Goal: Transaction & Acquisition: Purchase product/service

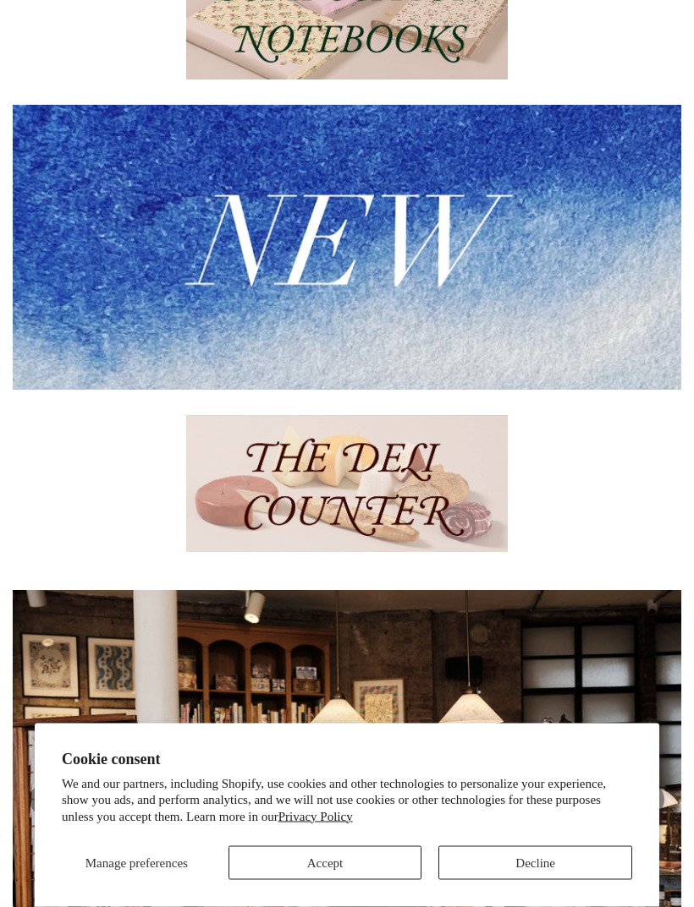
scroll to position [331, 0]
click at [573, 265] on img at bounding box center [347, 247] width 668 height 284
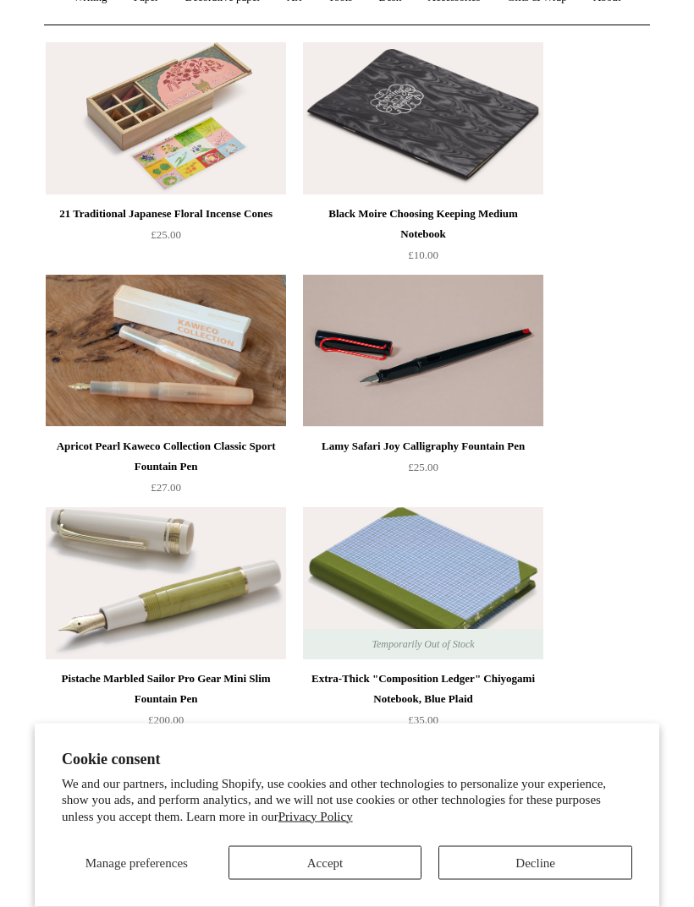
scroll to position [243, 0]
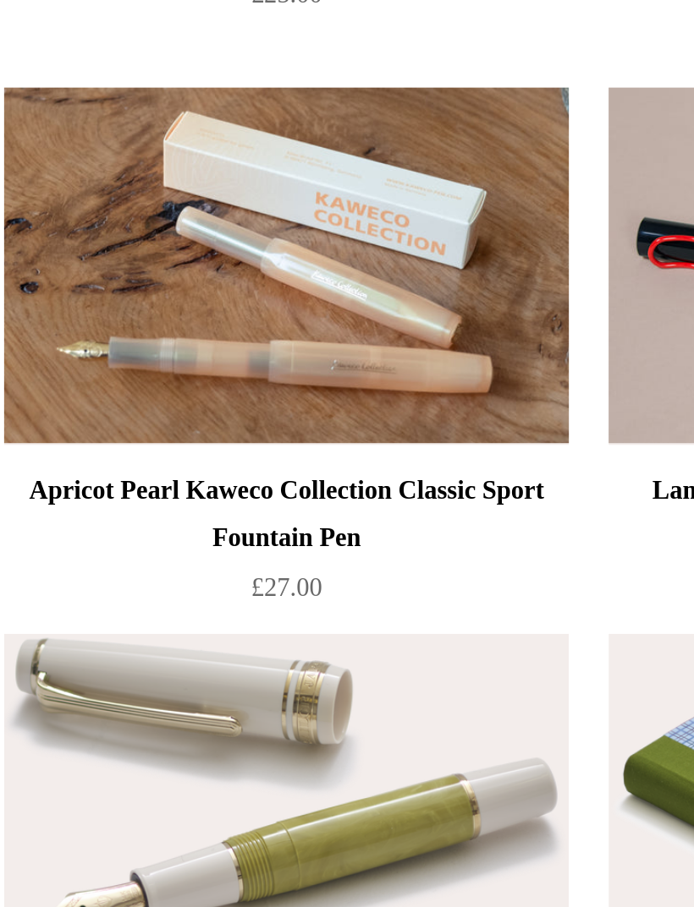
click at [215, 260] on img at bounding box center [166, 336] width 240 height 152
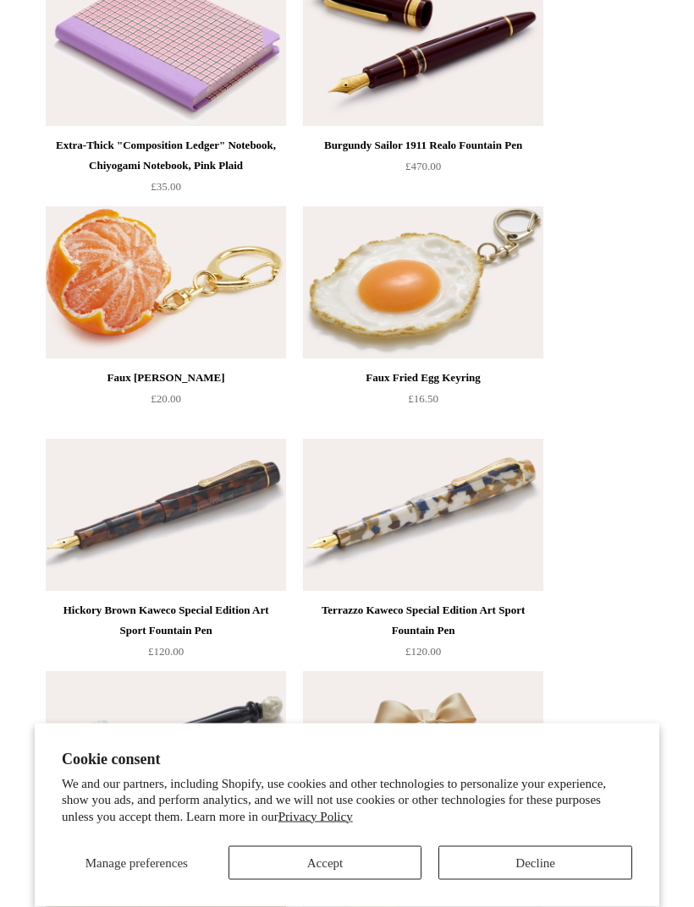
scroll to position [994, 0]
click at [556, 880] on button "Decline" at bounding box center [535, 864] width 194 height 34
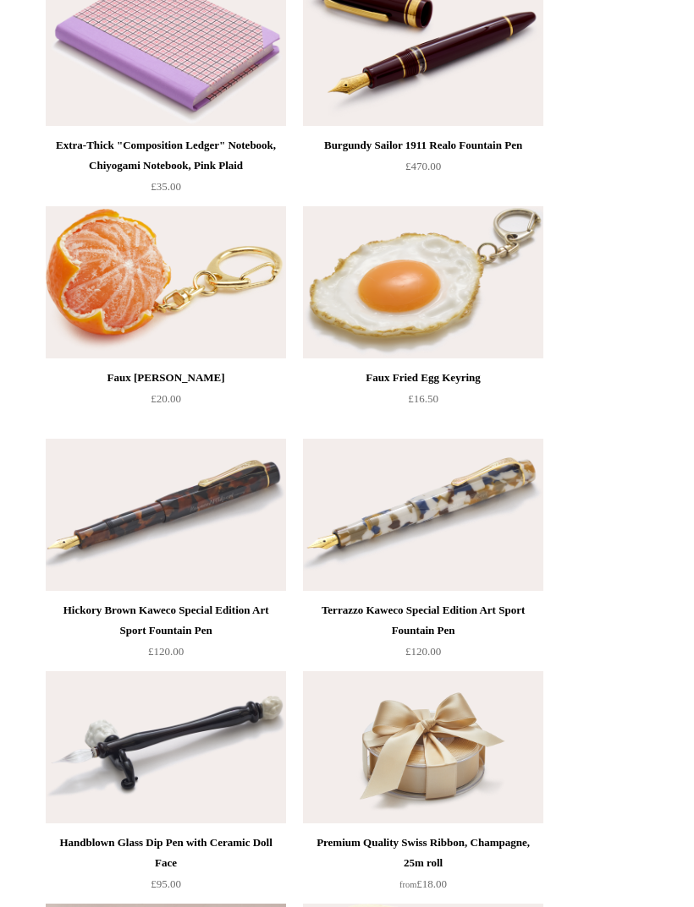
click at [252, 309] on img at bounding box center [166, 282] width 240 height 152
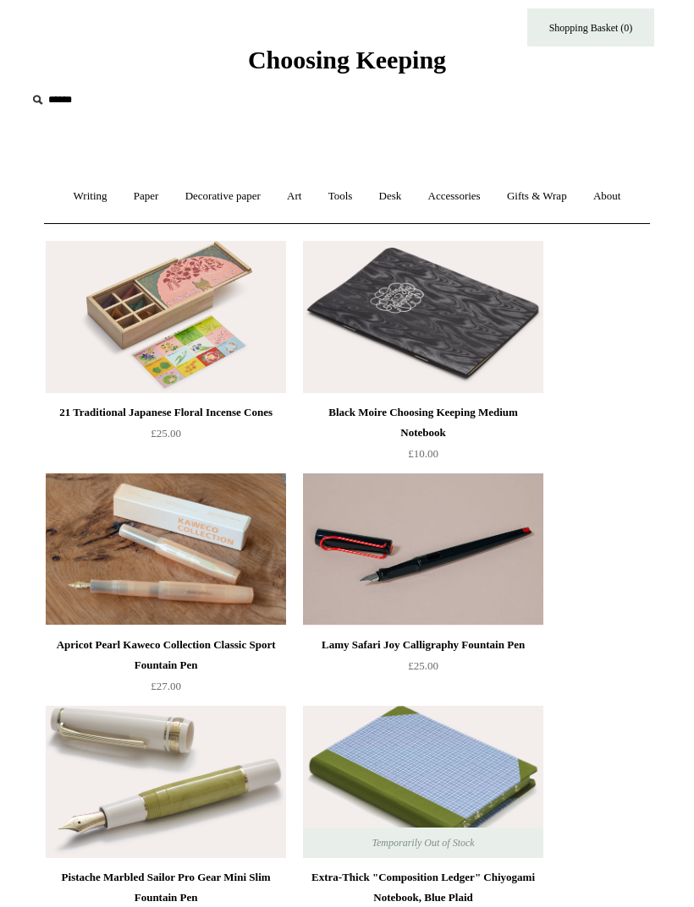
scroll to position [0, 0]
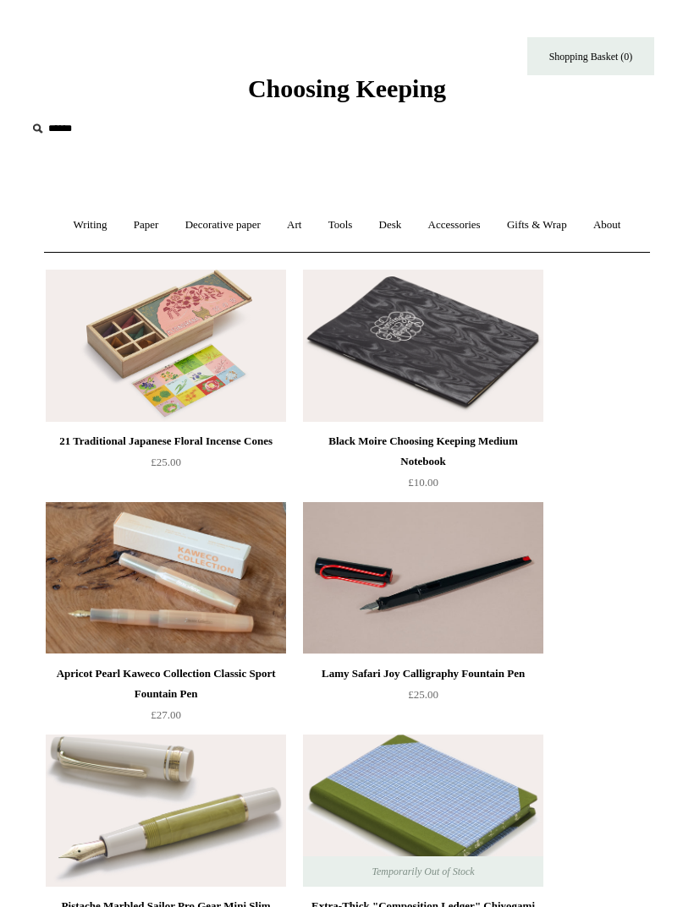
click at [464, 225] on link "Accessories +" at bounding box center [454, 225] width 76 height 45
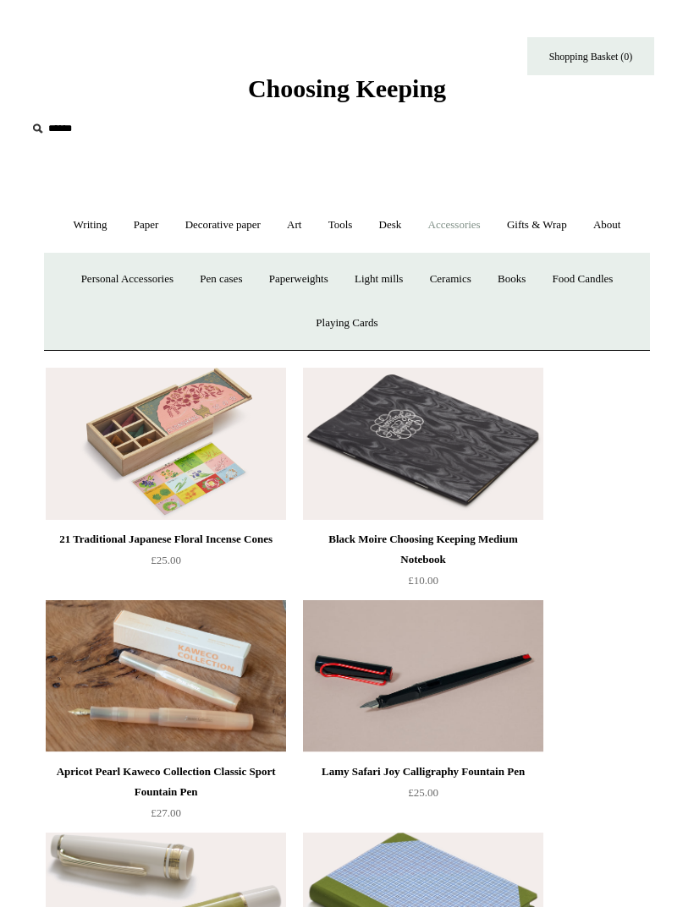
click at [90, 283] on link "Personal Accessories +" at bounding box center [127, 279] width 116 height 45
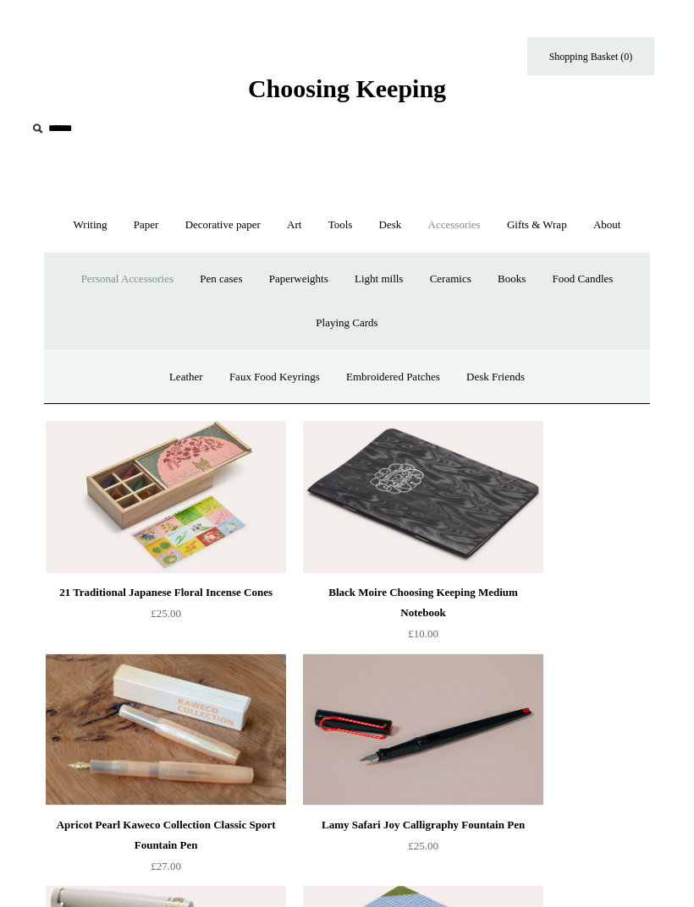
click at [401, 370] on link "Embroidered Patches" at bounding box center [393, 377] width 118 height 45
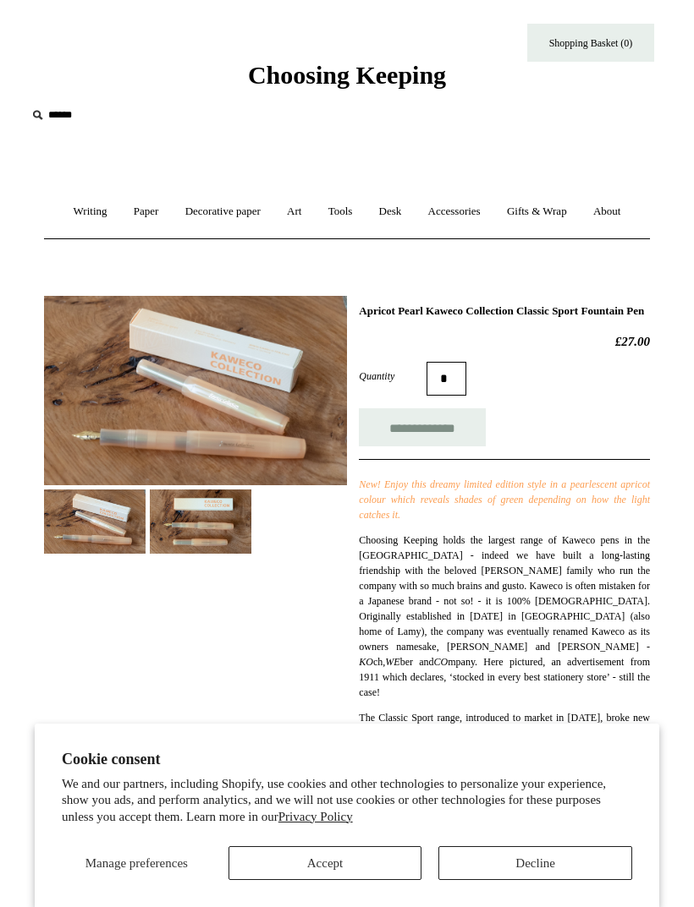
scroll to position [15, 0]
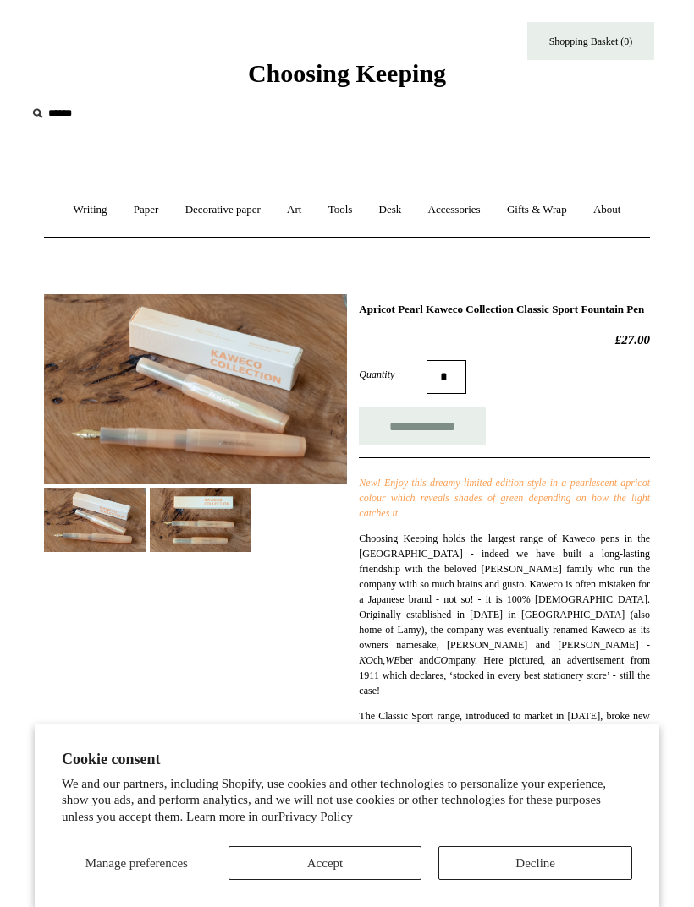
click at [186, 527] on img at bounding box center [200, 519] width 101 height 63
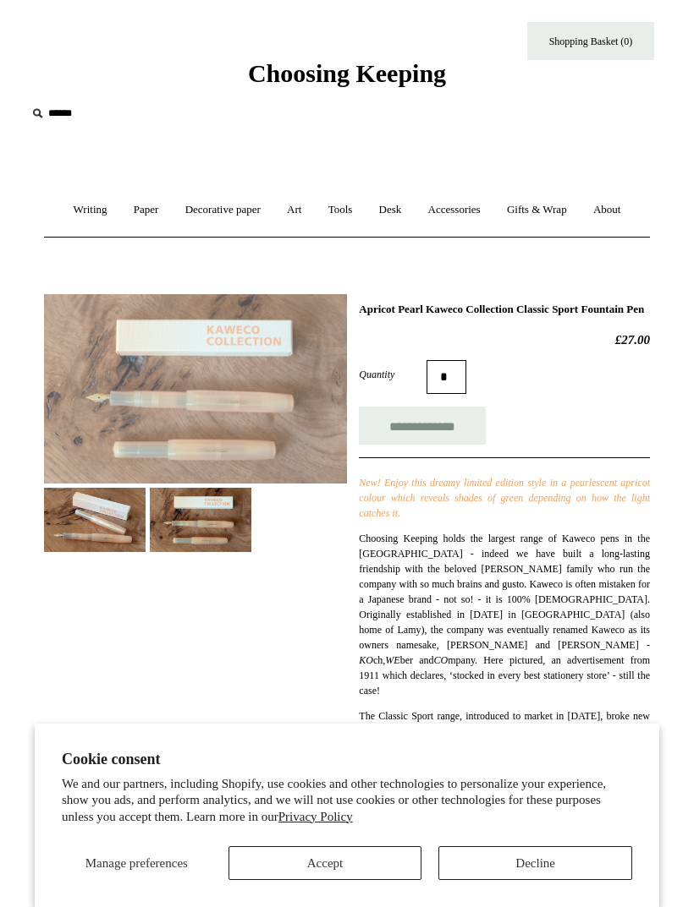
click at [92, 518] on img at bounding box center [94, 519] width 101 height 63
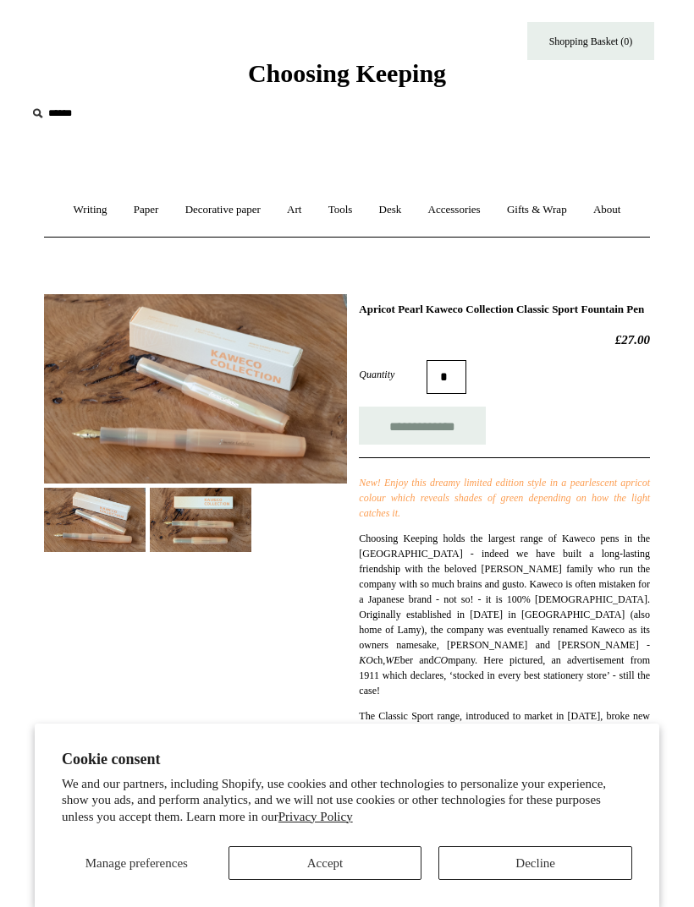
click at [175, 516] on img at bounding box center [200, 519] width 101 height 63
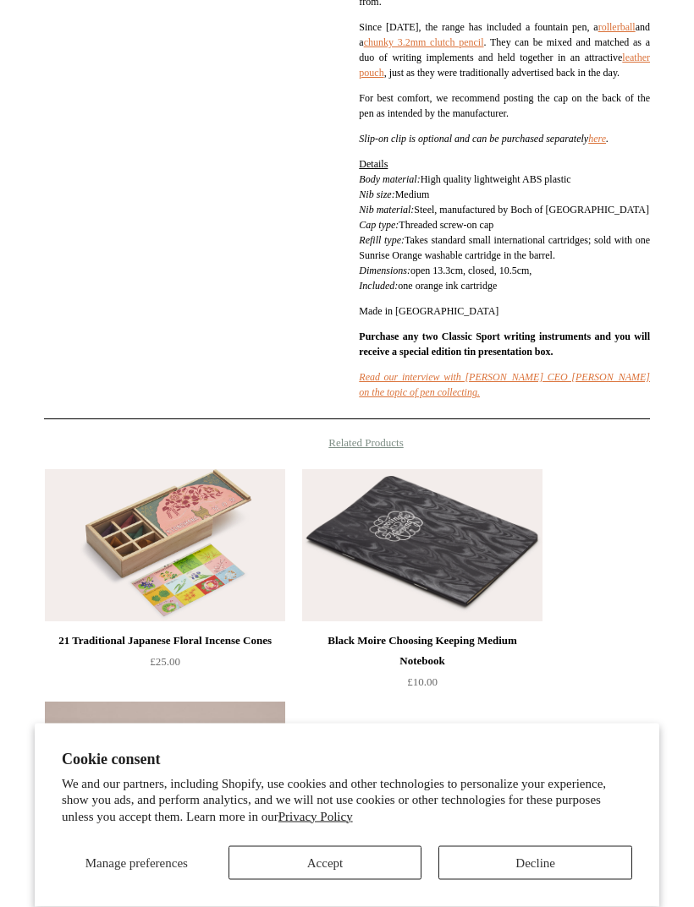
scroll to position [941, 0]
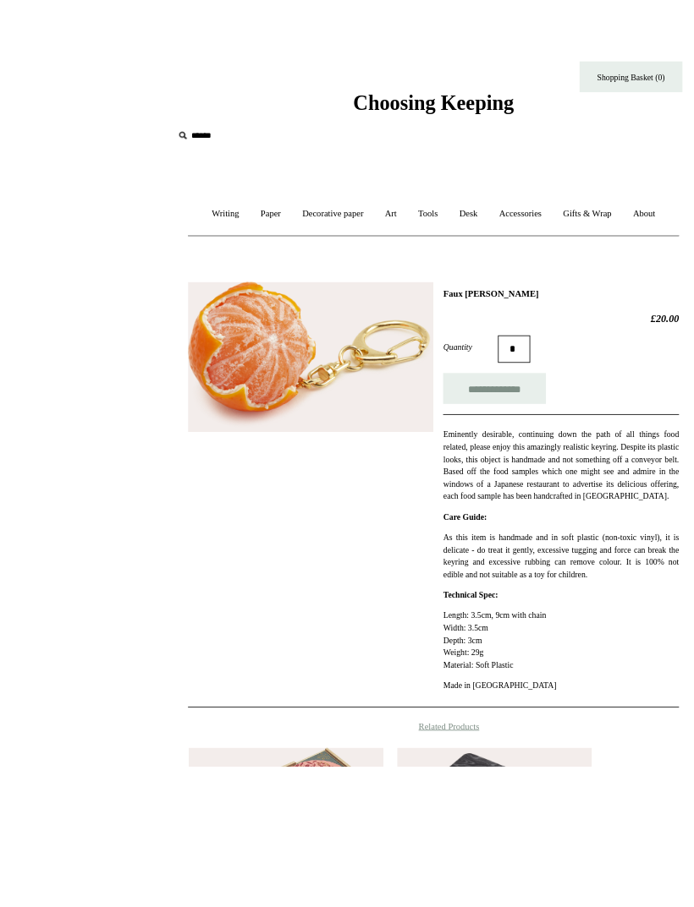
scroll to position [12, 0]
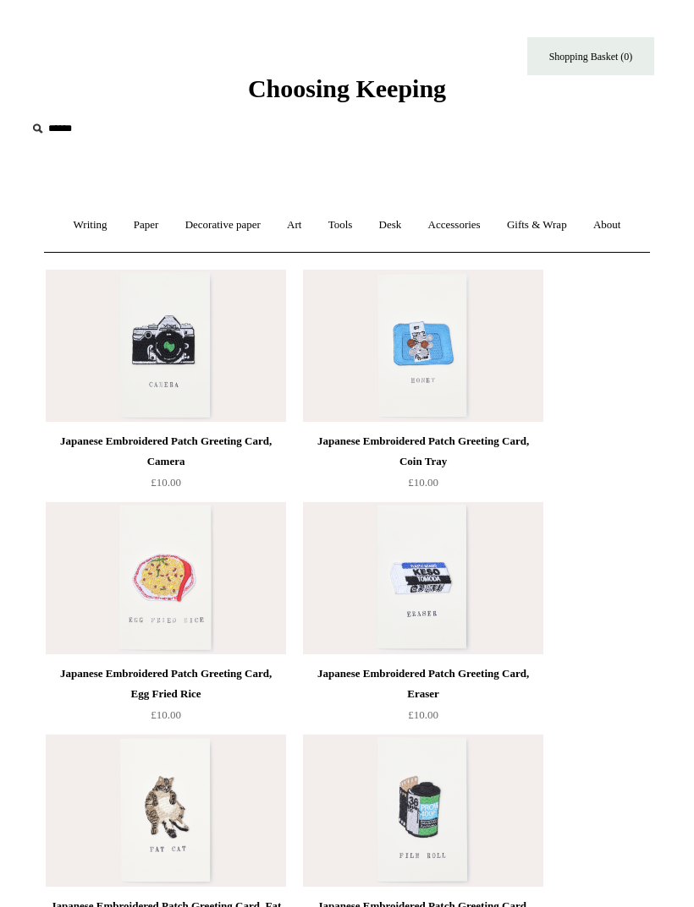
click at [301, 237] on link "Art +" at bounding box center [294, 225] width 38 height 45
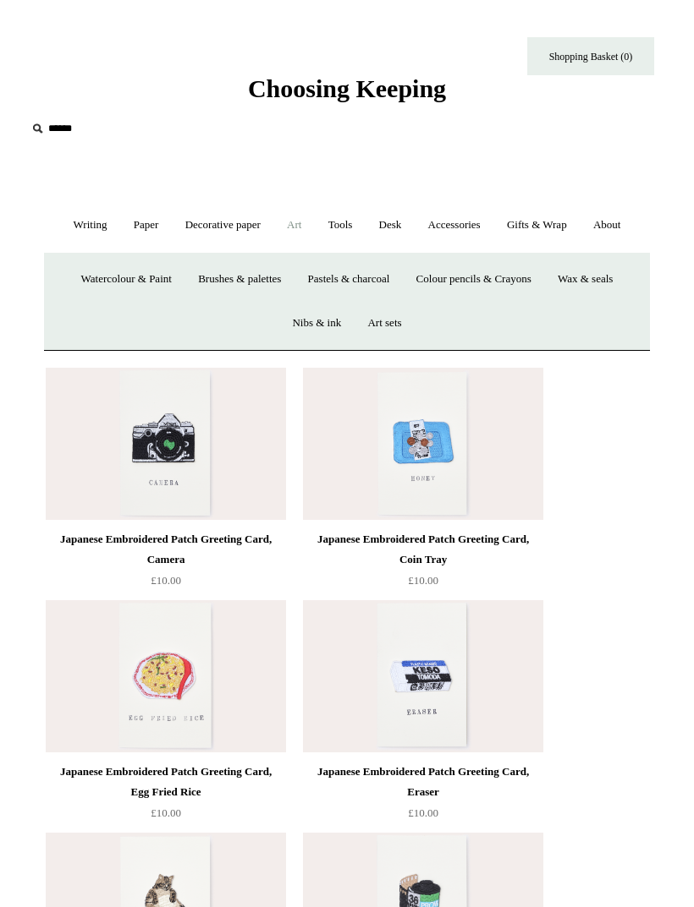
click at [381, 279] on link "Pastels & charcoal" at bounding box center [349, 279] width 106 height 45
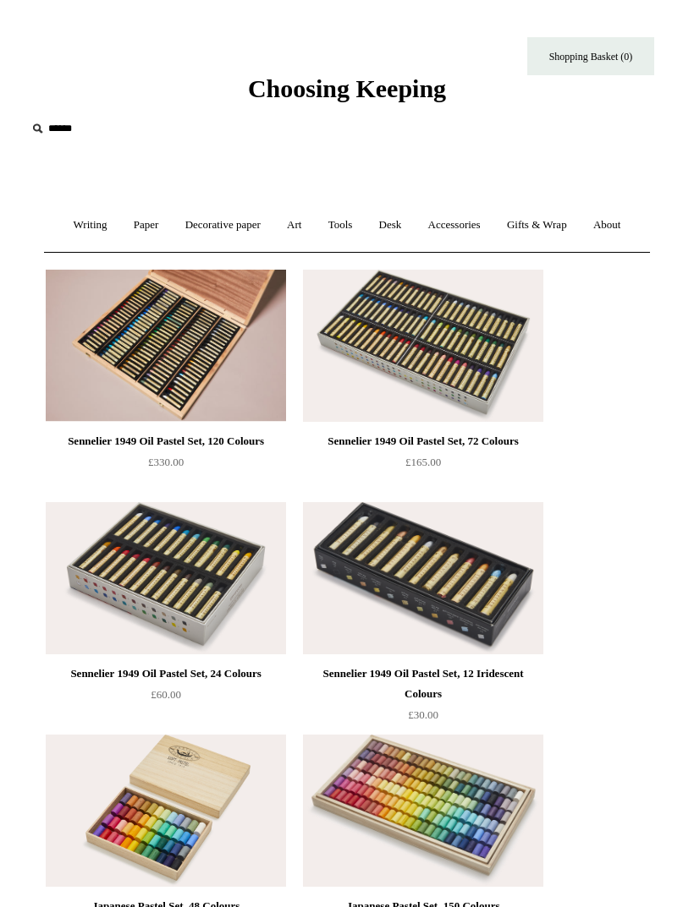
click at [140, 229] on link "Paper +" at bounding box center [146, 225] width 49 height 45
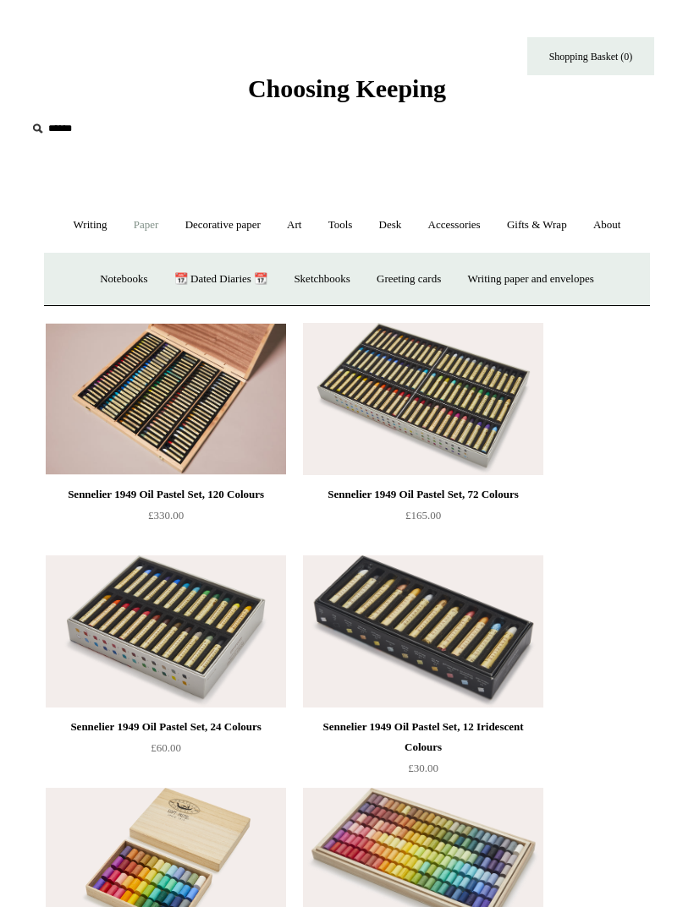
click at [191, 282] on link "📆 Dated Diaries 📆" at bounding box center [220, 279] width 117 height 45
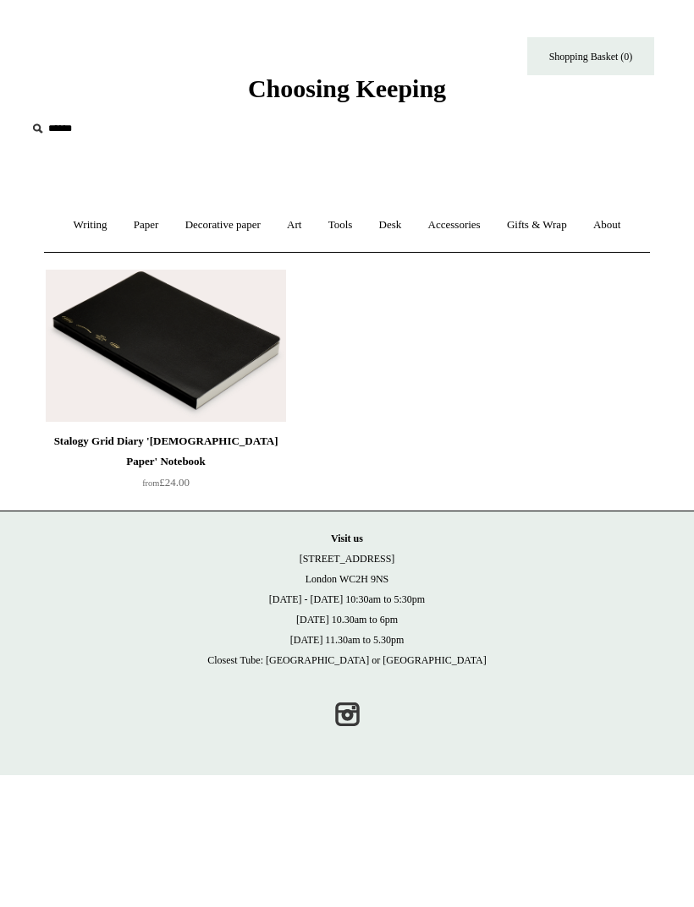
click at [202, 217] on link "Decorative paper +" at bounding box center [222, 225] width 99 height 45
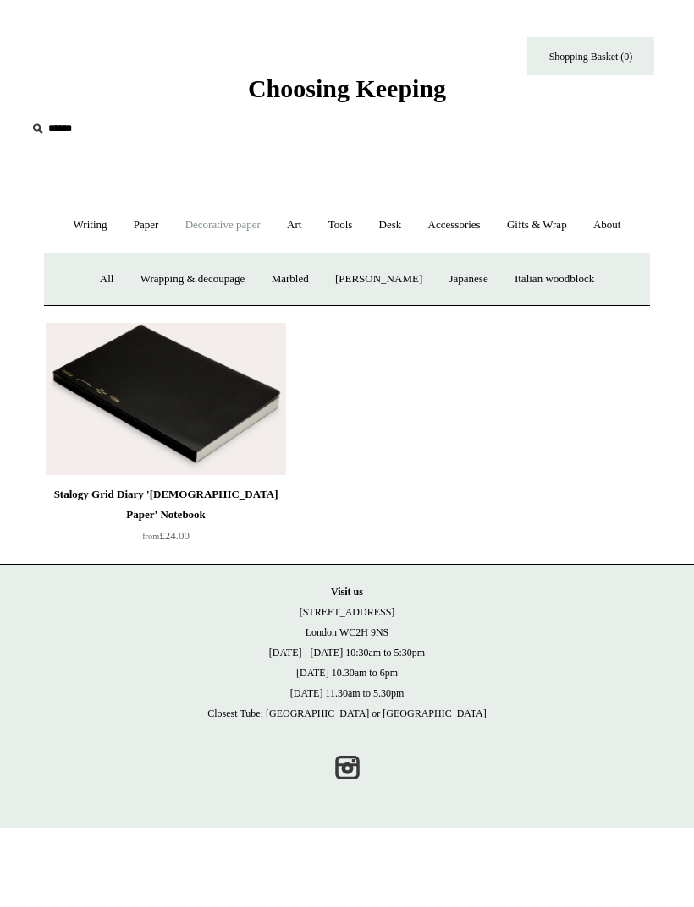
click at [142, 235] on link "Paper +" at bounding box center [146, 225] width 49 height 45
click at [84, 228] on link "Writing +" at bounding box center [91, 225] width 58 height 45
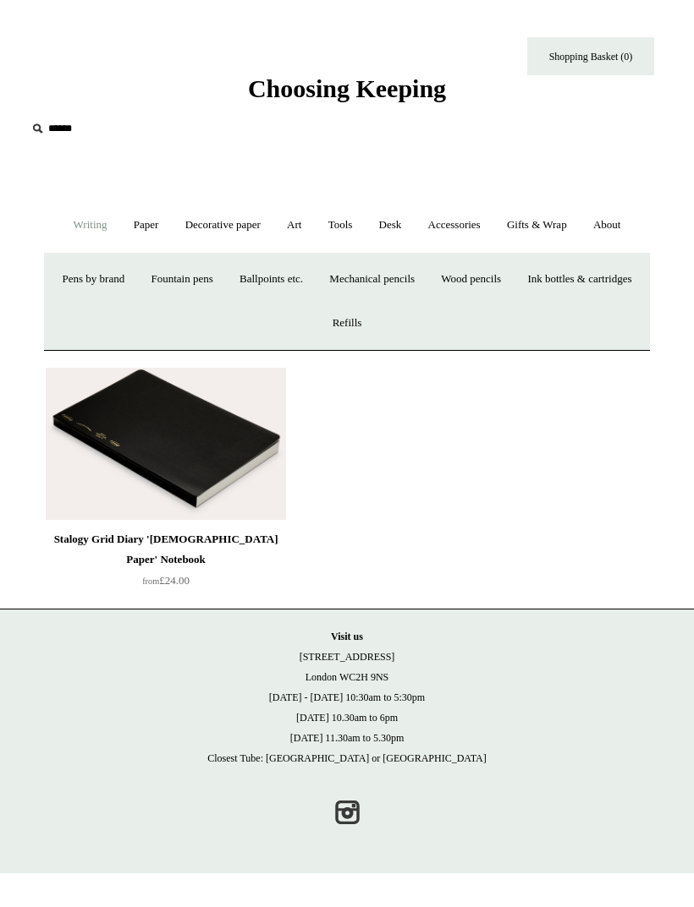
click at [129, 229] on link "Paper +" at bounding box center [146, 225] width 49 height 45
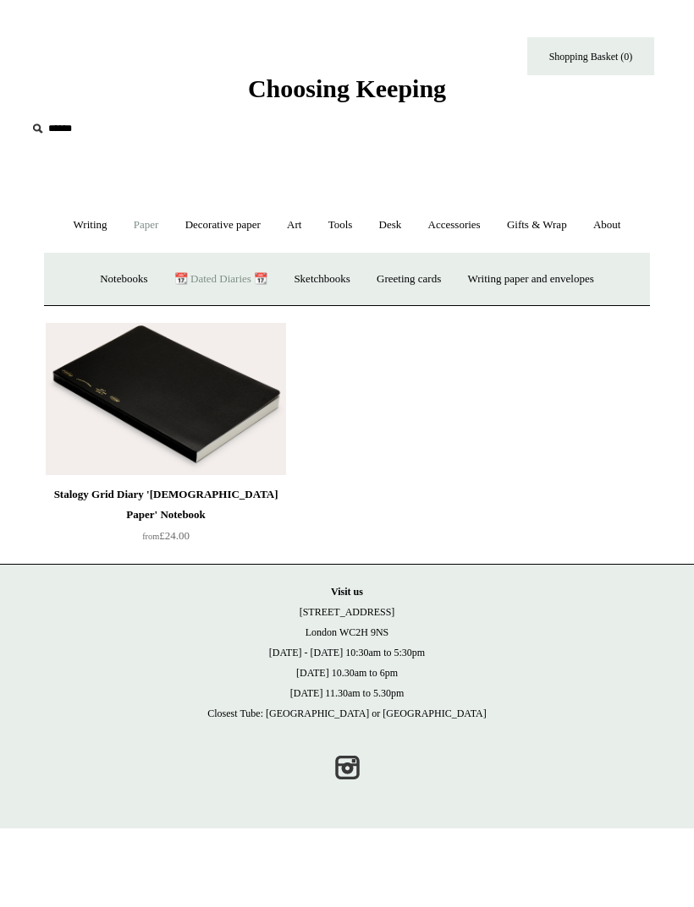
click at [587, 277] on link "Writing paper and envelopes +" at bounding box center [531, 279] width 150 height 45
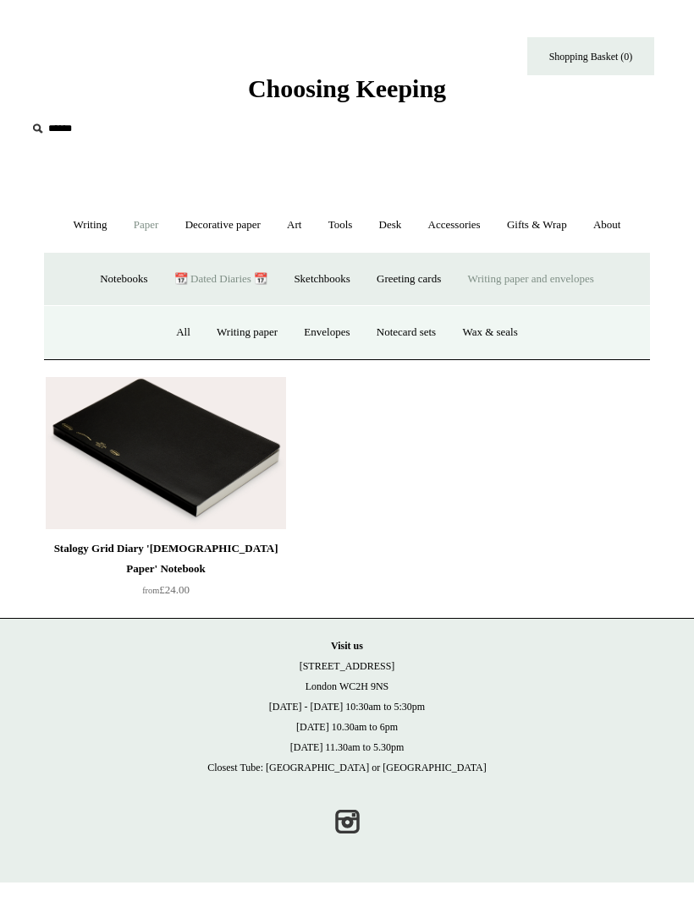
click at [178, 329] on link "All" at bounding box center [183, 332] width 38 height 45
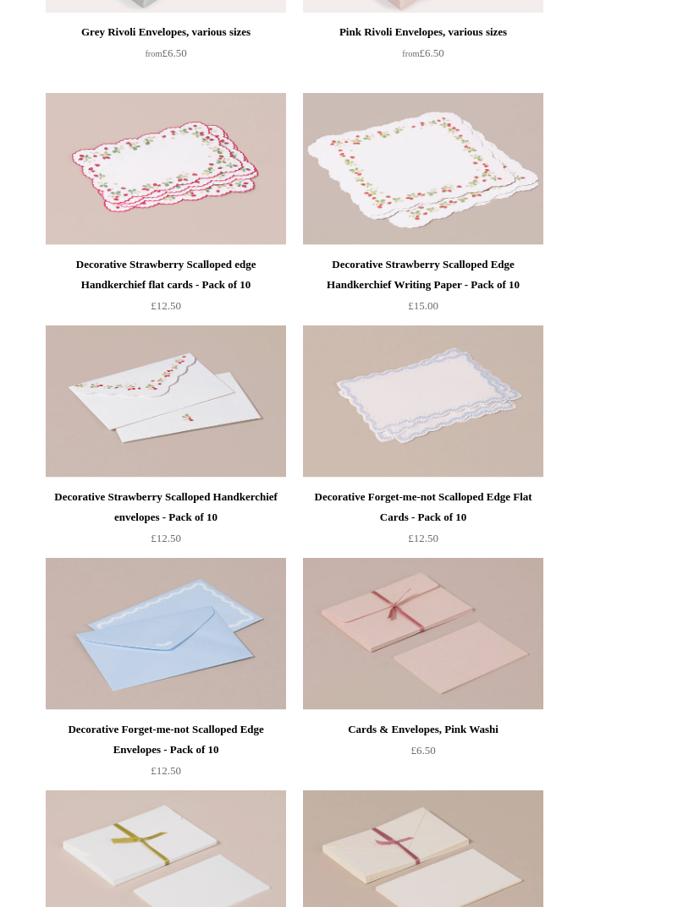
scroll to position [1108, 0]
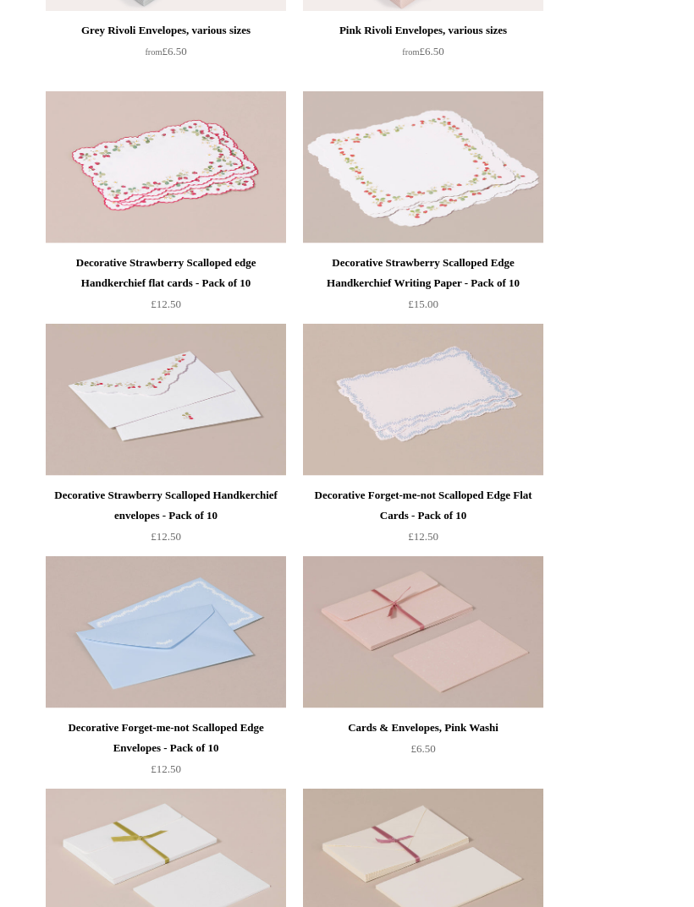
click at [494, 366] on img at bounding box center [423, 401] width 240 height 152
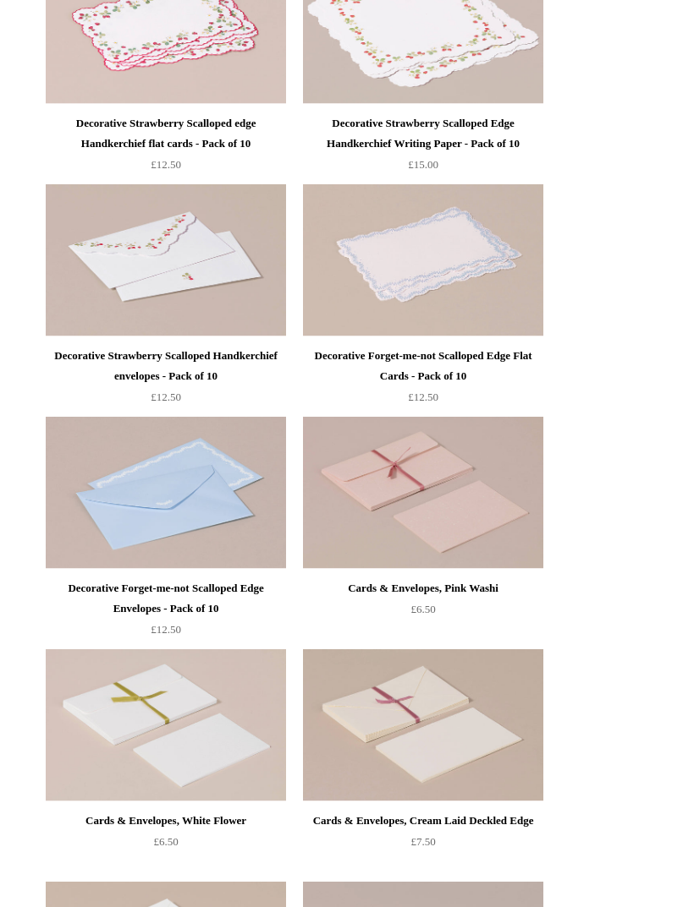
scroll to position [1247, 0]
click at [81, 296] on img at bounding box center [166, 261] width 240 height 152
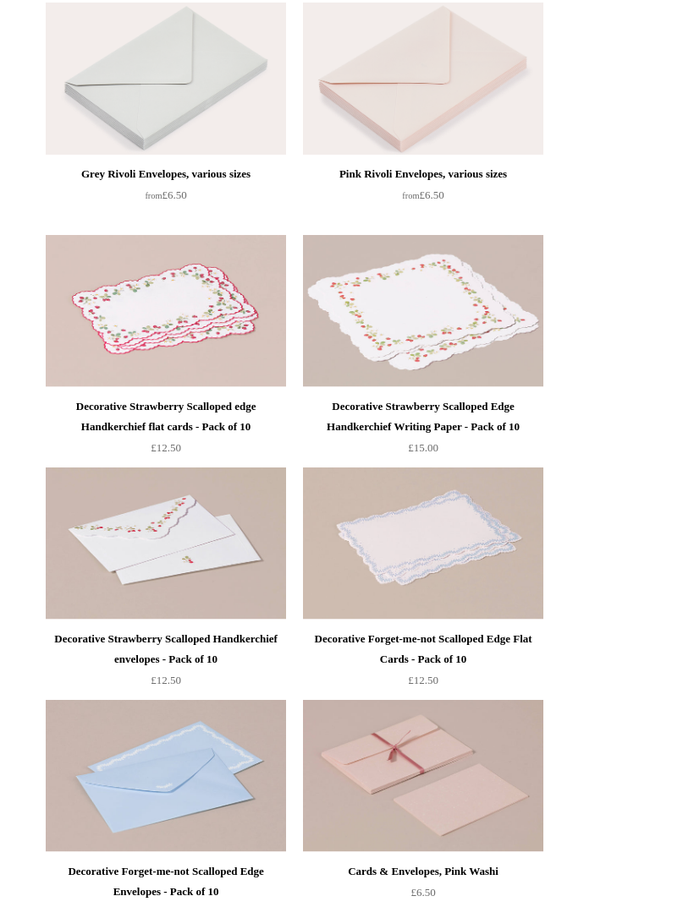
scroll to position [964, 0]
click at [110, 338] on img at bounding box center [166, 312] width 240 height 152
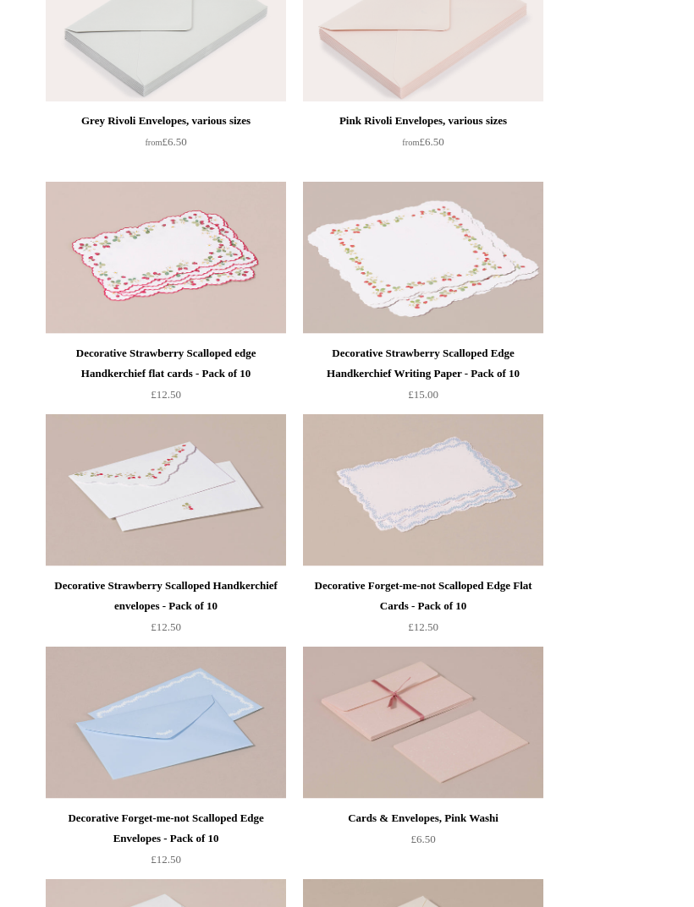
click at [479, 273] on img at bounding box center [423, 258] width 240 height 152
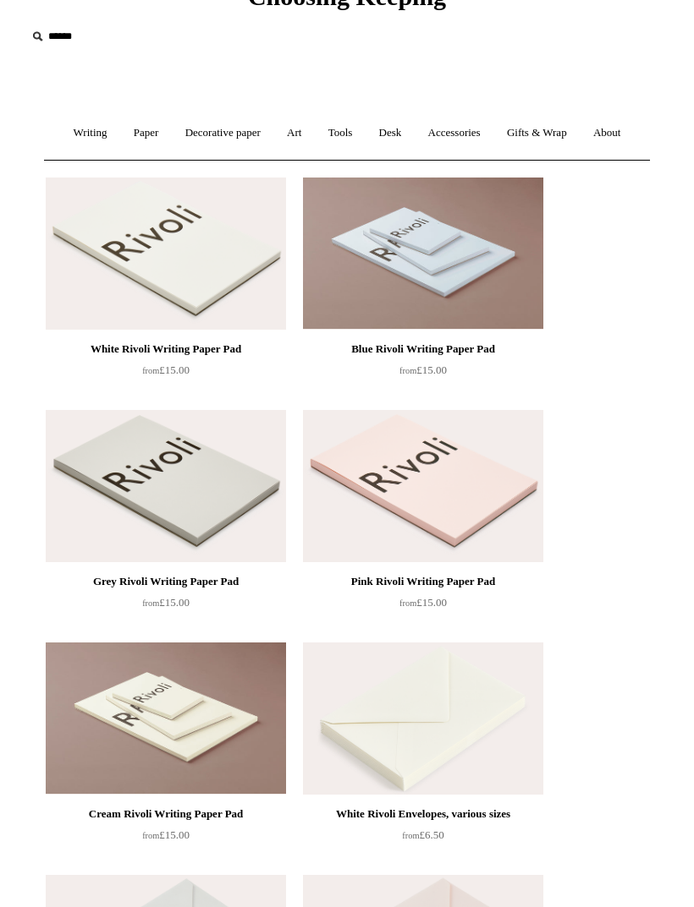
scroll to position [0, 0]
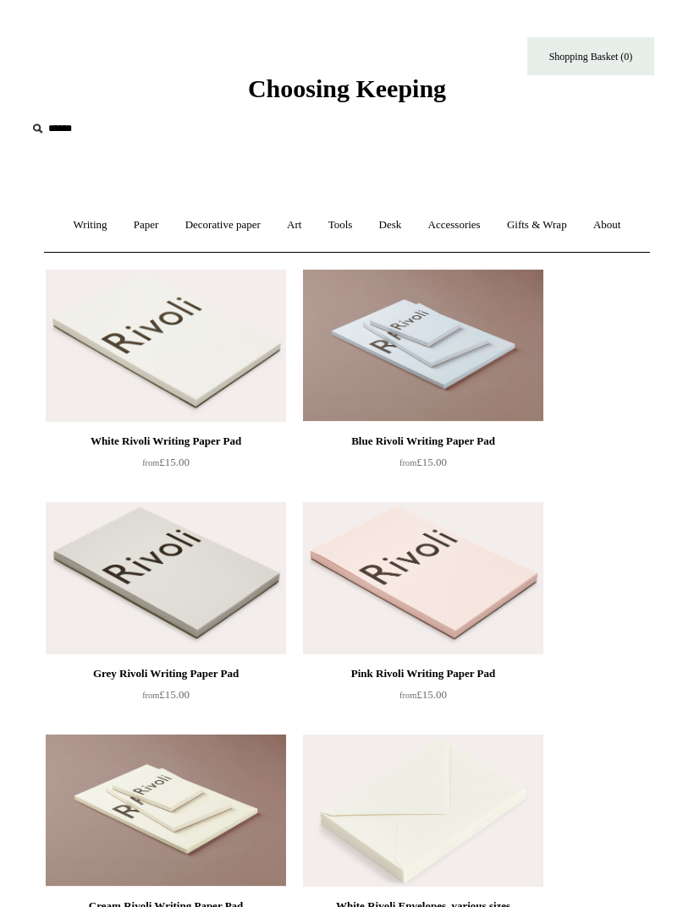
click at [151, 226] on link "Paper +" at bounding box center [146, 225] width 49 height 45
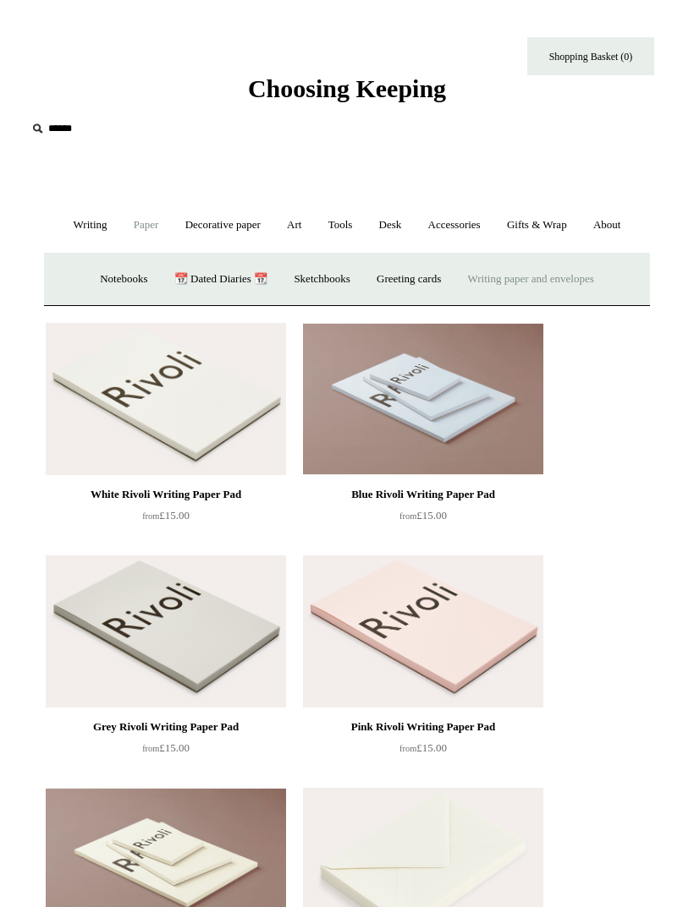
click at [584, 272] on link "Writing paper and envelopes +" at bounding box center [531, 279] width 150 height 45
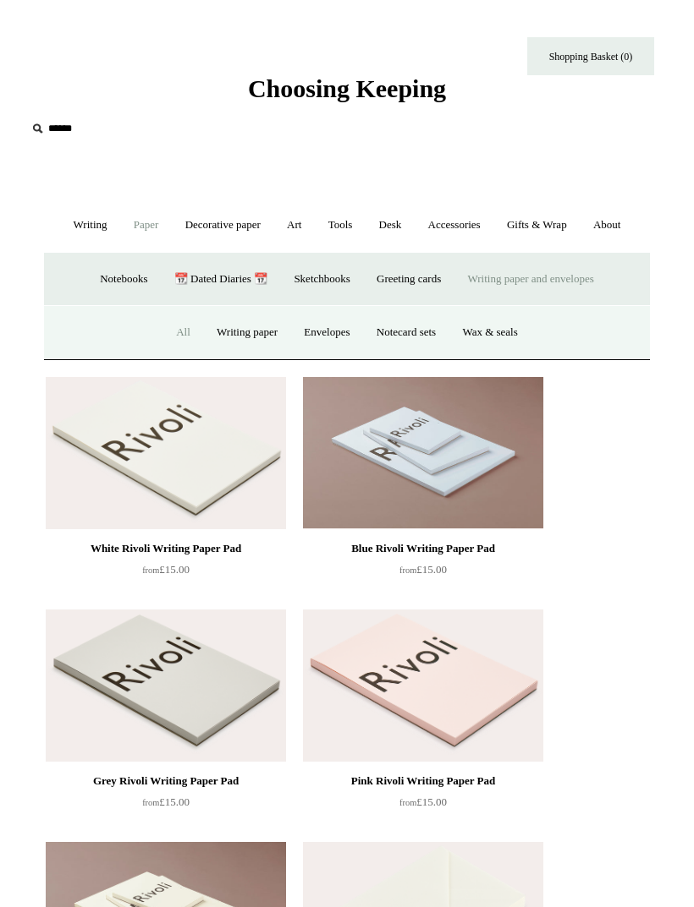
click at [336, 336] on link "Envelopes" at bounding box center [326, 332] width 69 height 45
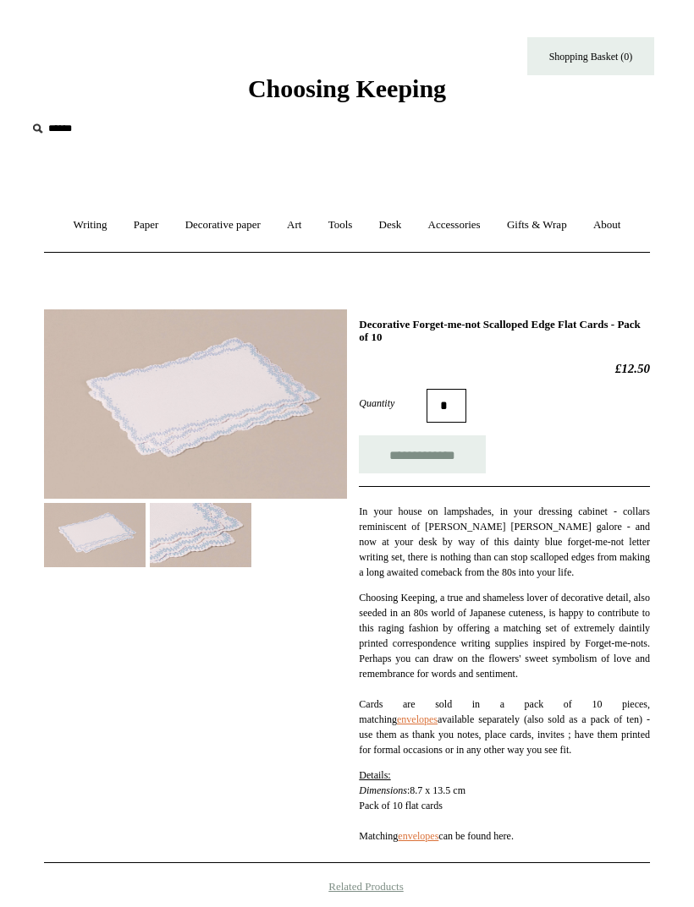
click at [173, 561] on img at bounding box center [200, 534] width 101 height 63
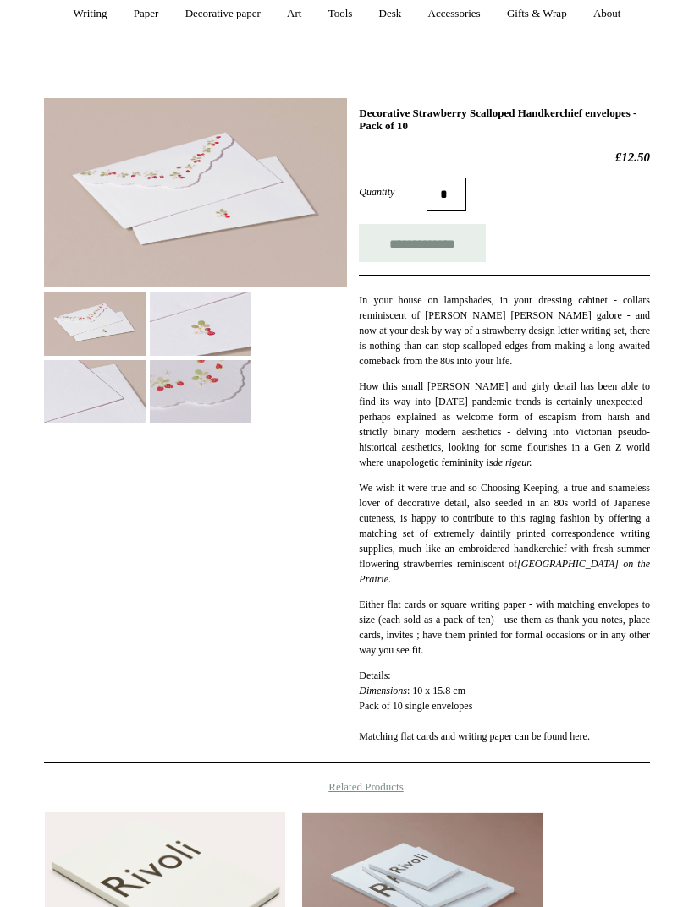
click at [484, 247] on input "**********" at bounding box center [422, 244] width 127 height 38
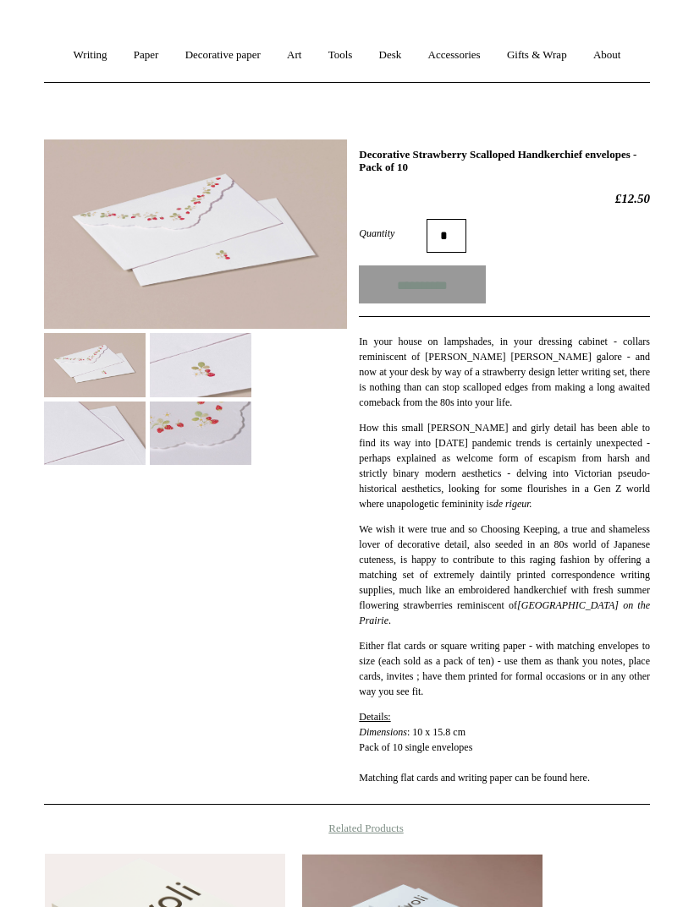
scroll to position [162, 0]
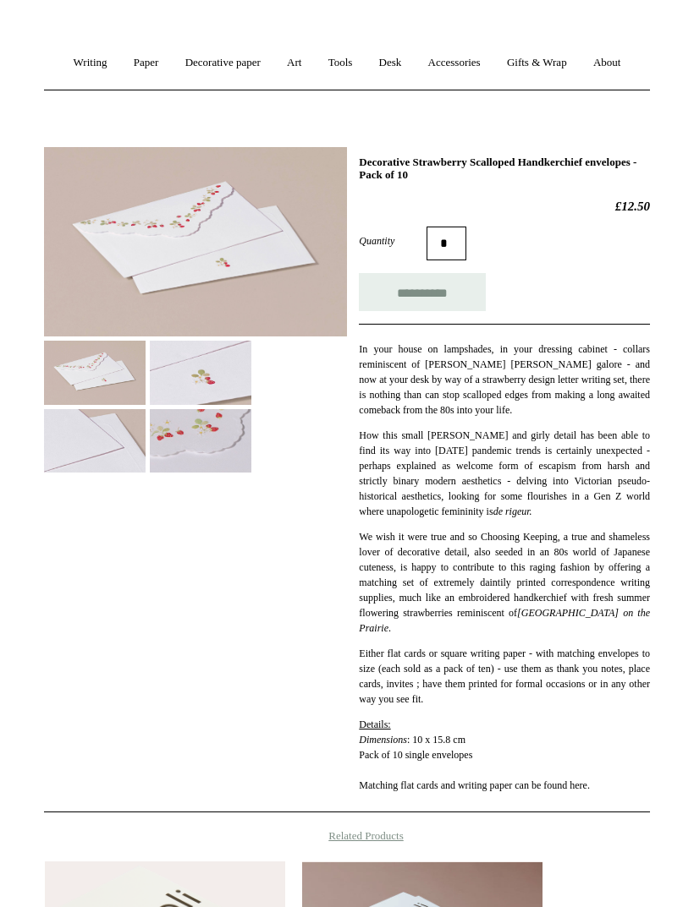
click at [201, 438] on img at bounding box center [200, 440] width 101 height 63
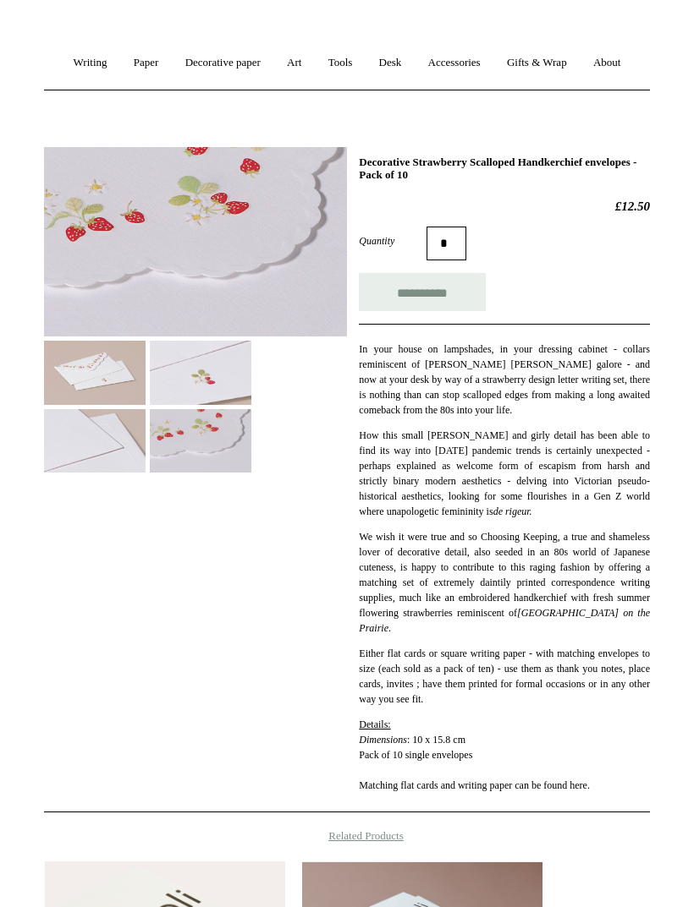
click at [79, 432] on img at bounding box center [94, 440] width 101 height 63
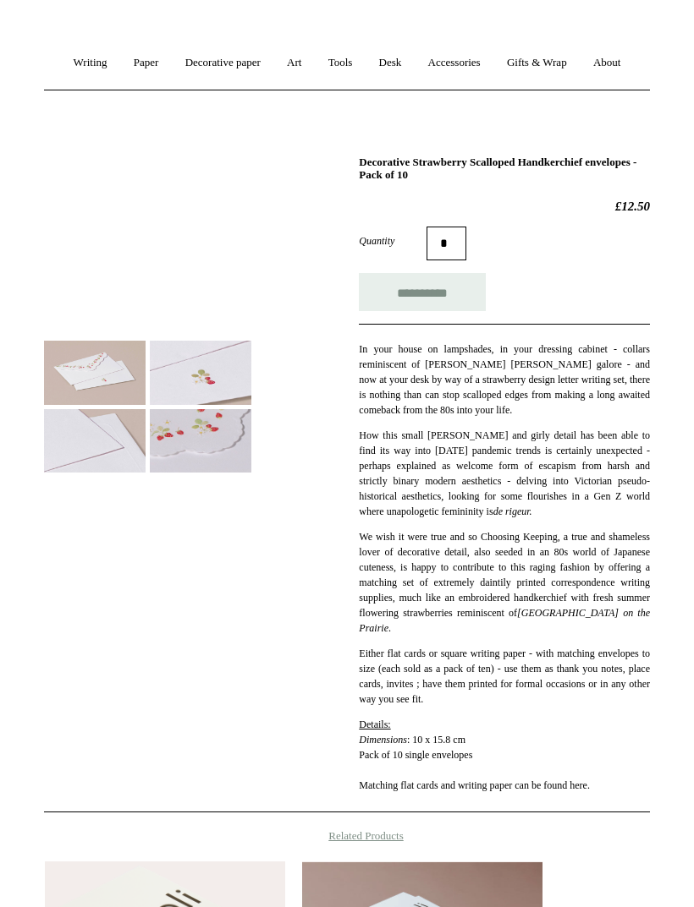
click at [180, 381] on img at bounding box center [200, 372] width 101 height 63
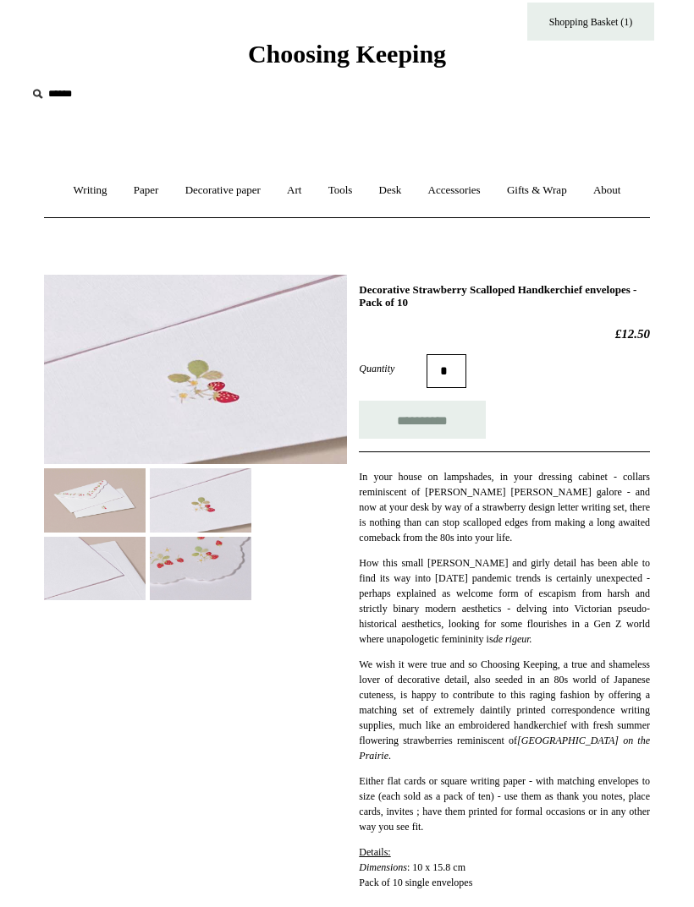
type input "**********"
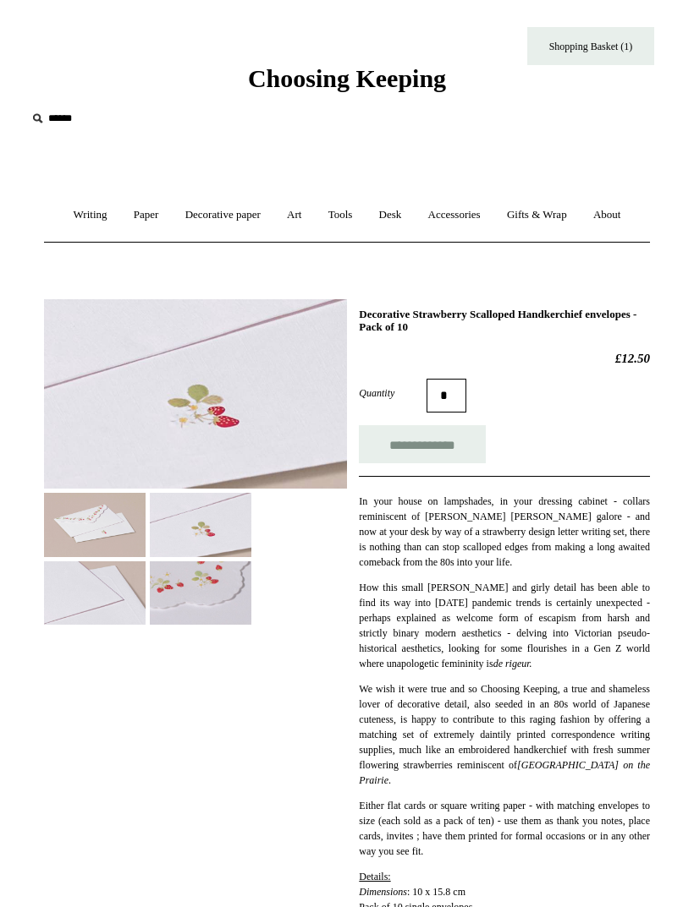
scroll to position [0, 0]
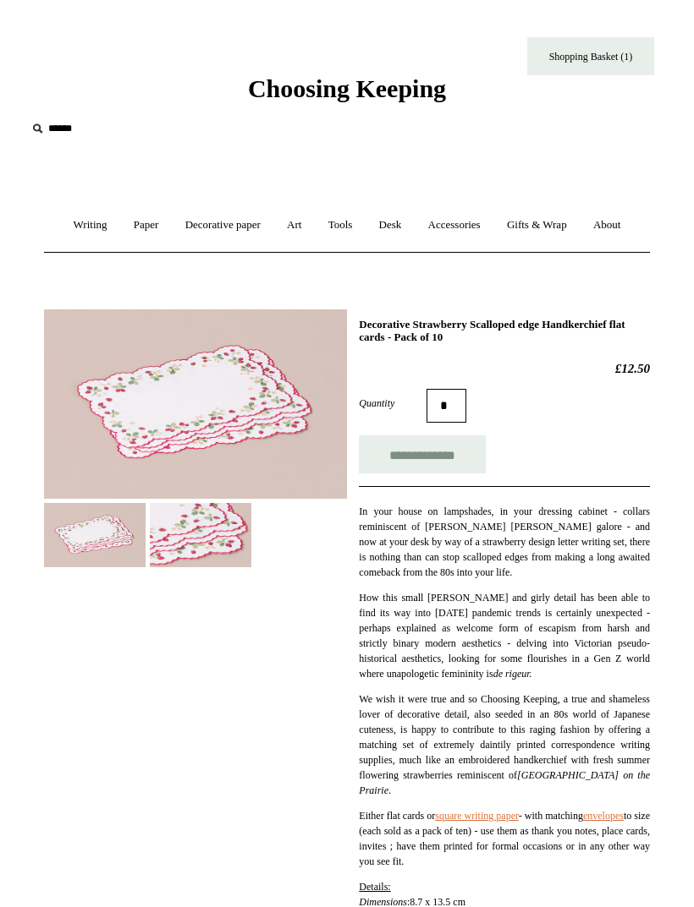
click at [179, 544] on img at bounding box center [200, 534] width 101 height 63
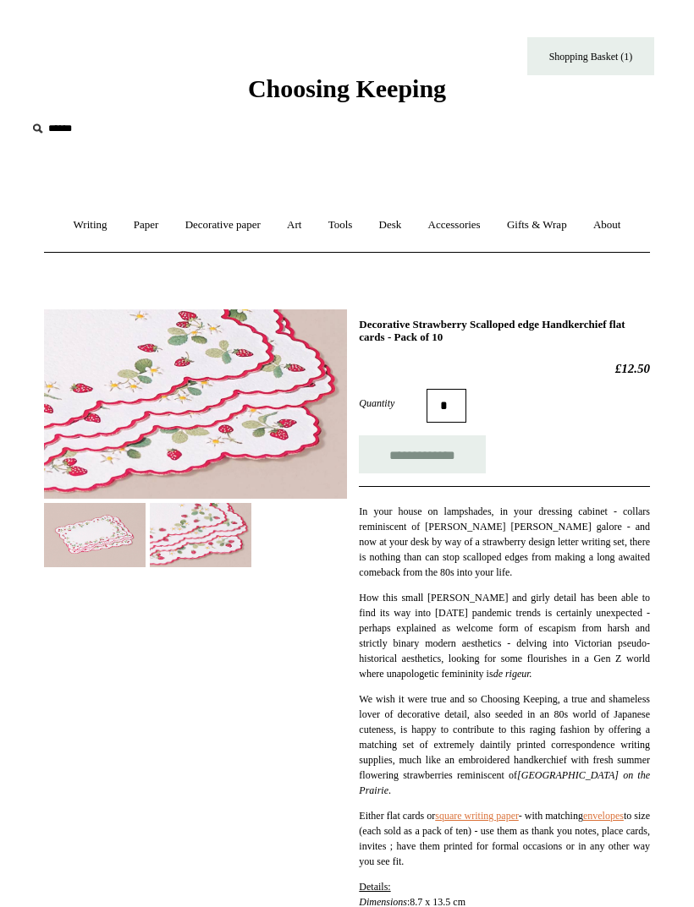
click at [463, 457] on input "**********" at bounding box center [422, 455] width 127 height 38
type input "**********"
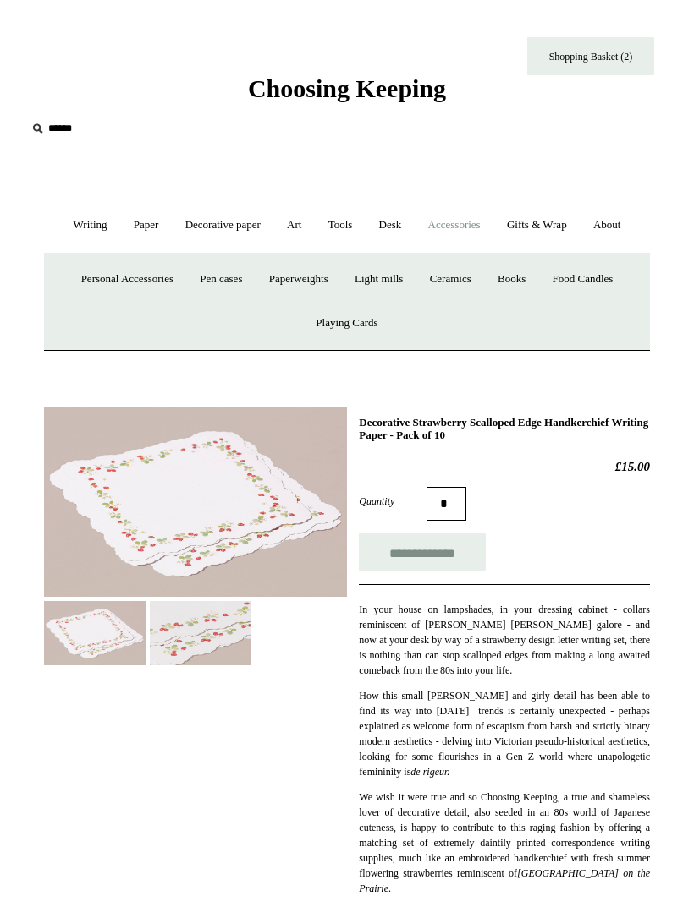
click at [168, 631] on img at bounding box center [200, 632] width 101 height 63
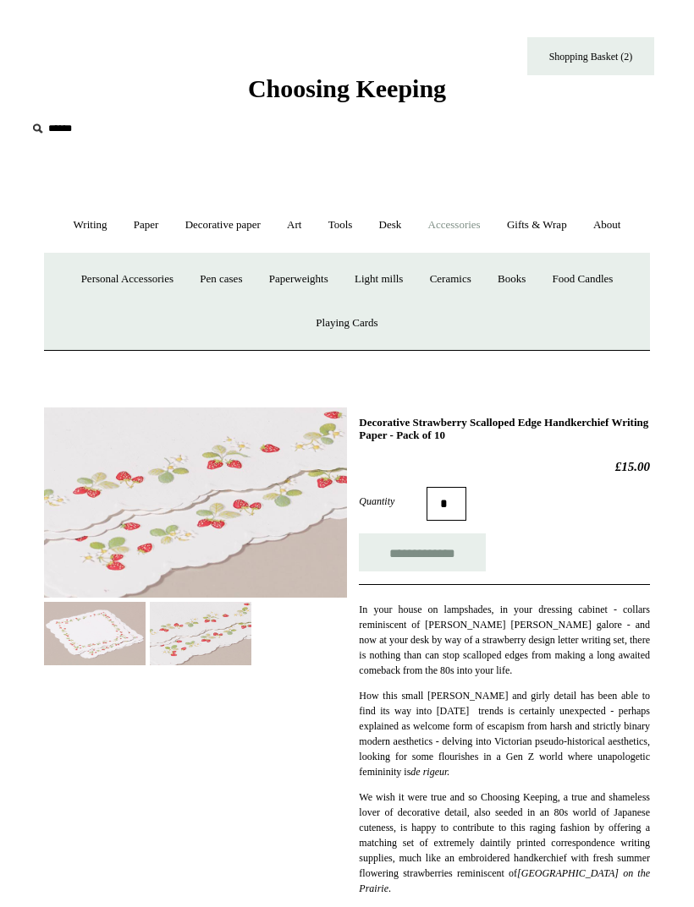
click at [461, 541] on input "**********" at bounding box center [422, 553] width 127 height 38
type input "**********"
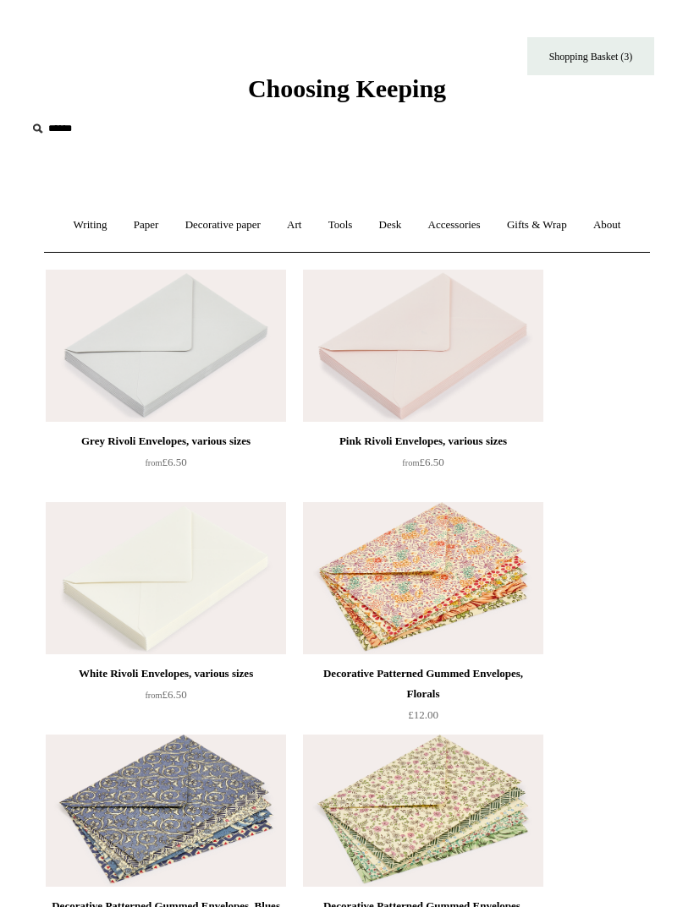
click at [137, 222] on link "Paper +" at bounding box center [146, 225] width 49 height 45
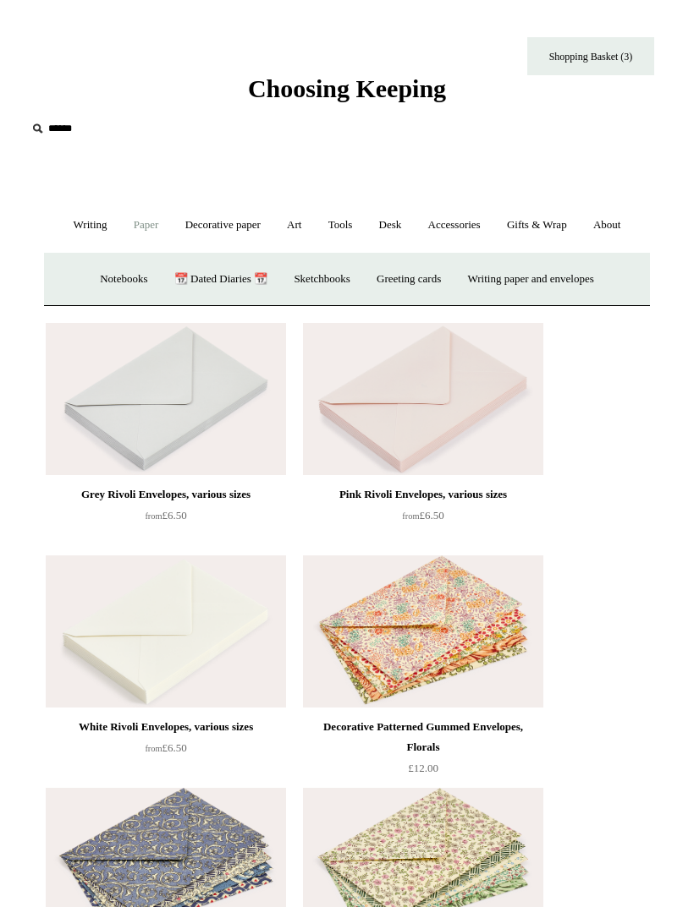
click at [430, 279] on link "Greeting cards +" at bounding box center [409, 279] width 88 height 45
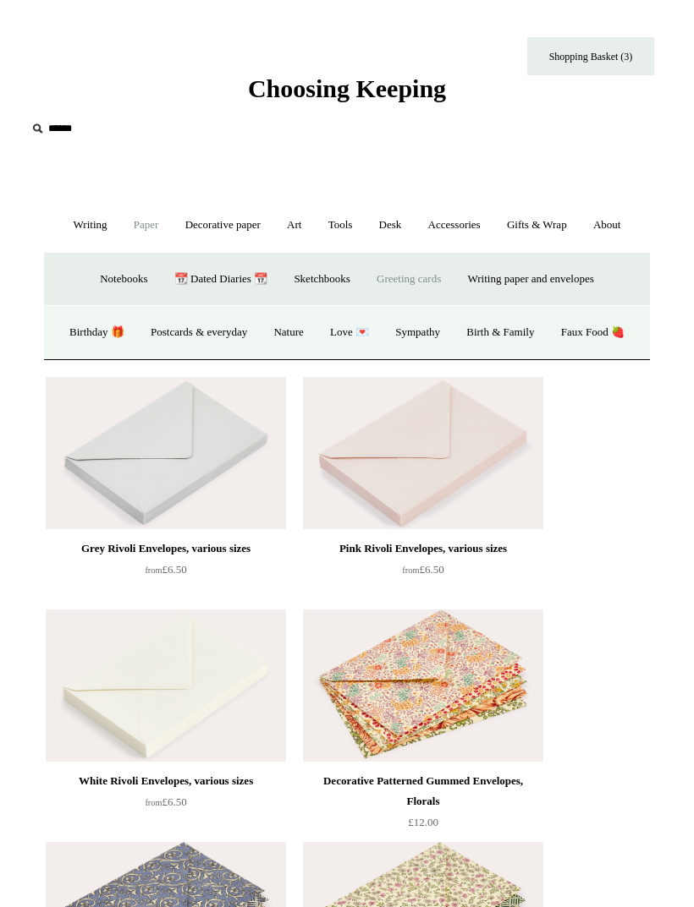
click at [563, 278] on link "Writing paper and envelopes +" at bounding box center [531, 279] width 150 height 45
click at [423, 332] on link "Notecard sets" at bounding box center [406, 332] width 83 height 45
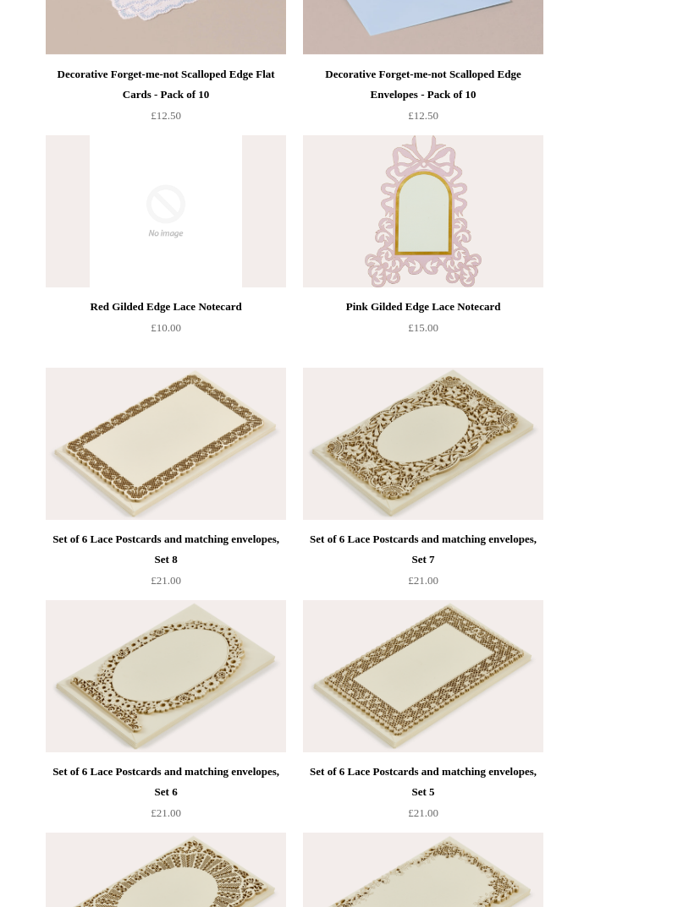
scroll to position [2227, 0]
click at [471, 250] on img at bounding box center [423, 212] width 240 height 152
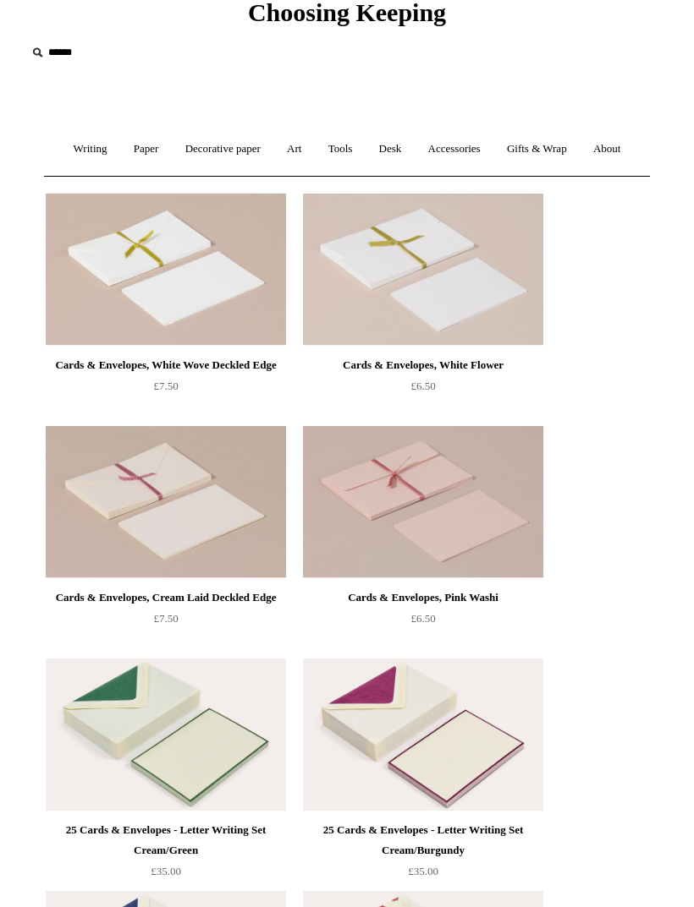
scroll to position [0, 0]
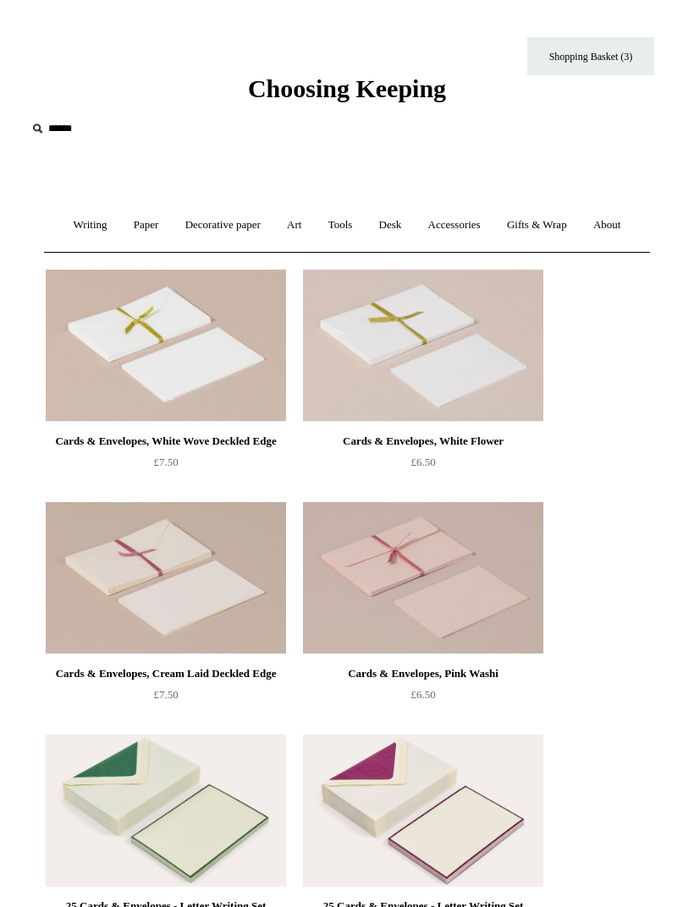
click at [146, 230] on link "Paper +" at bounding box center [146, 225] width 49 height 45
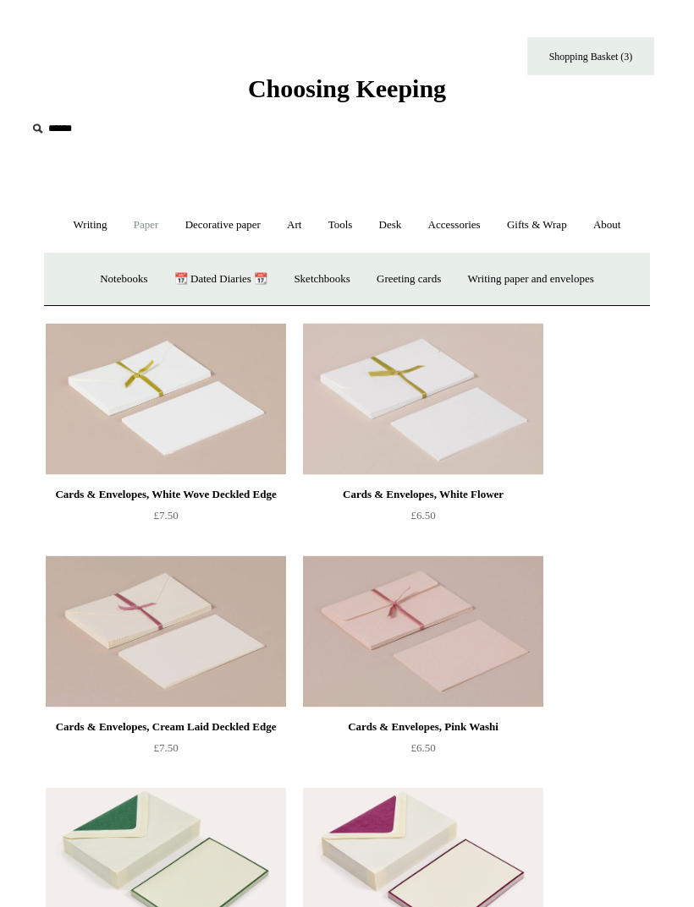
click at [582, 274] on link "Writing paper and envelopes +" at bounding box center [531, 279] width 150 height 45
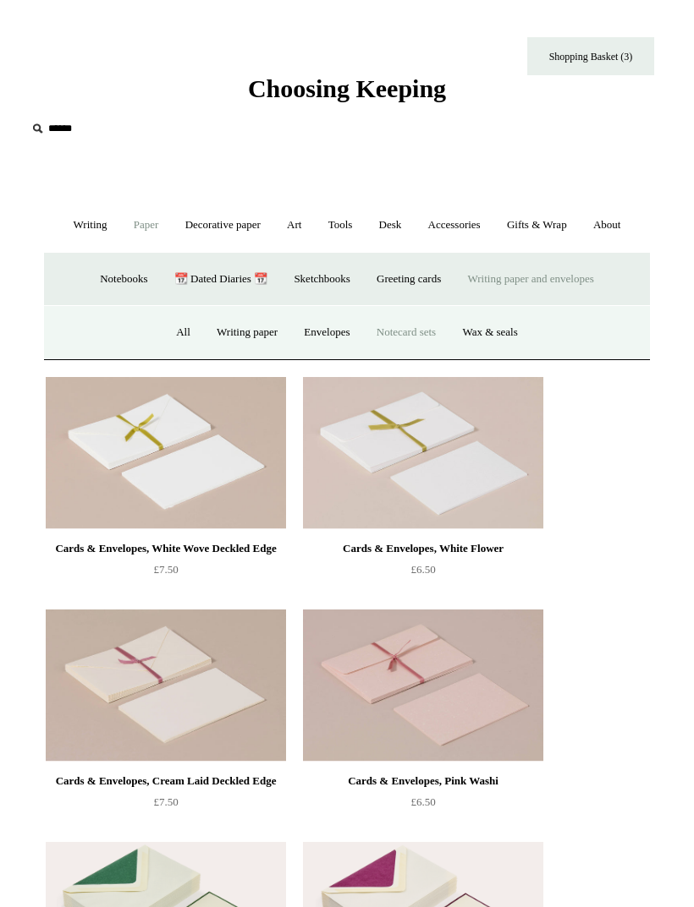
click at [515, 331] on link "Wax & seals" at bounding box center [489, 332] width 79 height 45
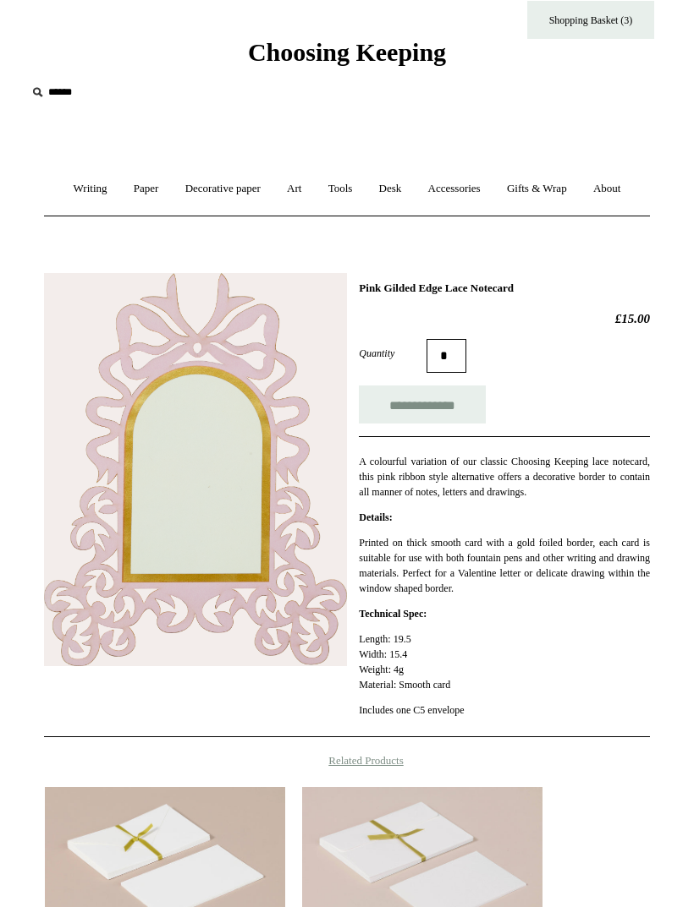
click at [470, 399] on input "**********" at bounding box center [422, 406] width 127 height 38
type input "**********"
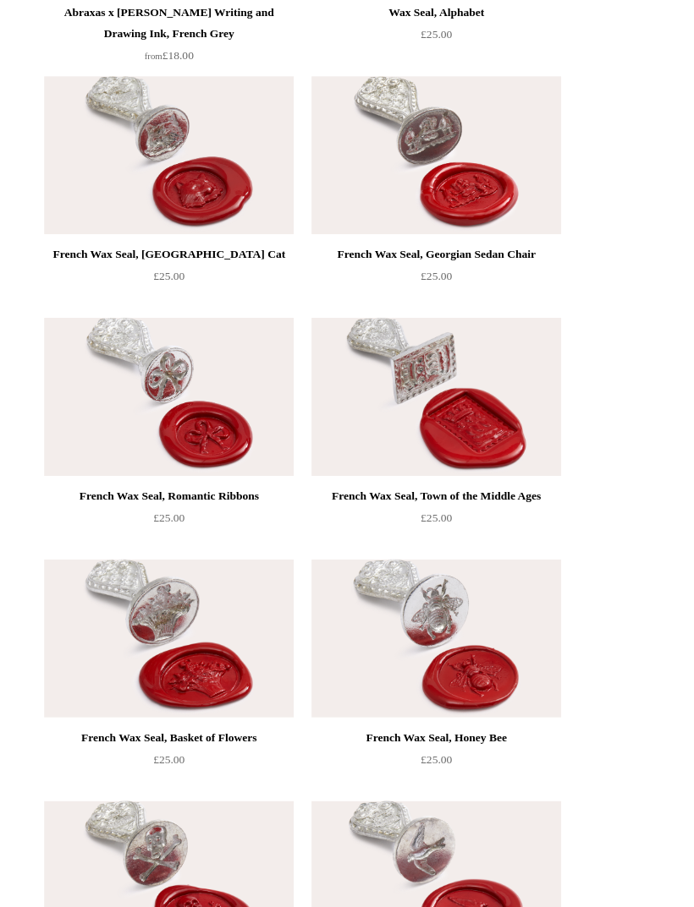
scroll to position [658, 0]
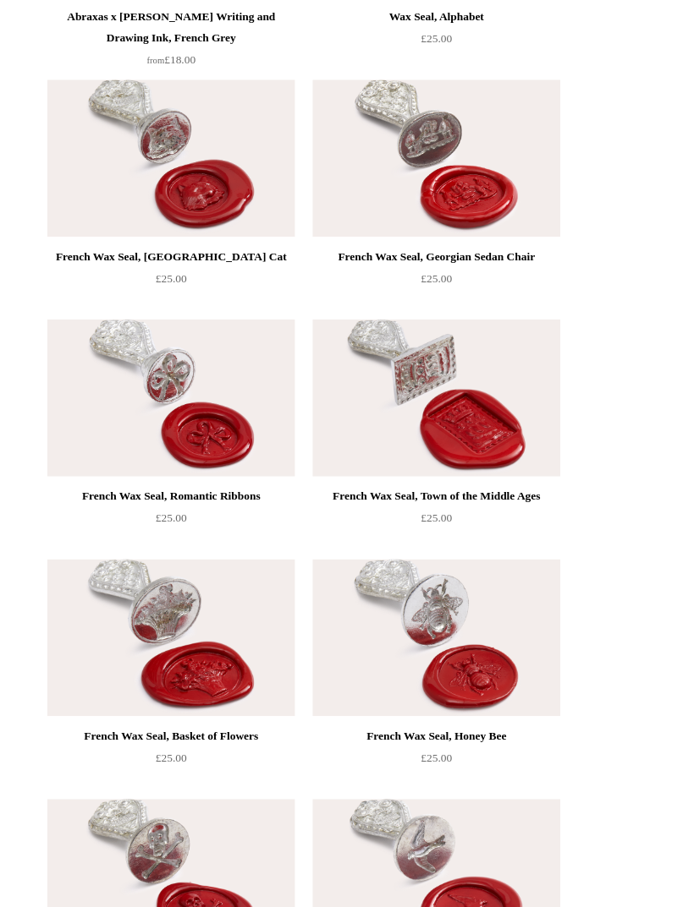
click at [136, 393] on img at bounding box center [166, 386] width 240 height 152
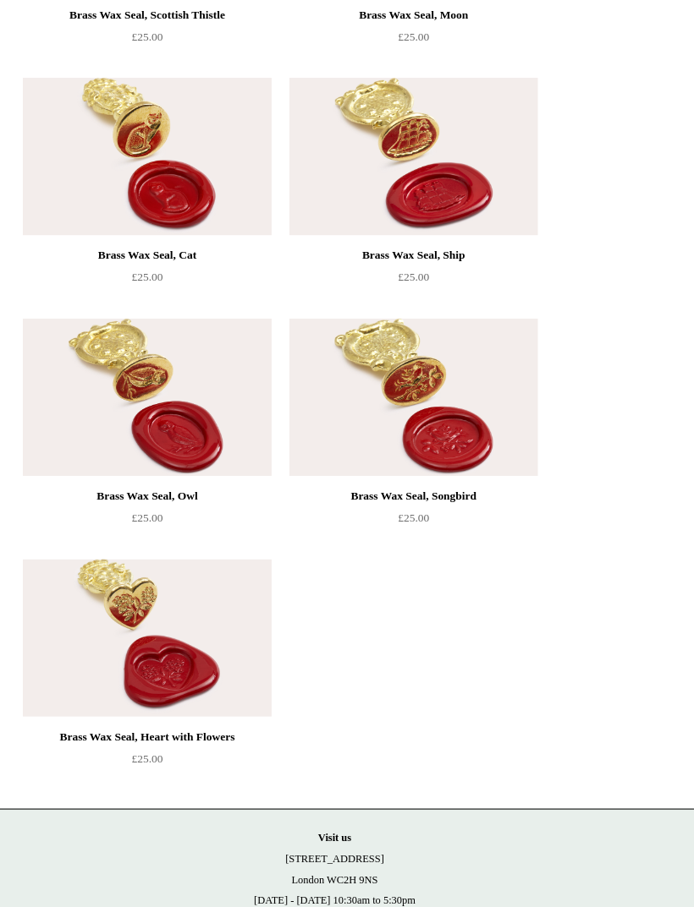
scroll to position [2063, 0]
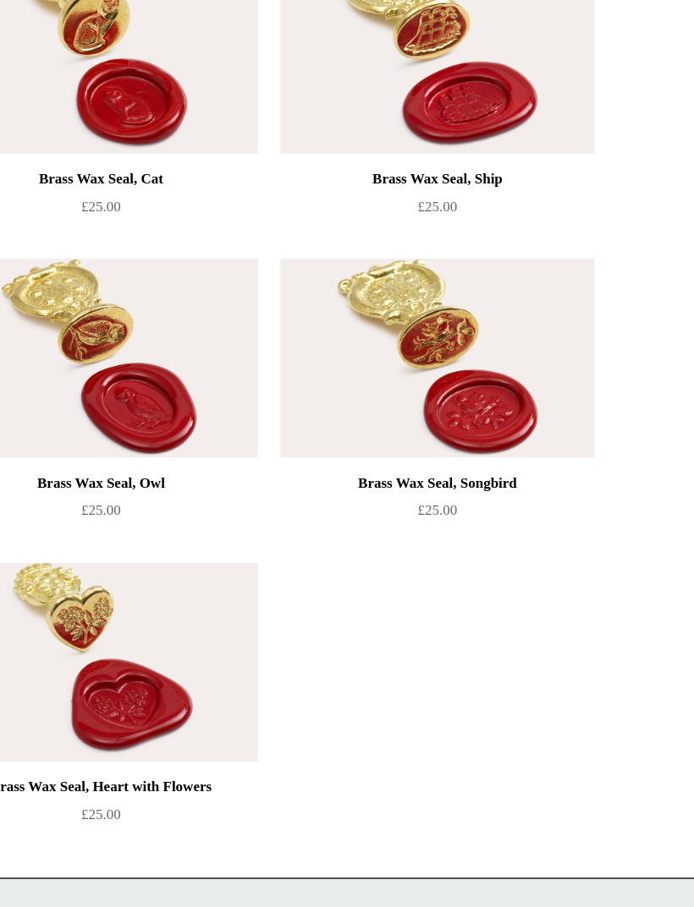
click at [90, 533] on img at bounding box center [166, 609] width 240 height 152
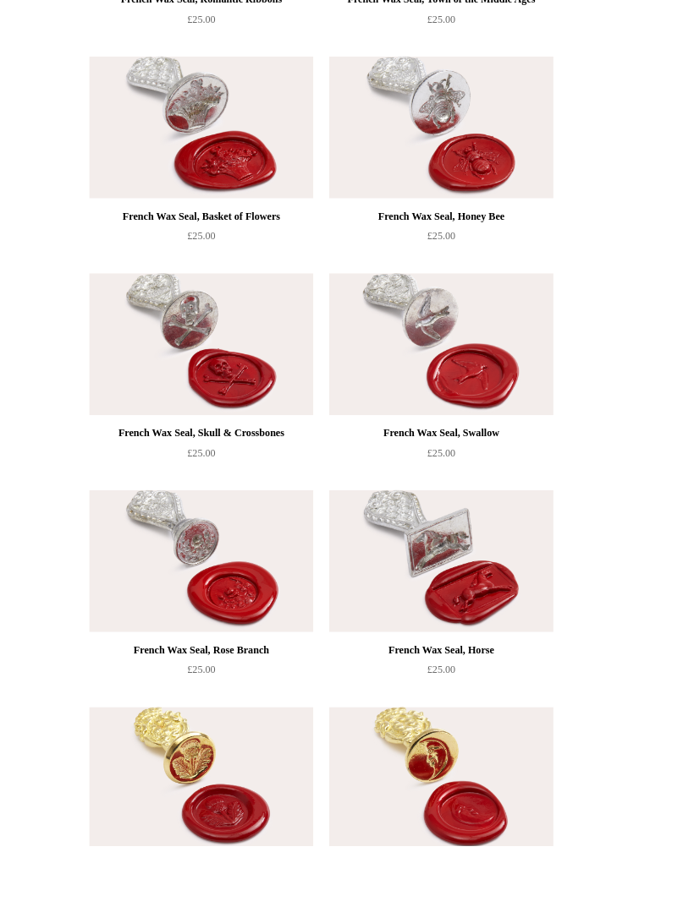
scroll to position [1287, 0]
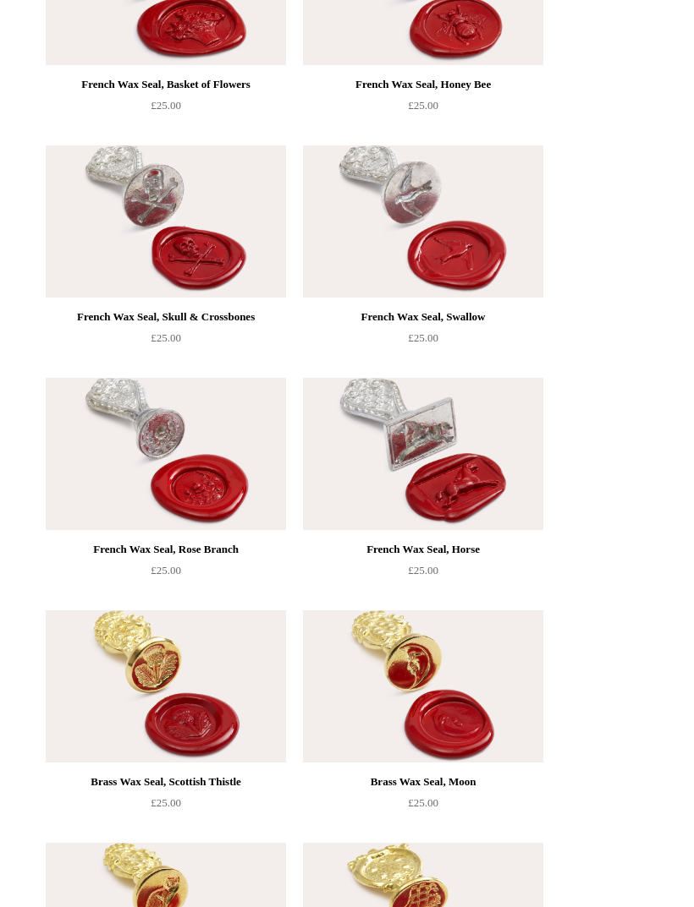
click at [162, 483] on img at bounding box center [166, 454] width 240 height 152
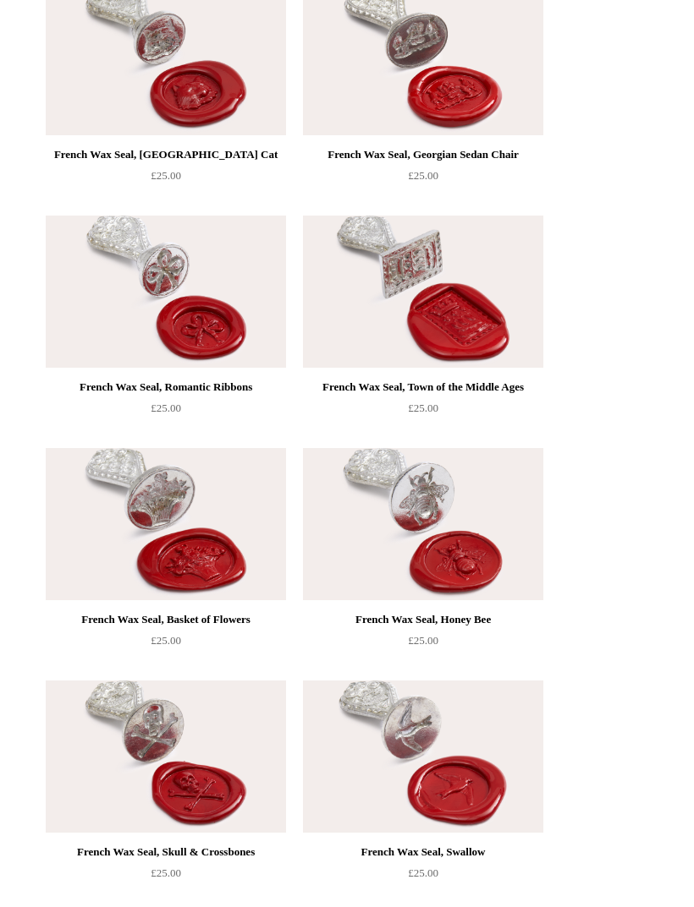
scroll to position [751, 0]
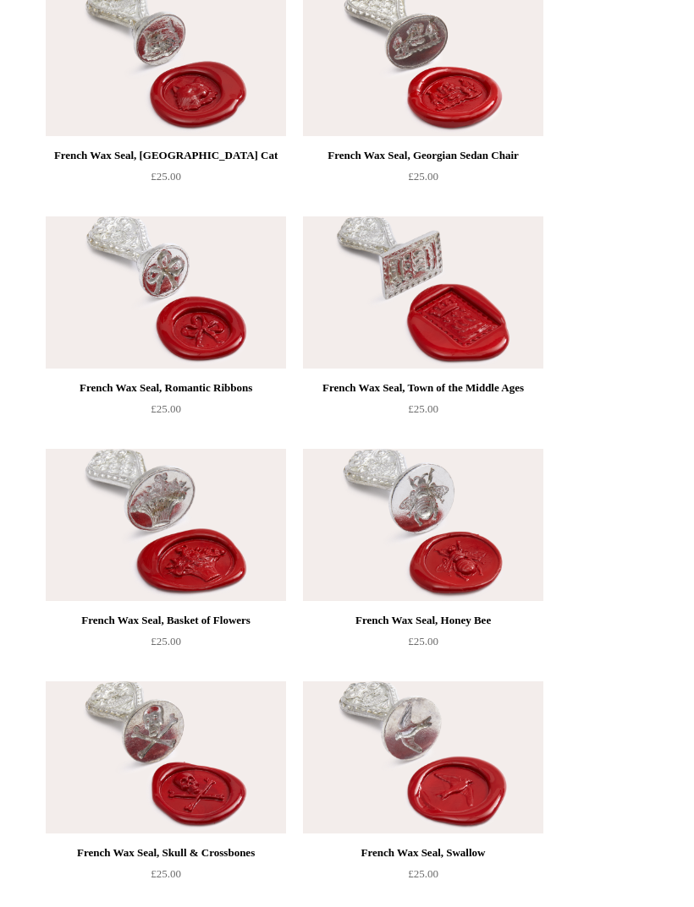
click at [139, 516] on img at bounding box center [166, 525] width 240 height 152
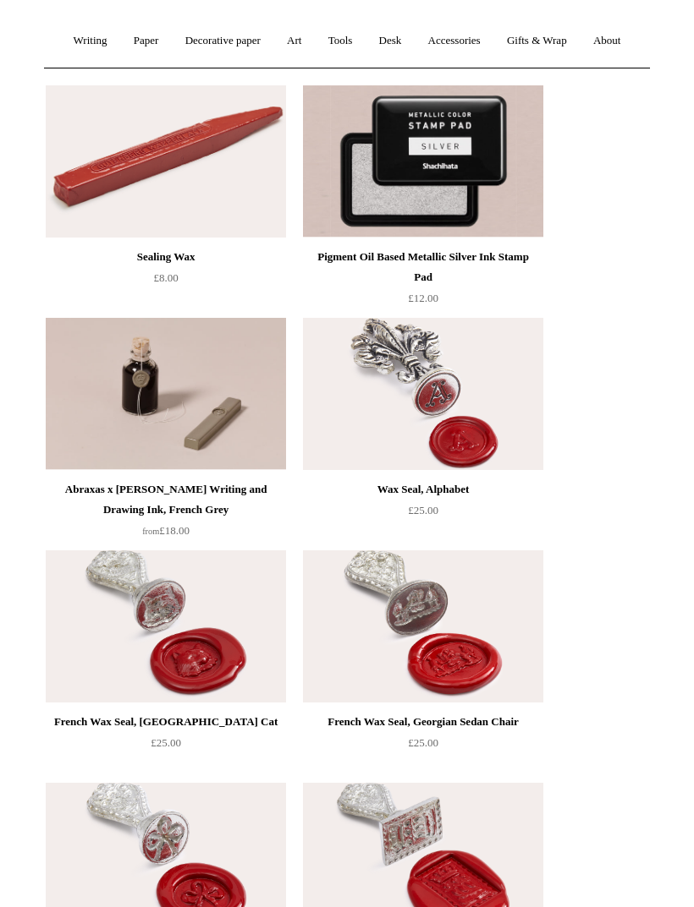
scroll to position [0, 0]
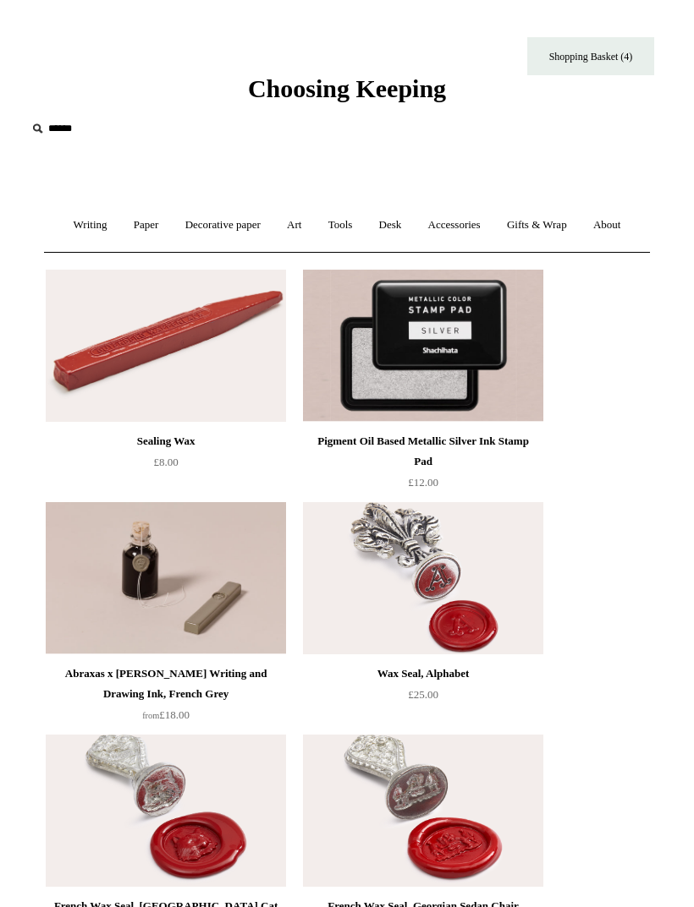
click at [137, 218] on link "Paper +" at bounding box center [146, 225] width 49 height 45
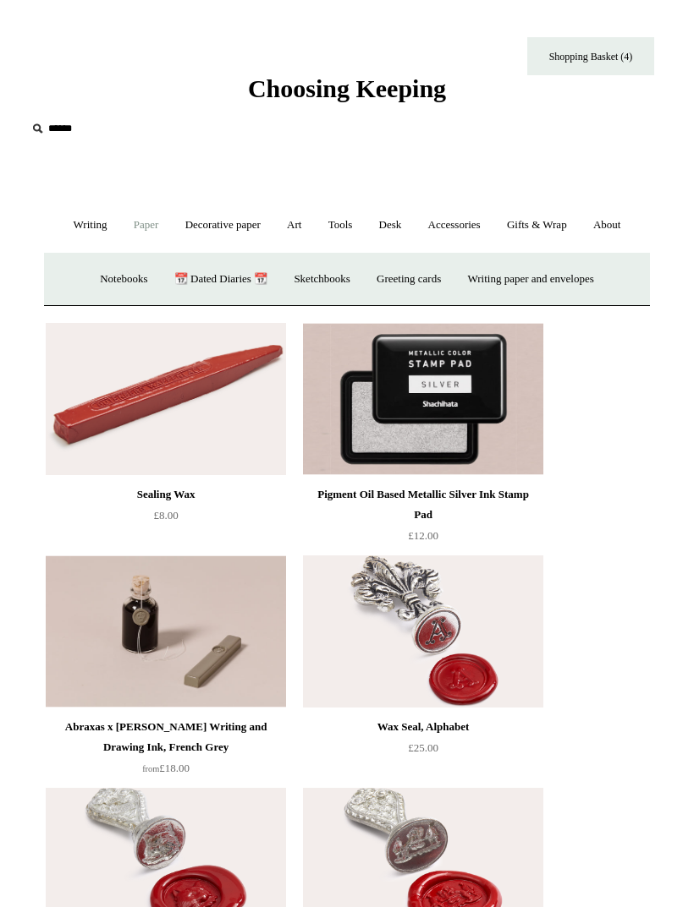
click at [590, 273] on link "Writing paper and envelopes +" at bounding box center [531, 279] width 150 height 45
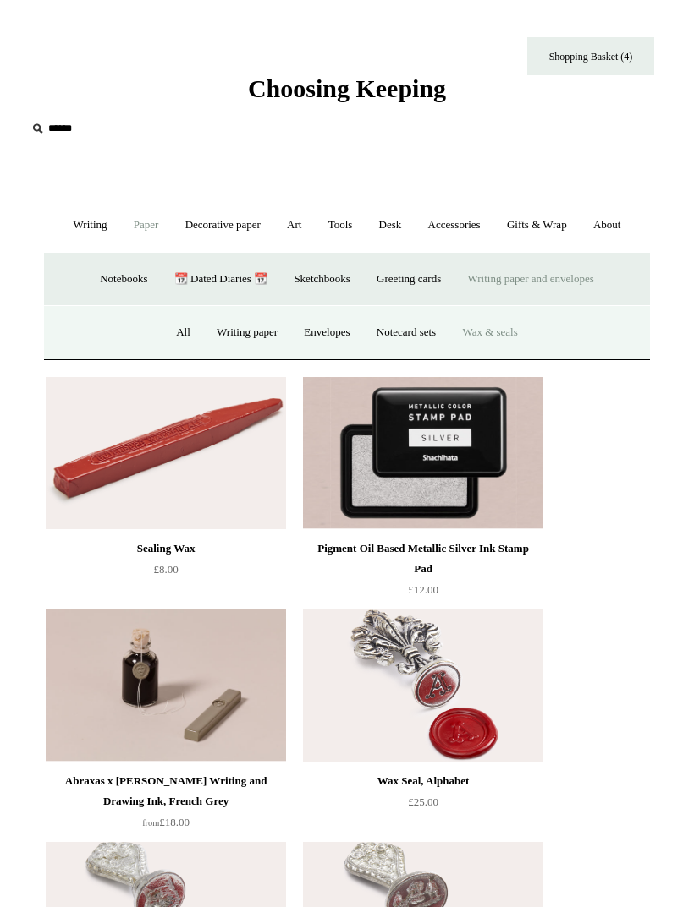
click at [418, 279] on link "Greeting cards +" at bounding box center [409, 279] width 88 height 45
click at [126, 343] on link "Birthday 🎁" at bounding box center [97, 332] width 79 height 45
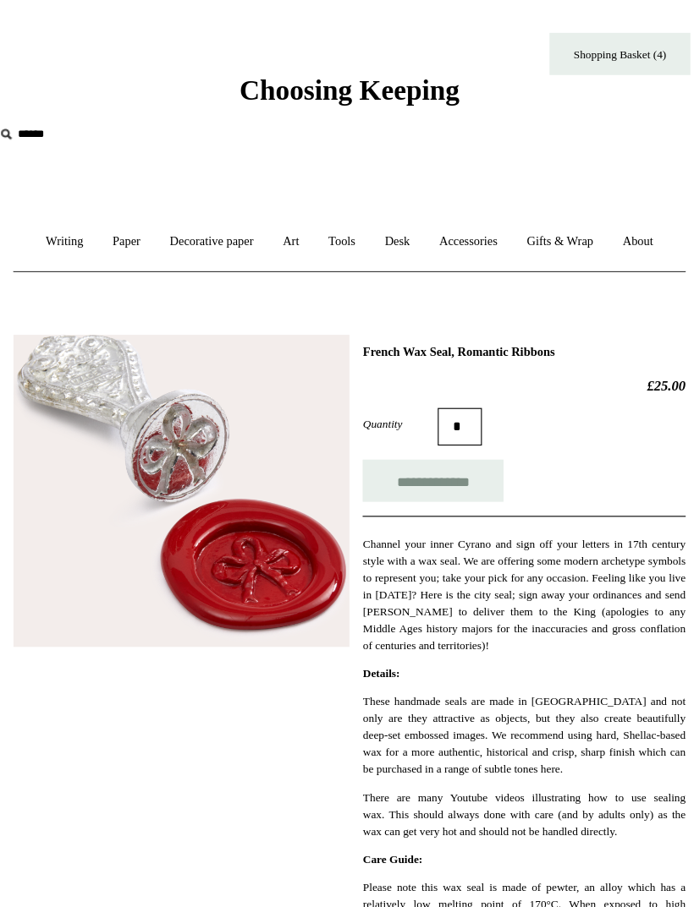
click at [417, 437] on input "**********" at bounding box center [422, 441] width 127 height 38
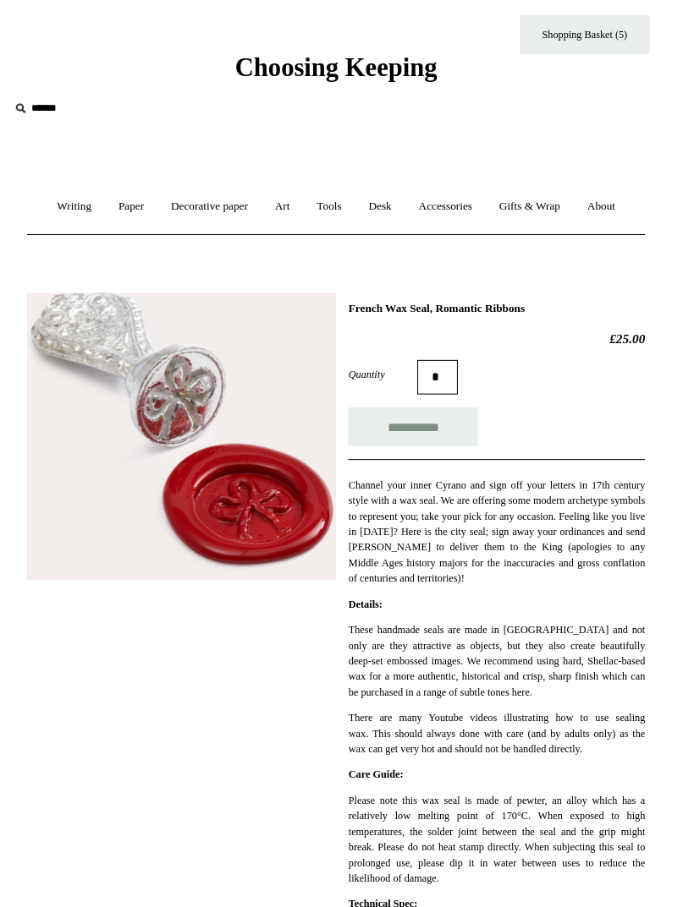
scroll to position [6, 0]
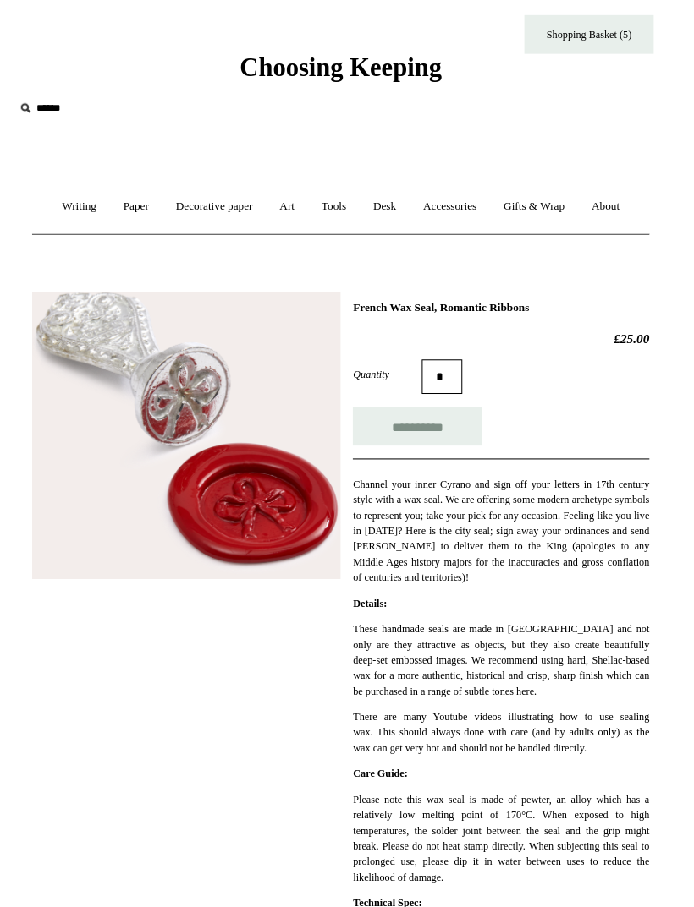
type input "**********"
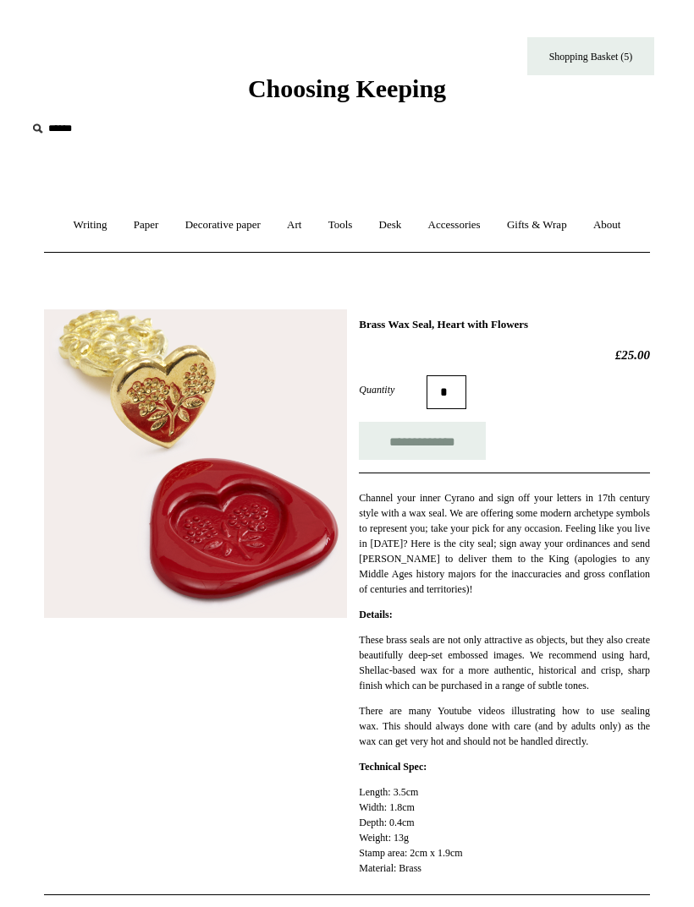
click at [450, 447] on input "**********" at bounding box center [422, 441] width 127 height 38
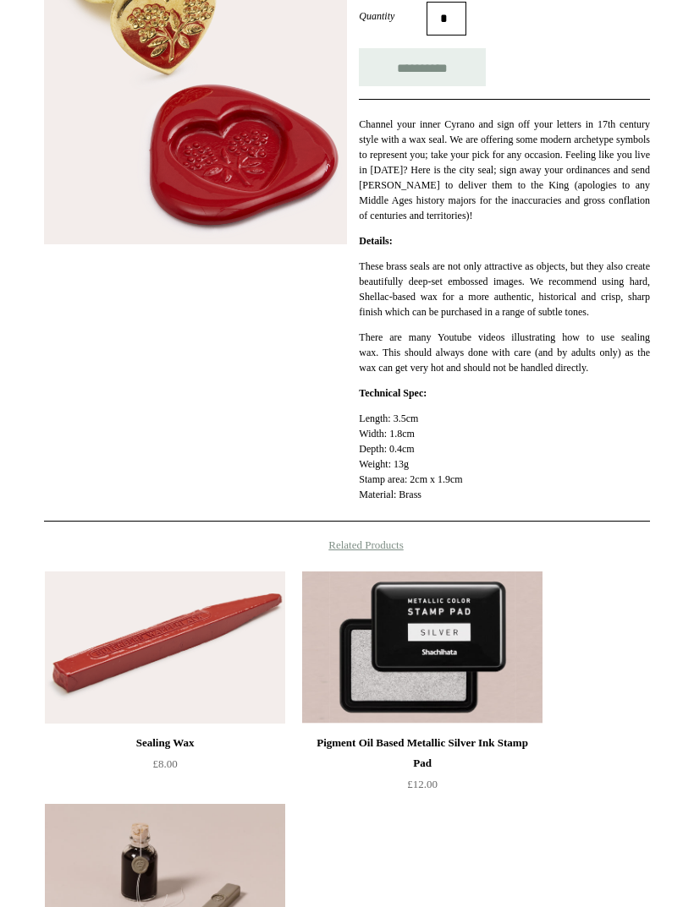
scroll to position [367, 0]
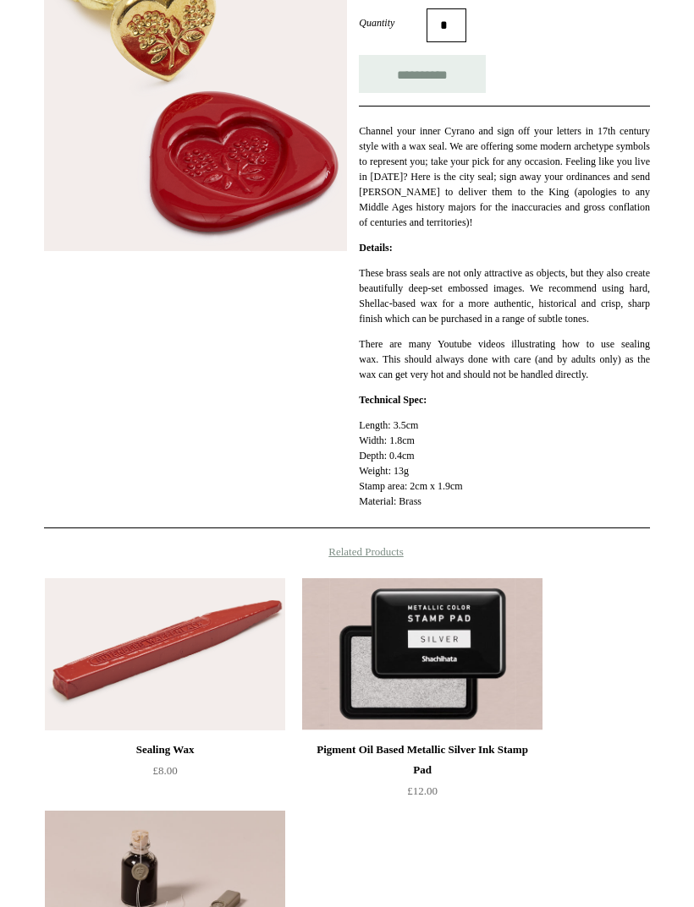
type input "**********"
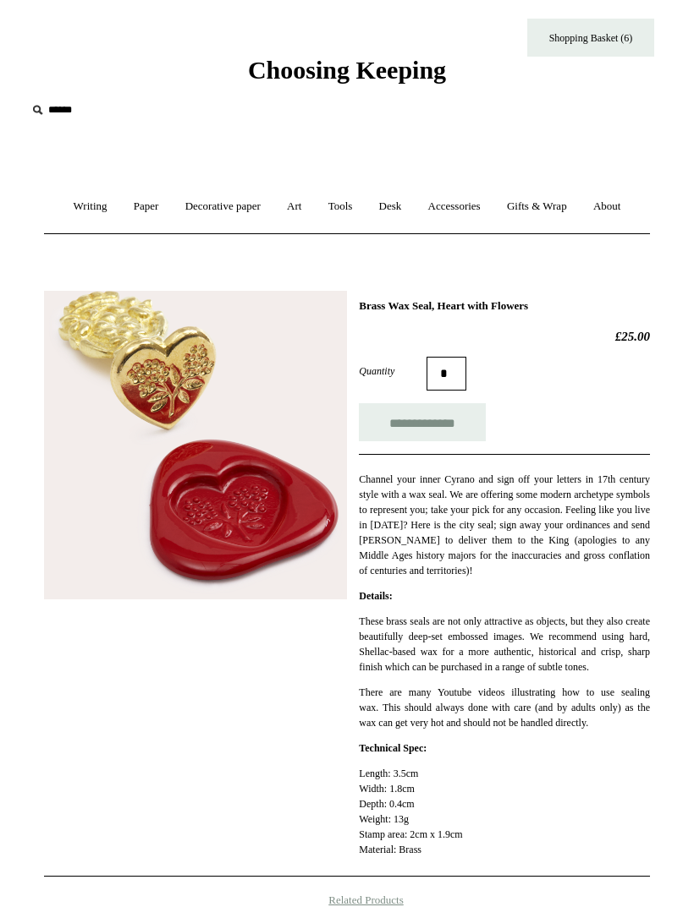
scroll to position [19, 0]
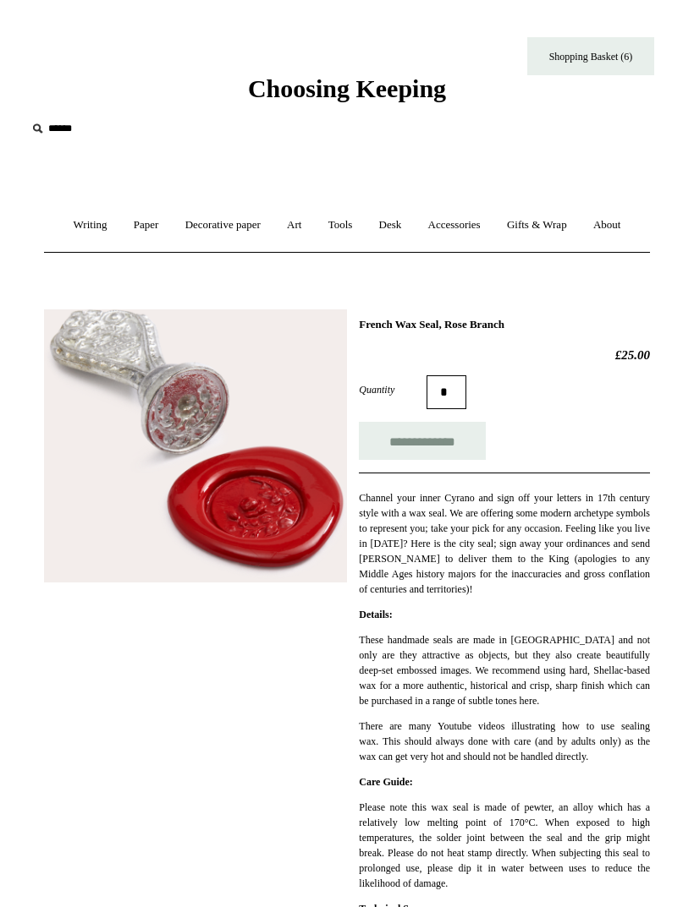
click at [460, 453] on input "**********" at bounding box center [422, 441] width 127 height 38
type input "**********"
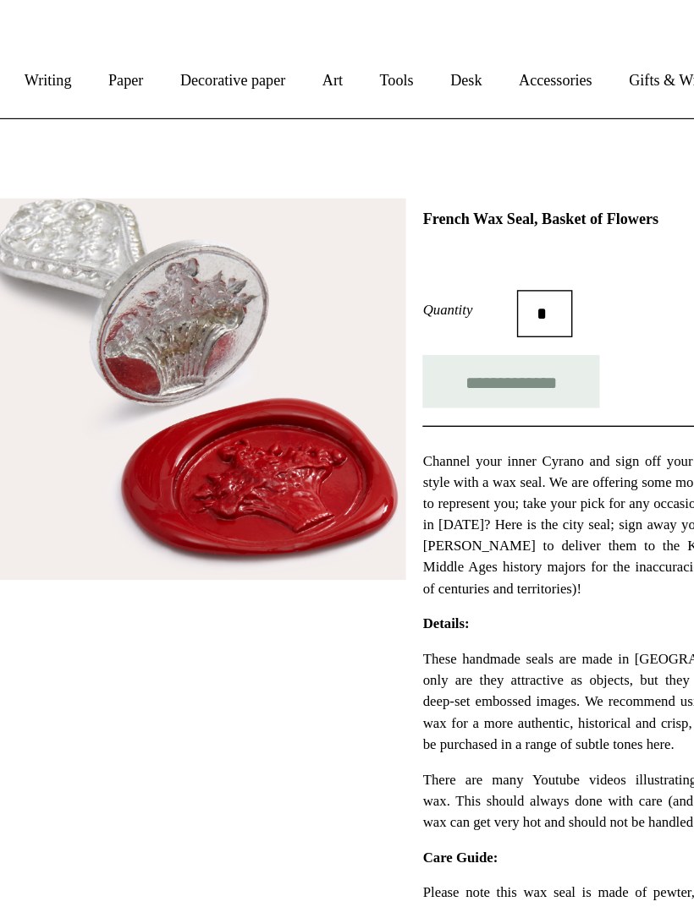
scroll to position [83, 0]
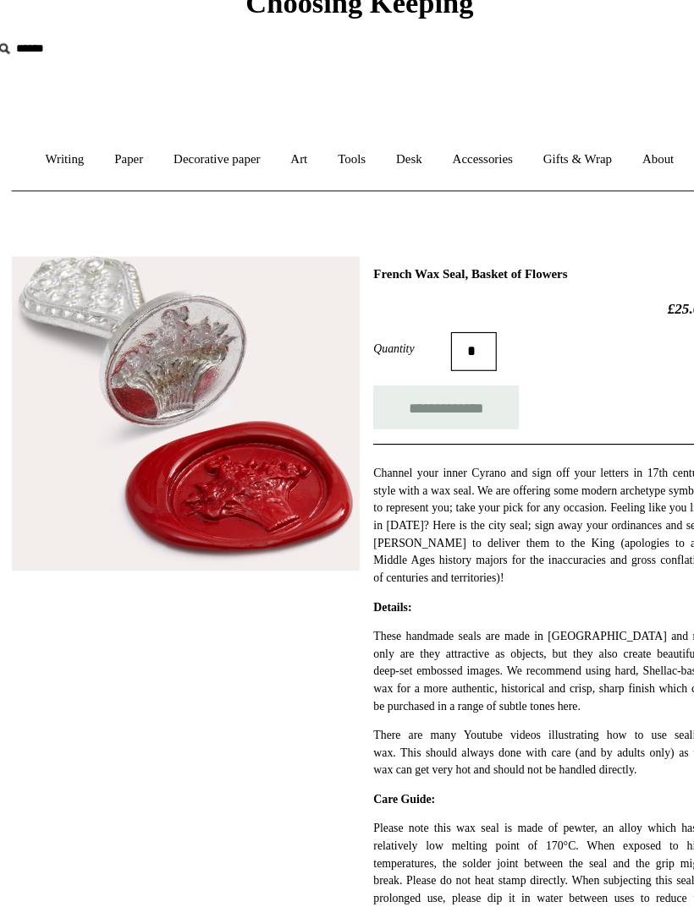
click at [412, 352] on input "**********" at bounding box center [422, 358] width 127 height 38
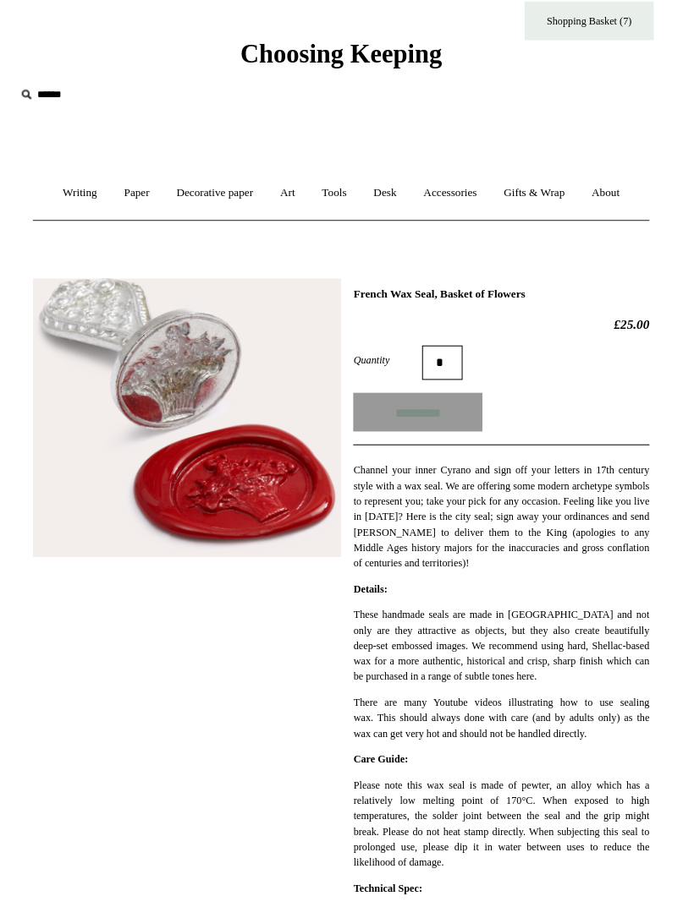
type input "**********"
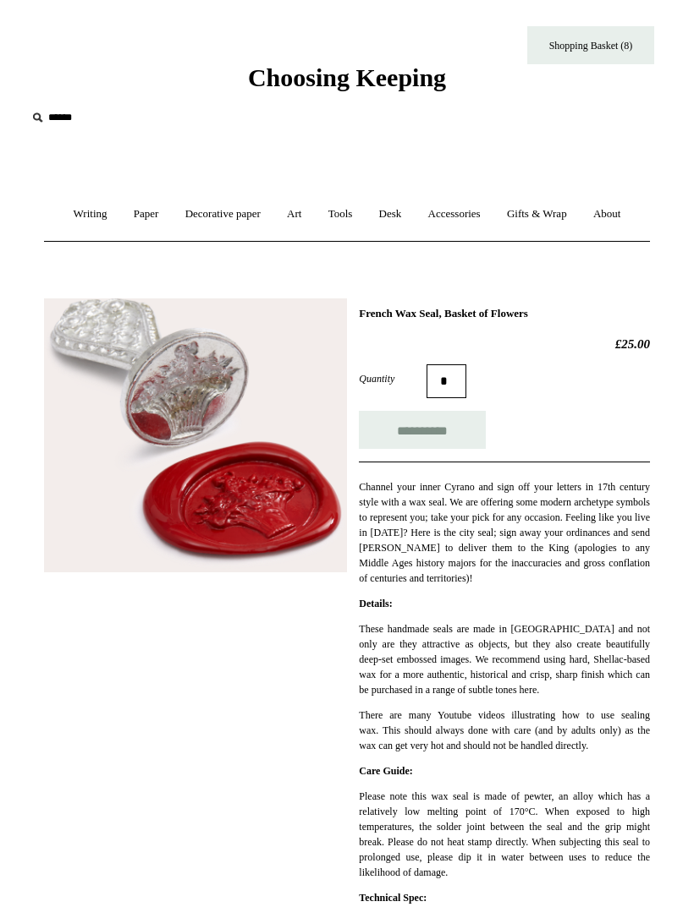
scroll to position [0, 0]
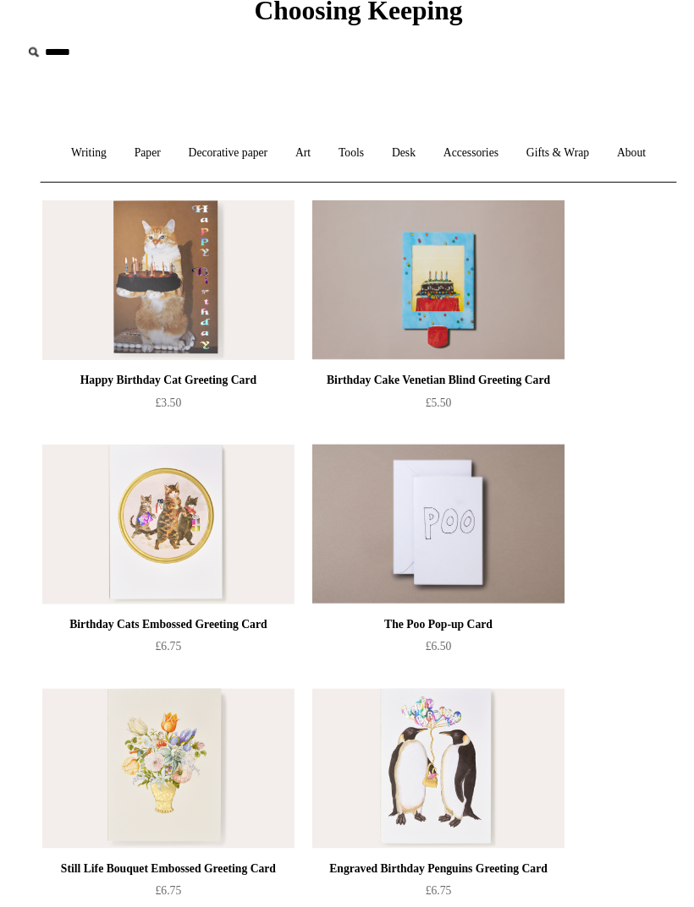
scroll to position [78, 0]
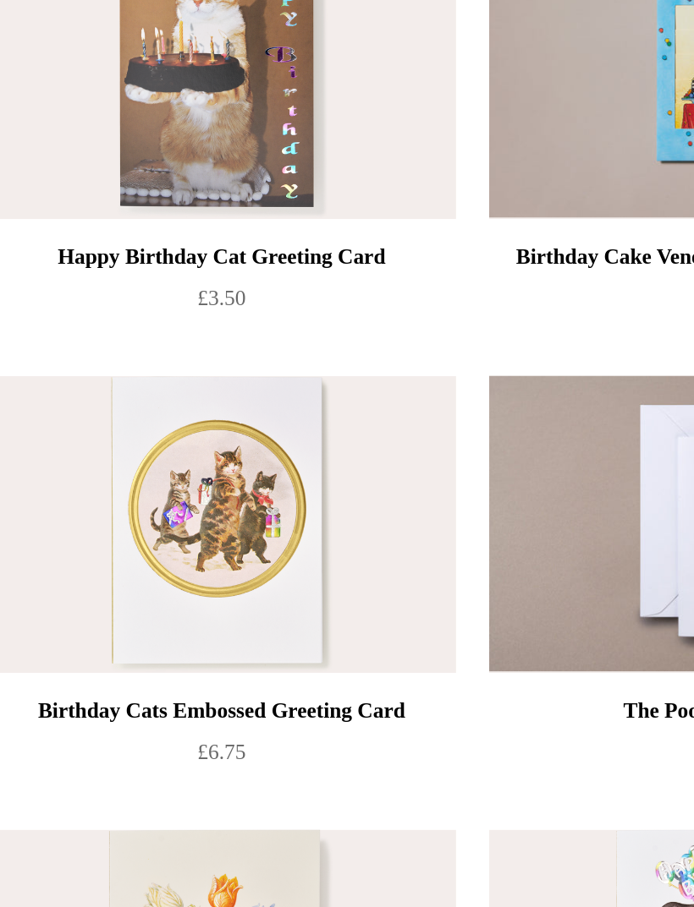
click at [128, 425] on img at bounding box center [166, 501] width 240 height 152
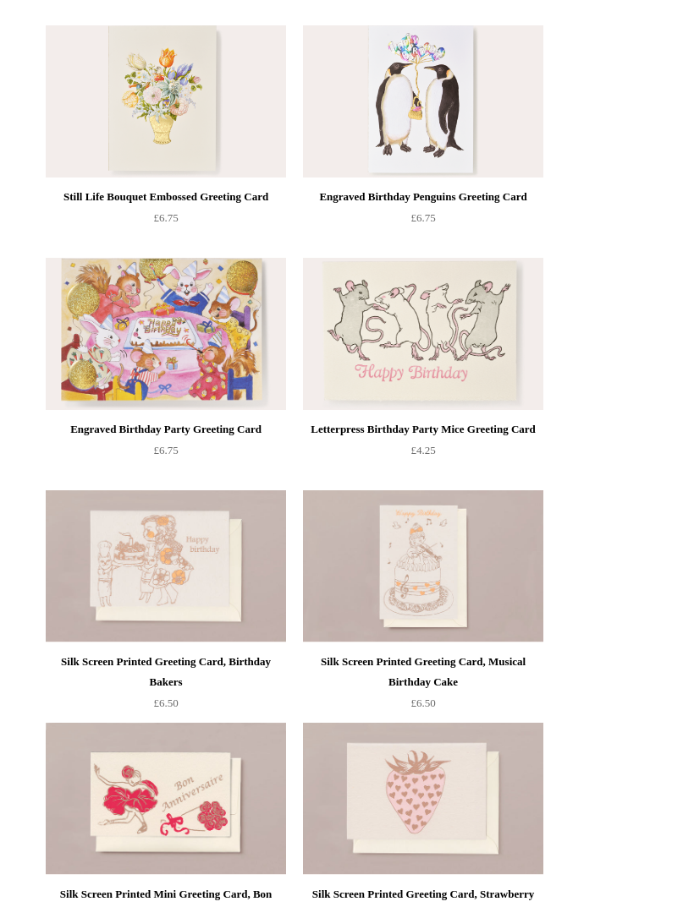
scroll to position [781, 0]
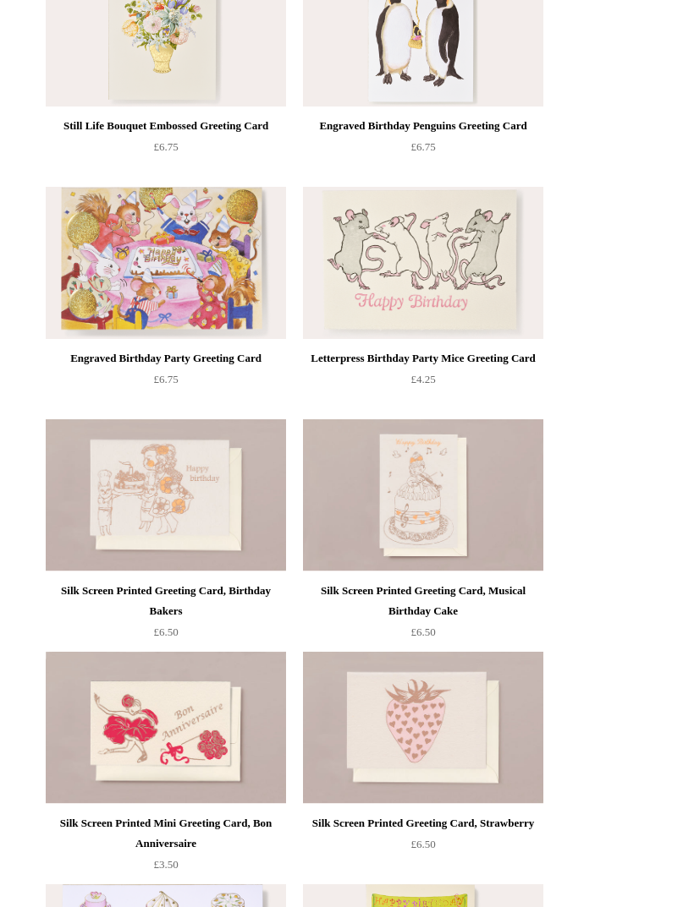
click at [509, 246] on img at bounding box center [423, 263] width 240 height 152
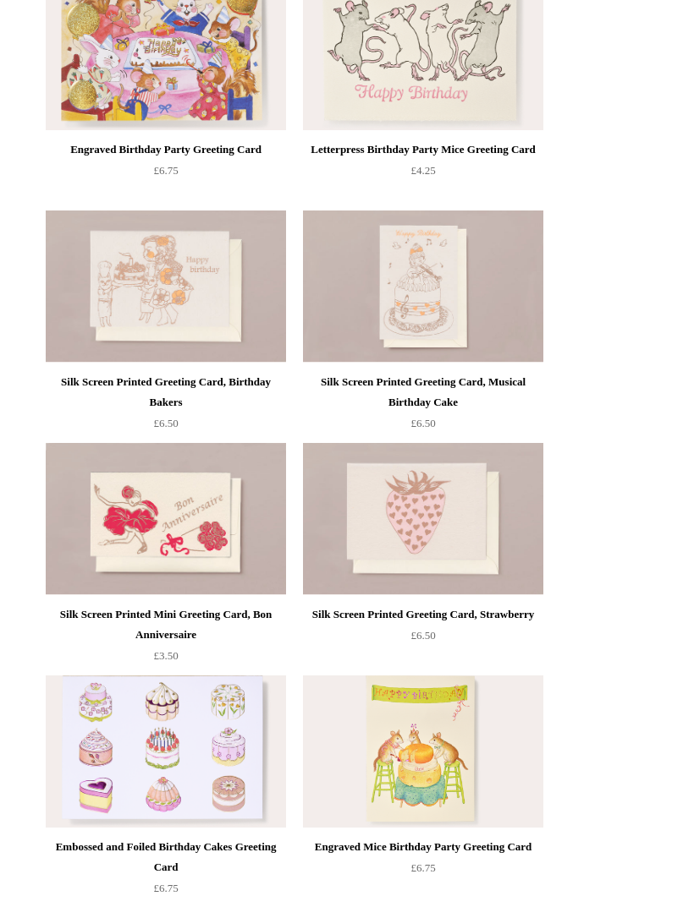
scroll to position [982, 0]
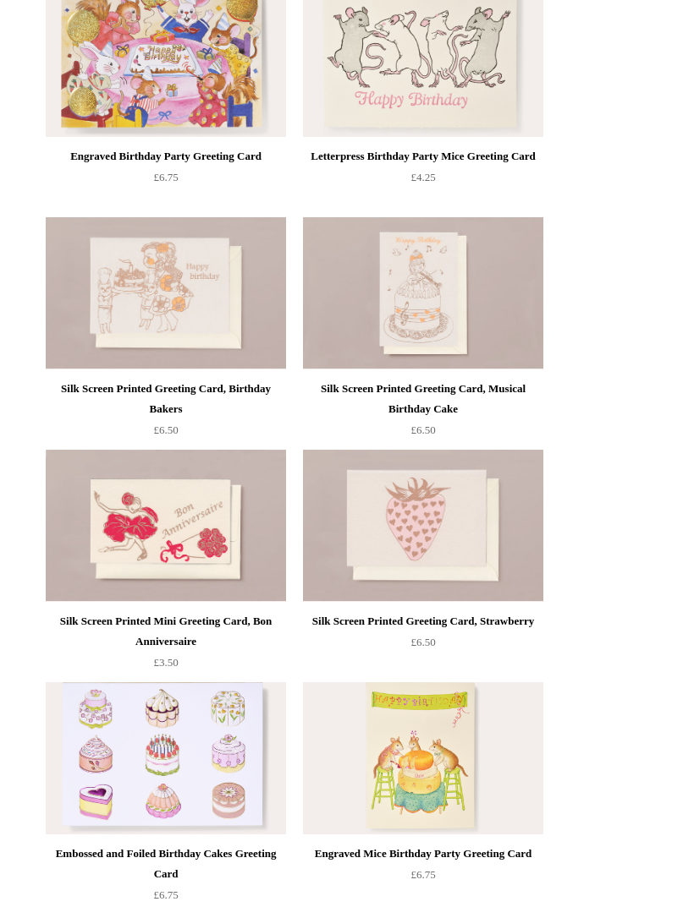
click at [117, 285] on img at bounding box center [166, 294] width 240 height 152
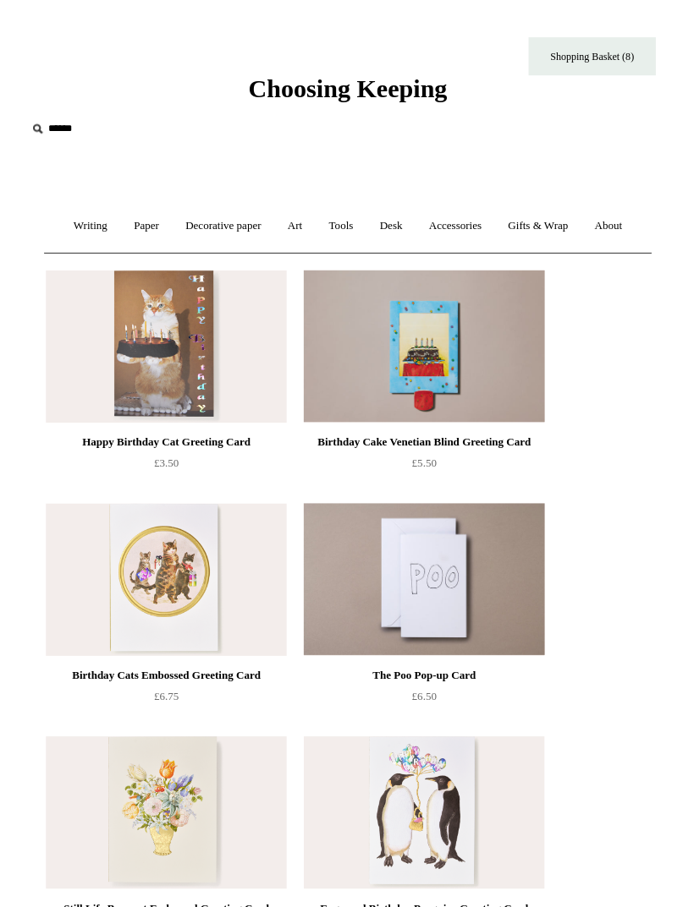
scroll to position [1039, 0]
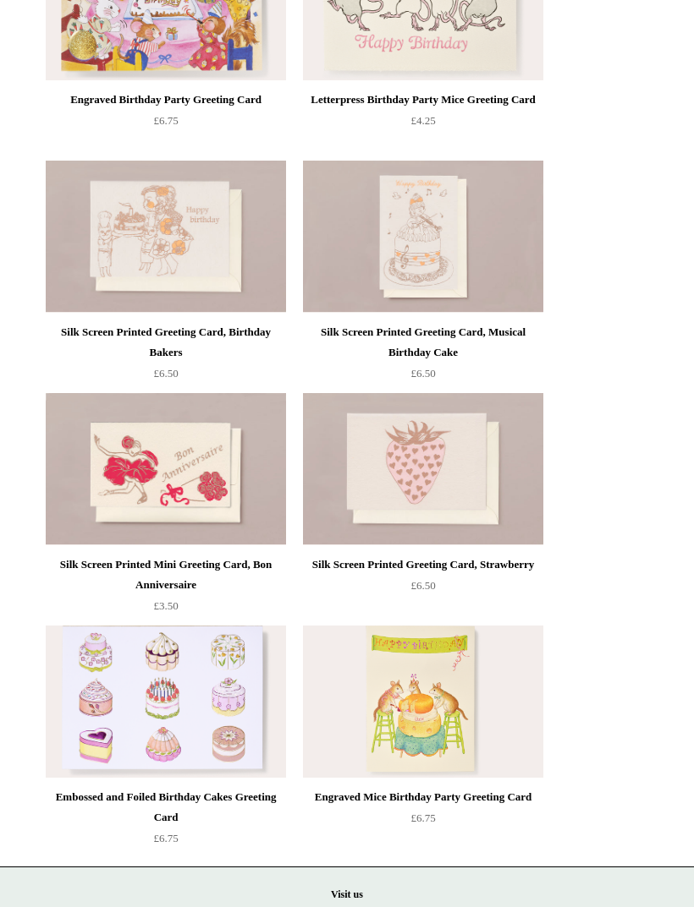
click at [445, 461] on img at bounding box center [423, 469] width 240 height 152
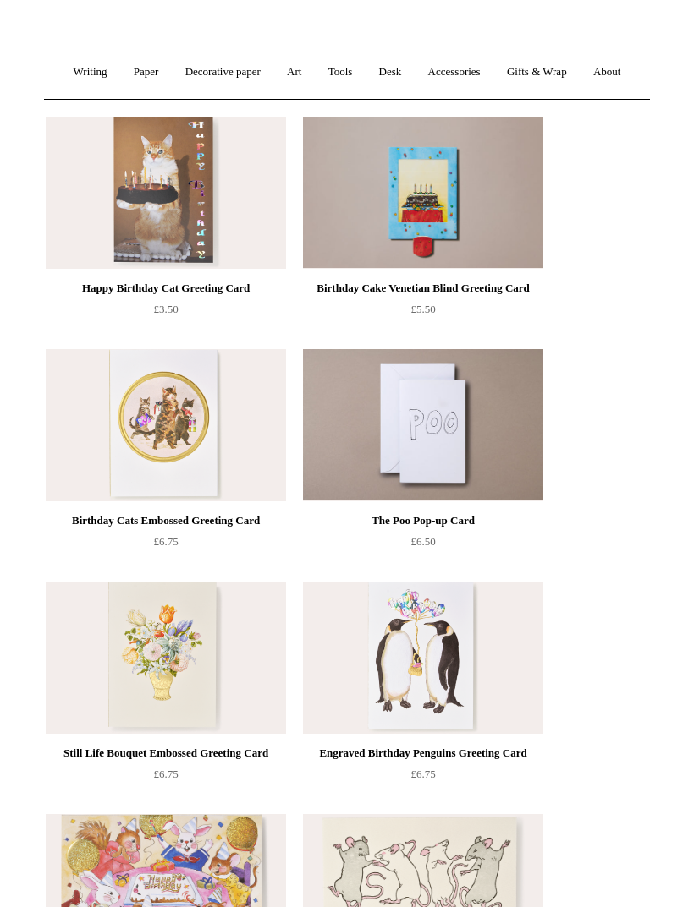
scroll to position [0, 0]
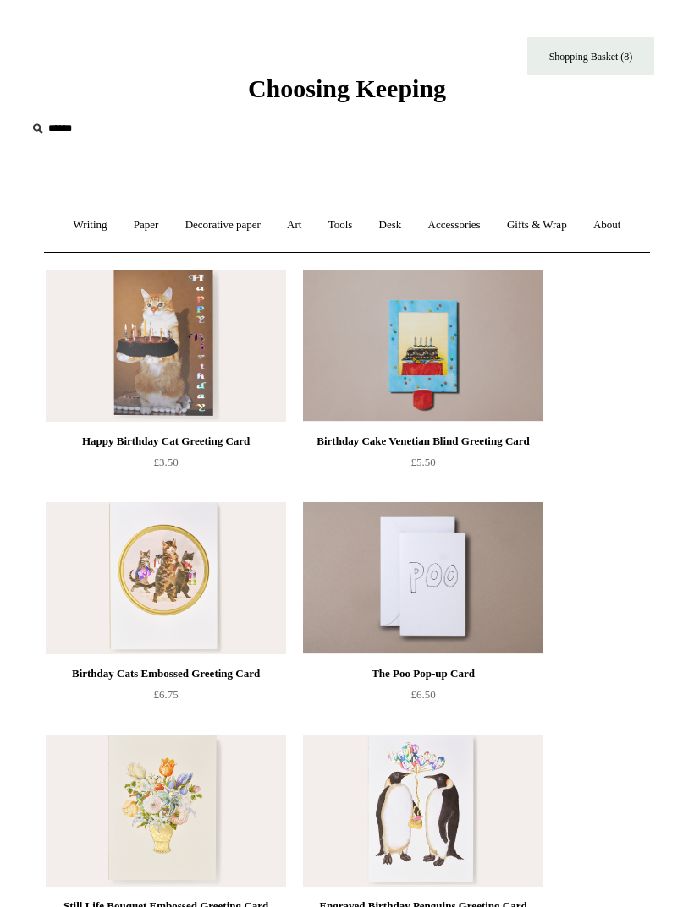
click at [138, 229] on link "Paper +" at bounding box center [146, 225] width 49 height 45
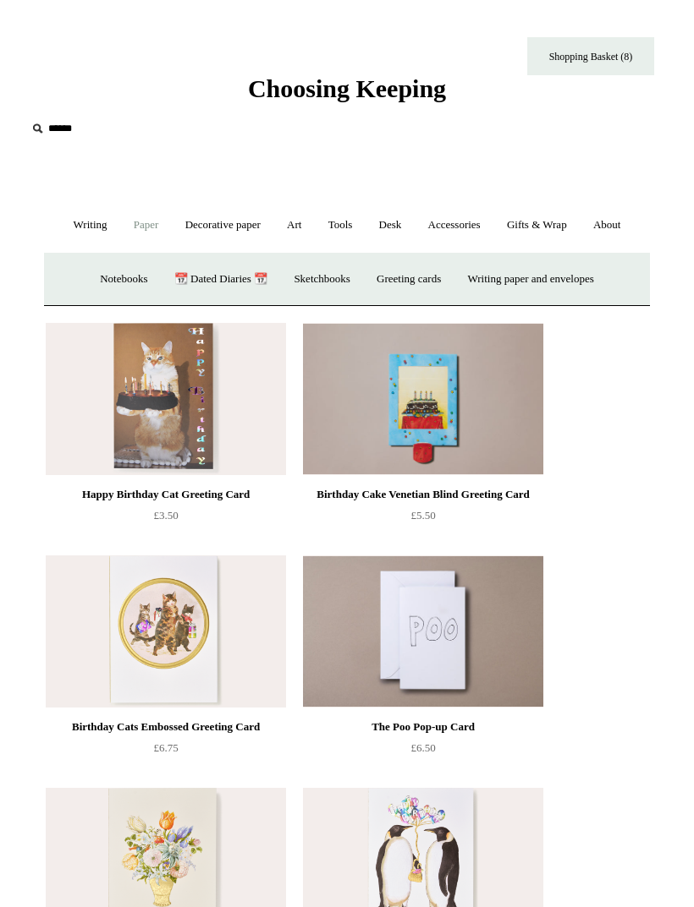
click at [422, 280] on link "Greeting cards +" at bounding box center [409, 279] width 88 height 45
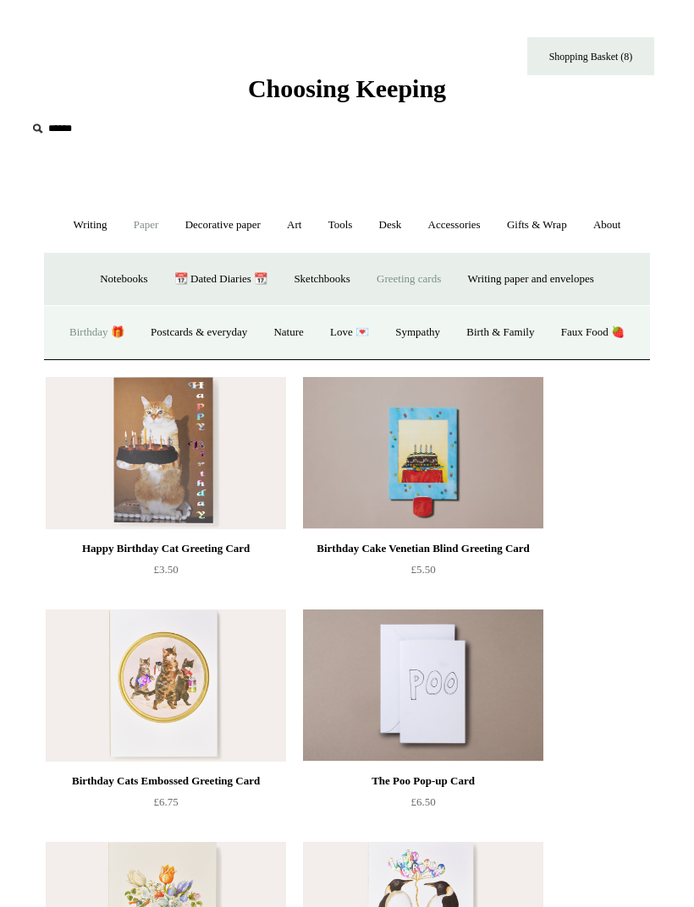
click at [259, 331] on link "Postcards & everyday" at bounding box center [199, 332] width 120 height 45
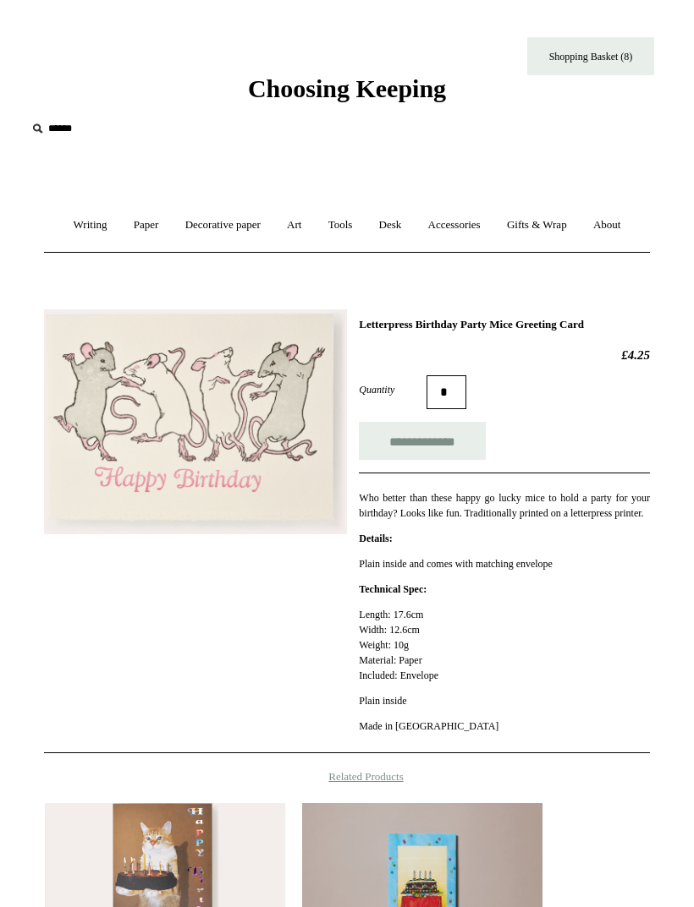
click at [453, 439] on input "**********" at bounding box center [422, 441] width 127 height 38
type input "**********"
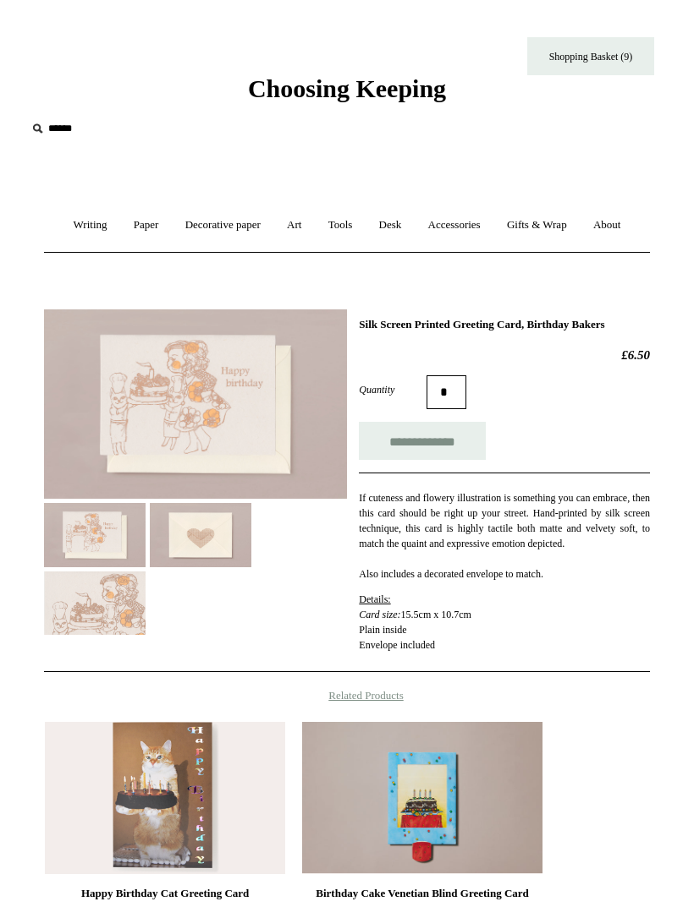
click at [189, 555] on img at bounding box center [200, 534] width 101 height 63
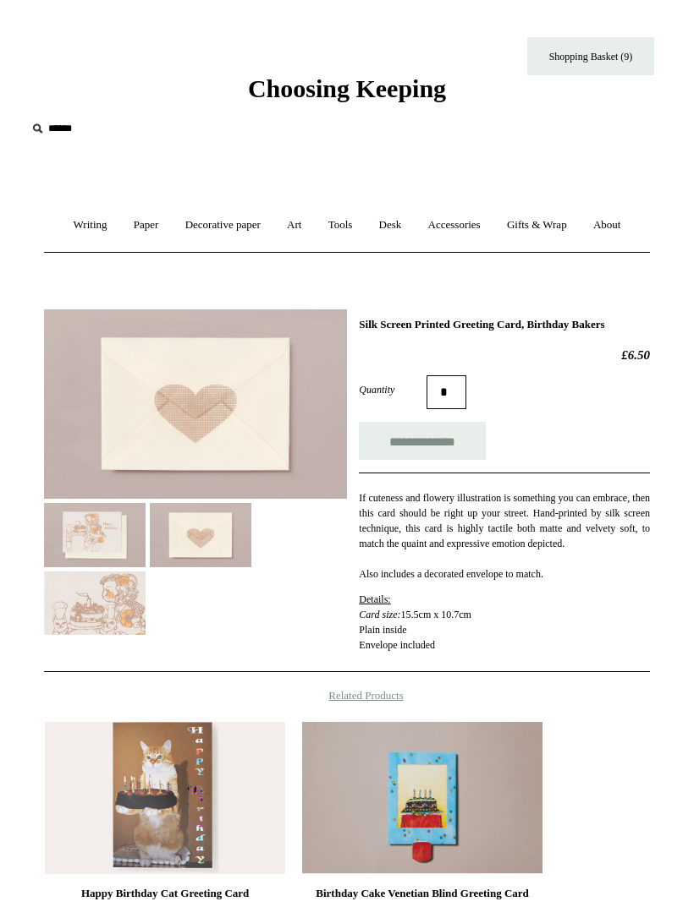
click at [90, 543] on img at bounding box center [94, 534] width 101 height 63
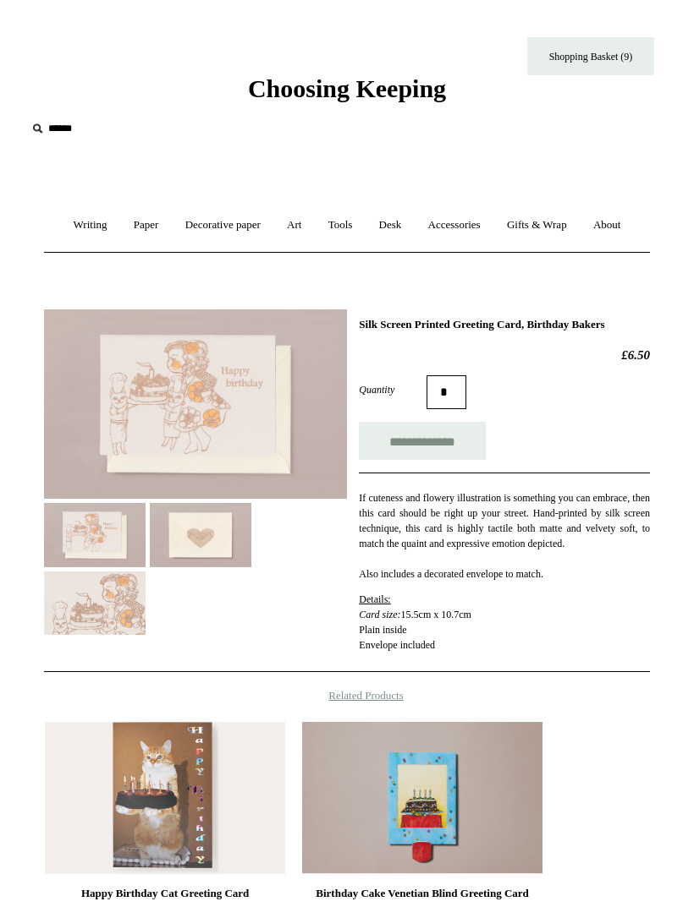
click at [106, 595] on img at bounding box center [94, 603] width 101 height 63
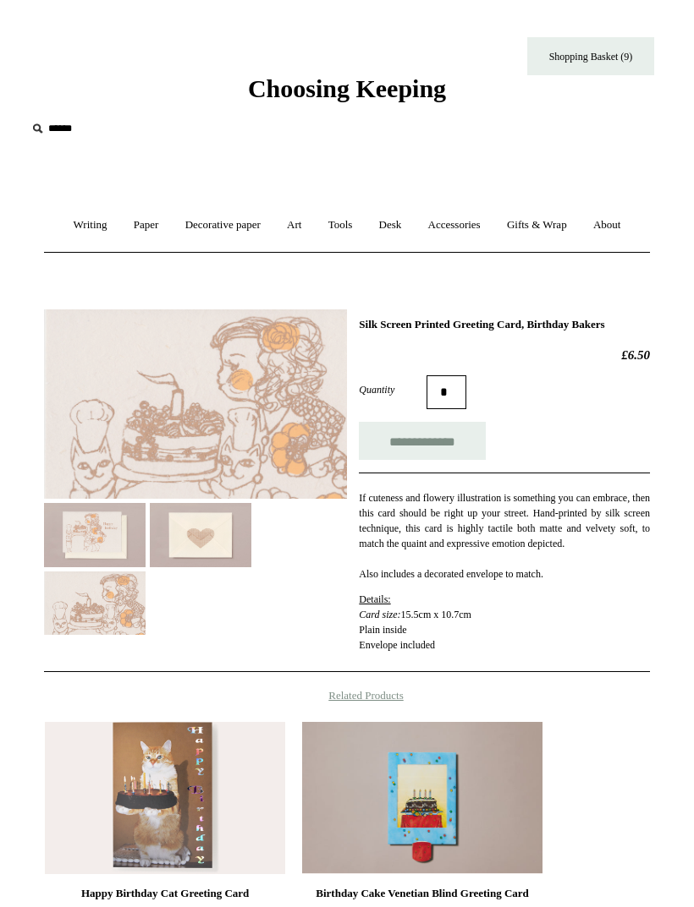
click at [459, 440] on input "**********" at bounding box center [422, 441] width 127 height 38
type input "**********"
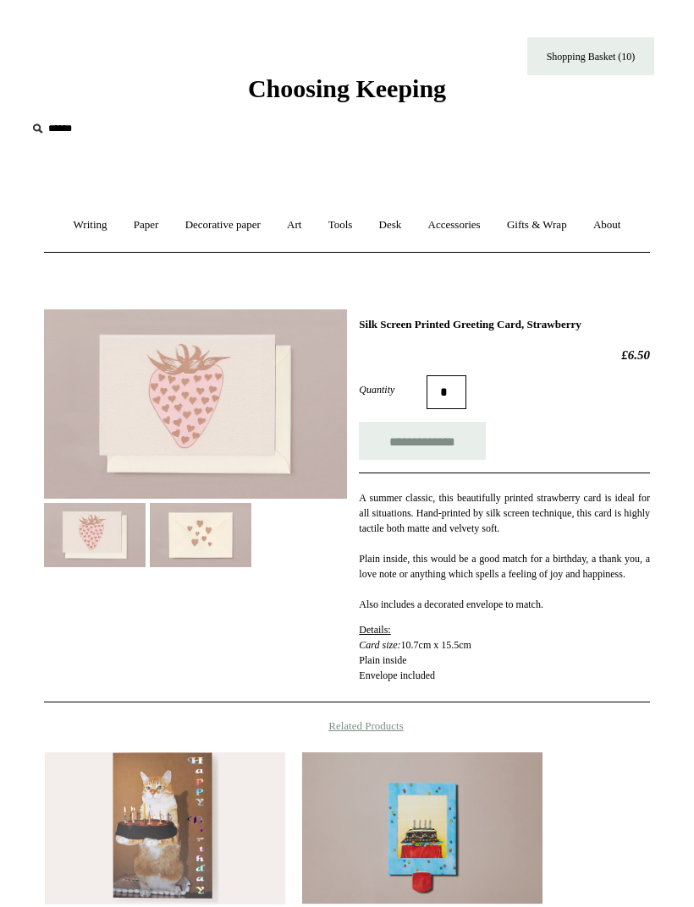
click at [465, 432] on input "**********" at bounding box center [422, 441] width 127 height 38
type input "**********"
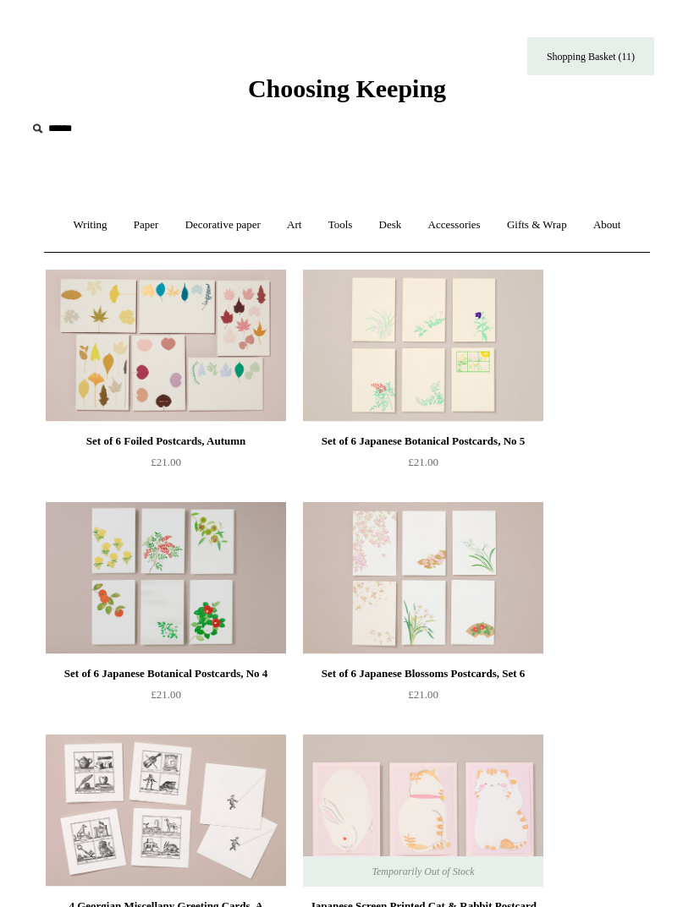
click at [142, 233] on link "Paper +" at bounding box center [146, 225] width 49 height 45
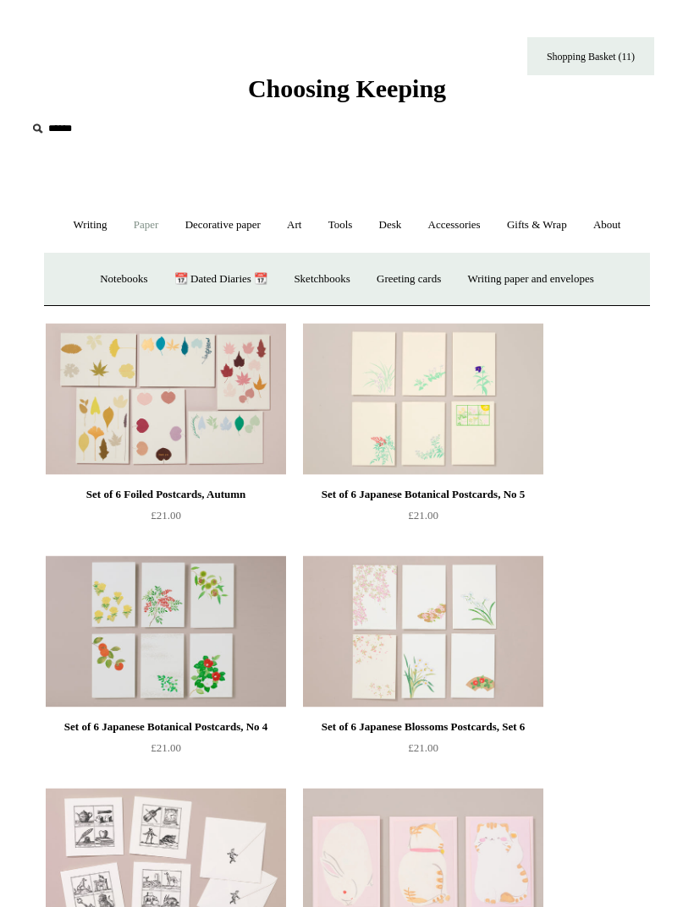
click at [436, 274] on link "Greeting cards +" at bounding box center [409, 279] width 88 height 45
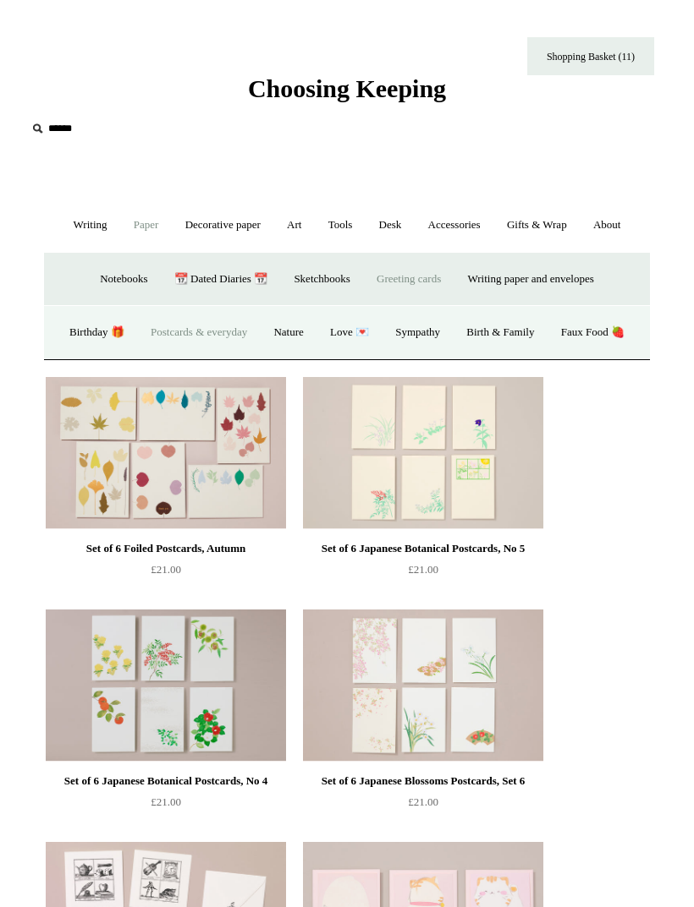
click at [315, 331] on link "Nature" at bounding box center [287, 332] width 53 height 45
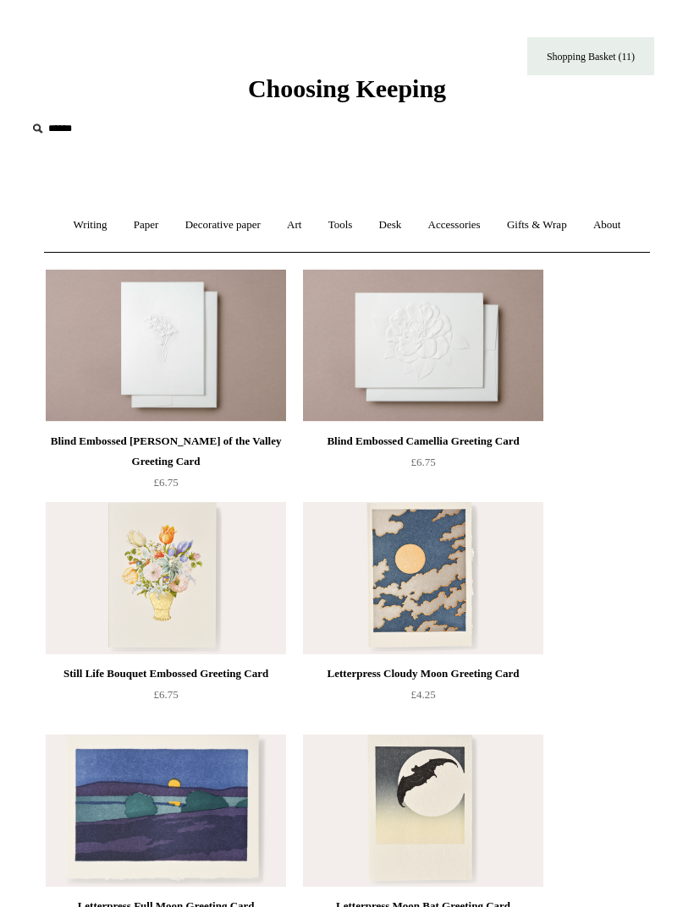
click at [145, 354] on img at bounding box center [166, 346] width 240 height 152
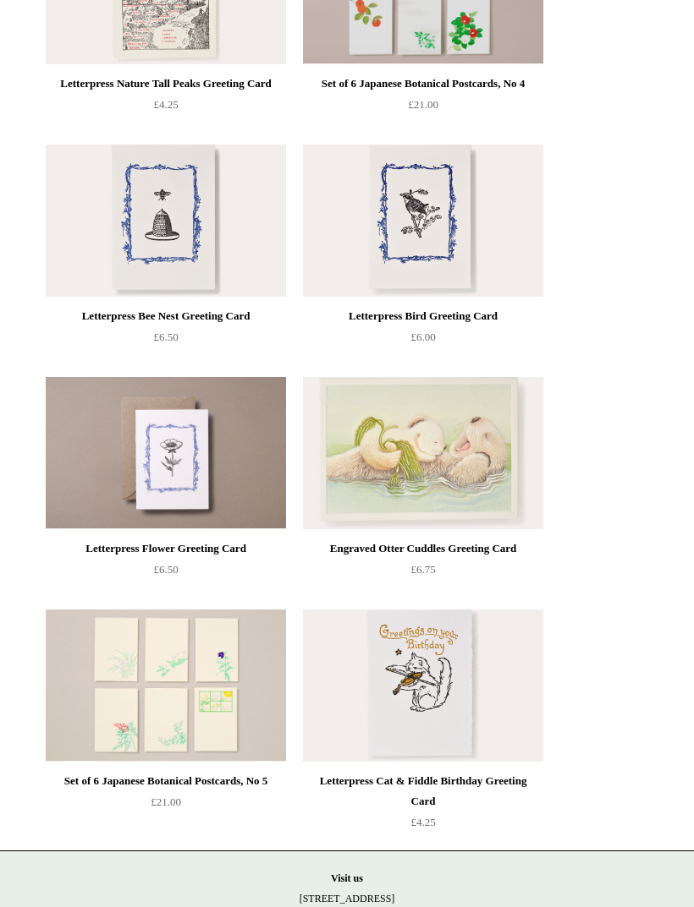
scroll to position [3846, 0]
click at [397, 668] on img at bounding box center [423, 687] width 240 height 152
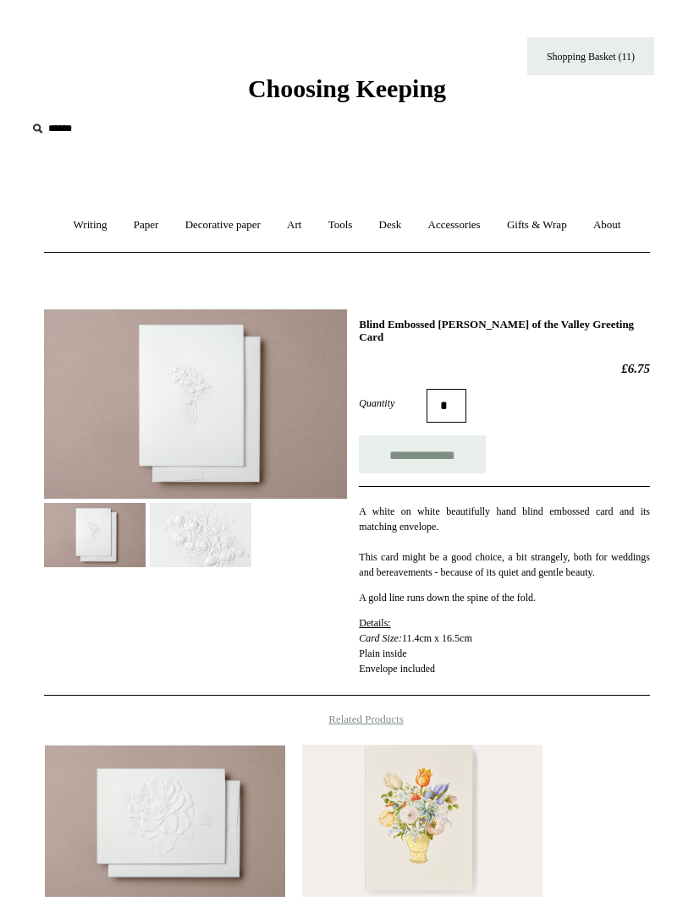
click at [455, 436] on input "**********" at bounding box center [422, 455] width 127 height 38
type input "**********"
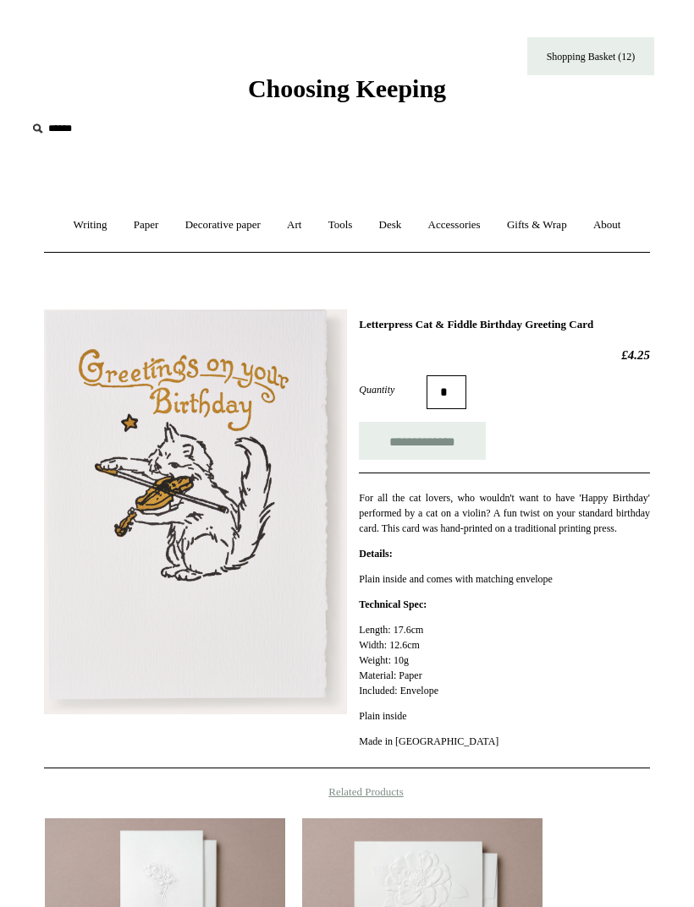
click at [454, 450] on input "**********" at bounding box center [422, 441] width 127 height 38
click at [302, 227] on link "Art +" at bounding box center [294, 225] width 38 height 45
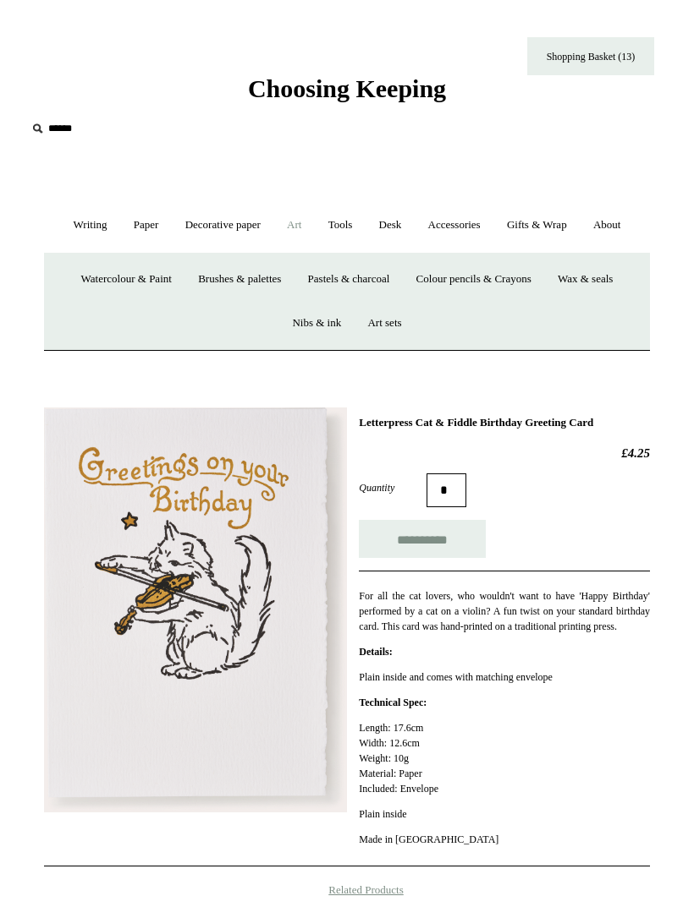
type input "**********"
click at [249, 212] on link "Decorative paper +" at bounding box center [222, 225] width 99 height 45
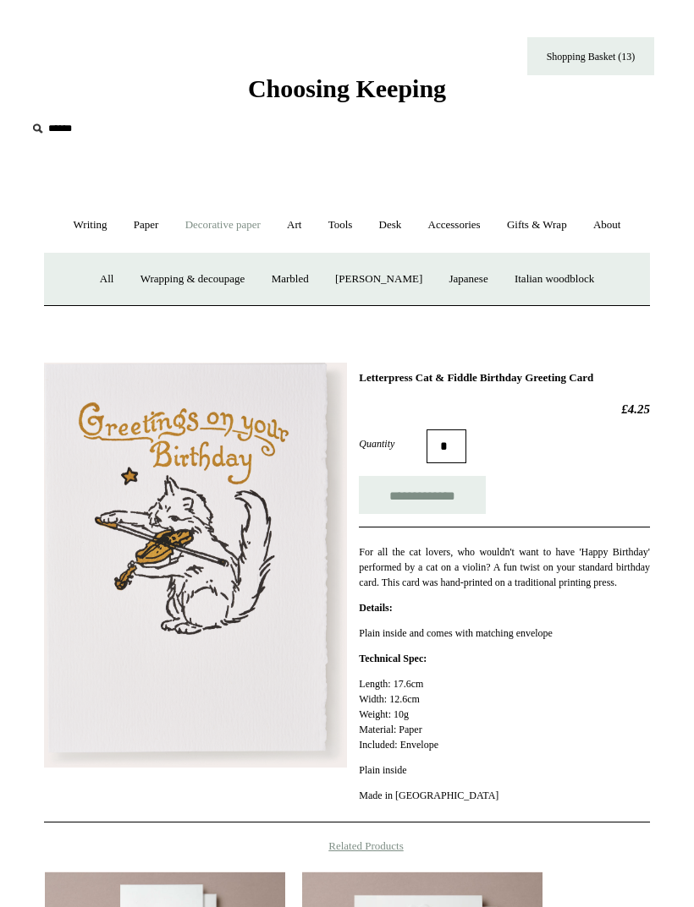
click at [151, 233] on link "Paper +" at bounding box center [146, 225] width 49 height 45
click at [424, 273] on link "Greeting cards +" at bounding box center [409, 279] width 88 height 45
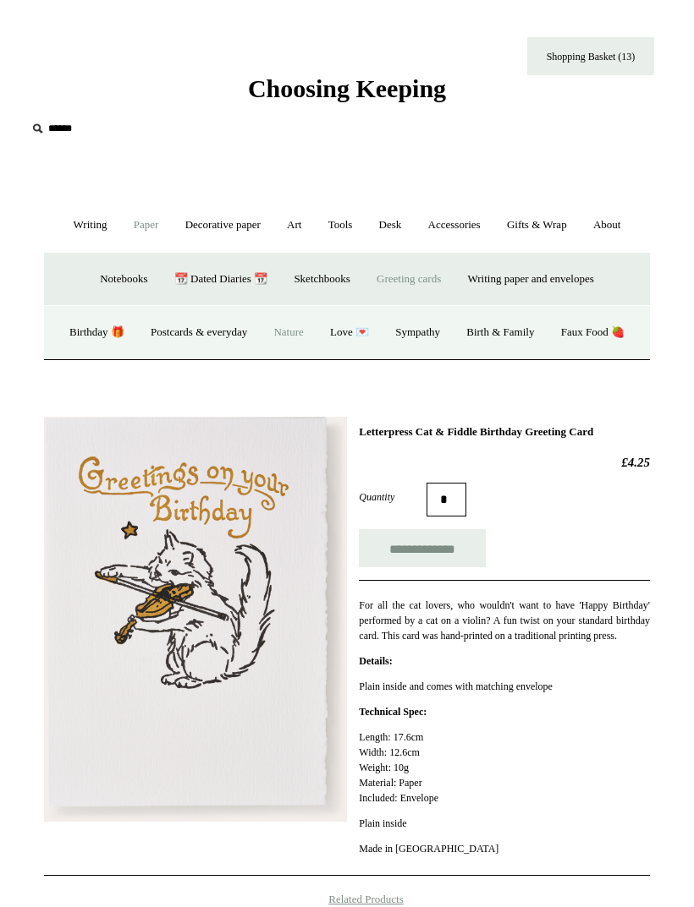
click at [381, 343] on link "Love 💌" at bounding box center [349, 332] width 63 height 45
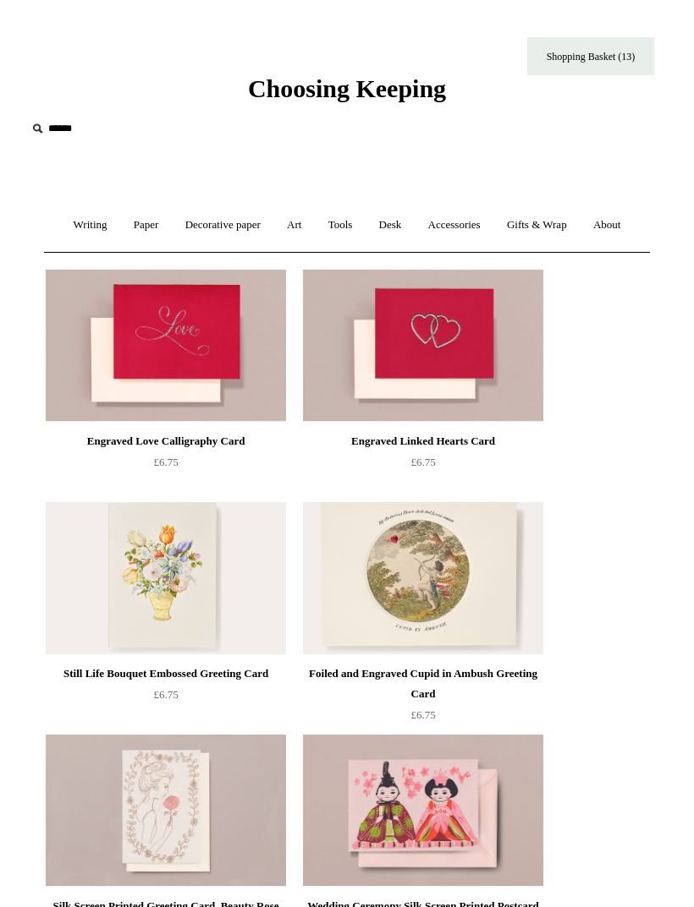
click at [124, 219] on link "Paper +" at bounding box center [146, 225] width 49 height 45
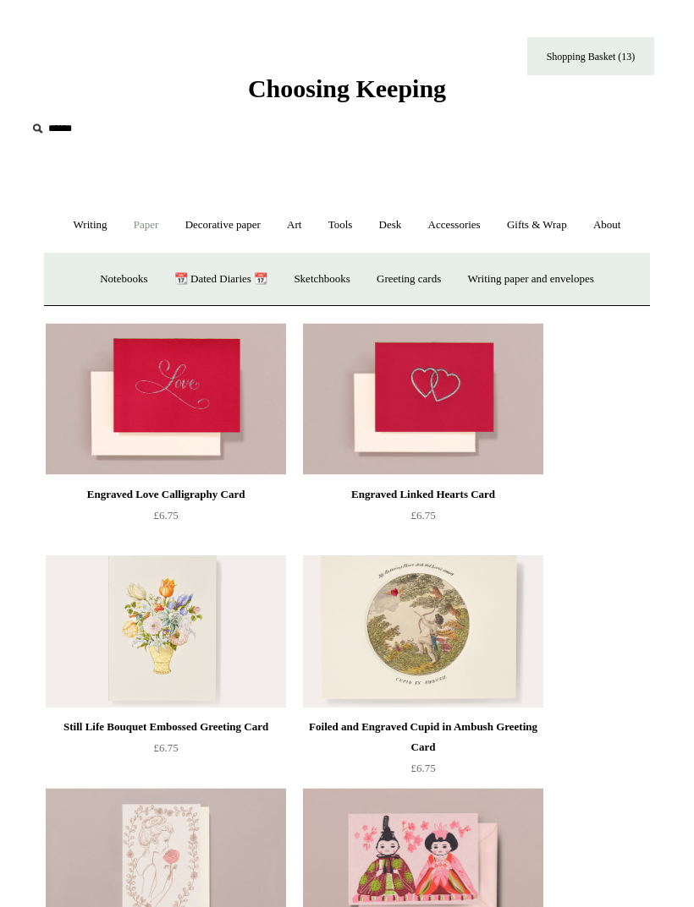
click at [422, 277] on link "Greeting cards +" at bounding box center [409, 279] width 88 height 45
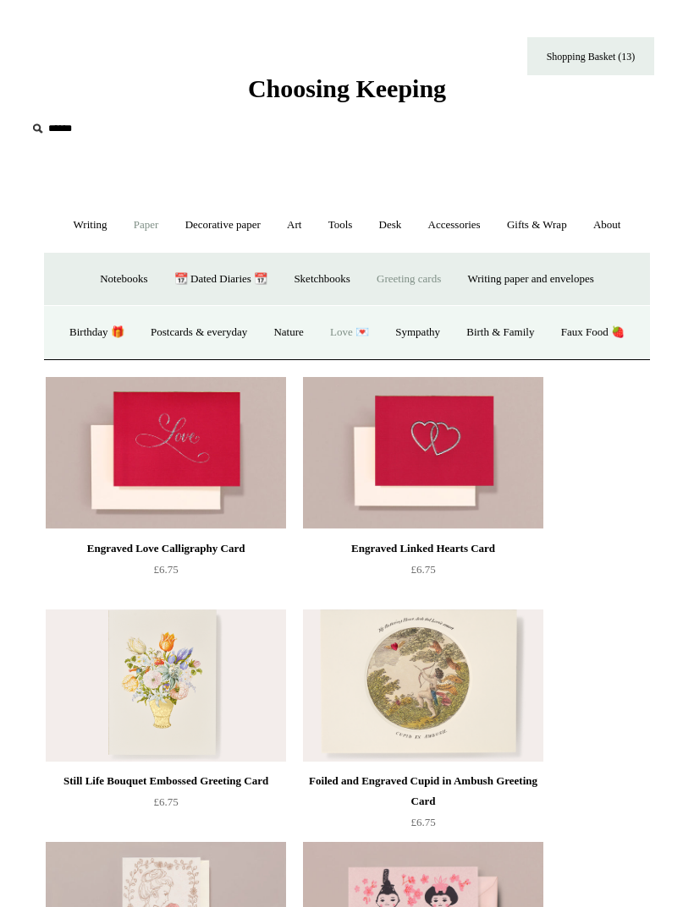
click at [452, 330] on link "Sympathy" at bounding box center [417, 332] width 69 height 45
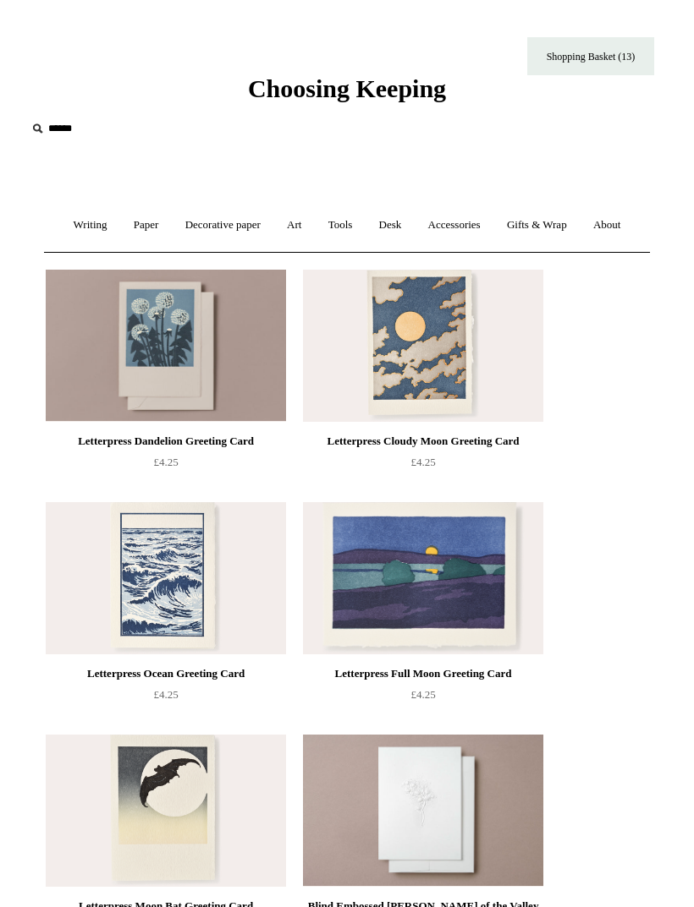
click at [137, 228] on link "Paper +" at bounding box center [146, 225] width 49 height 45
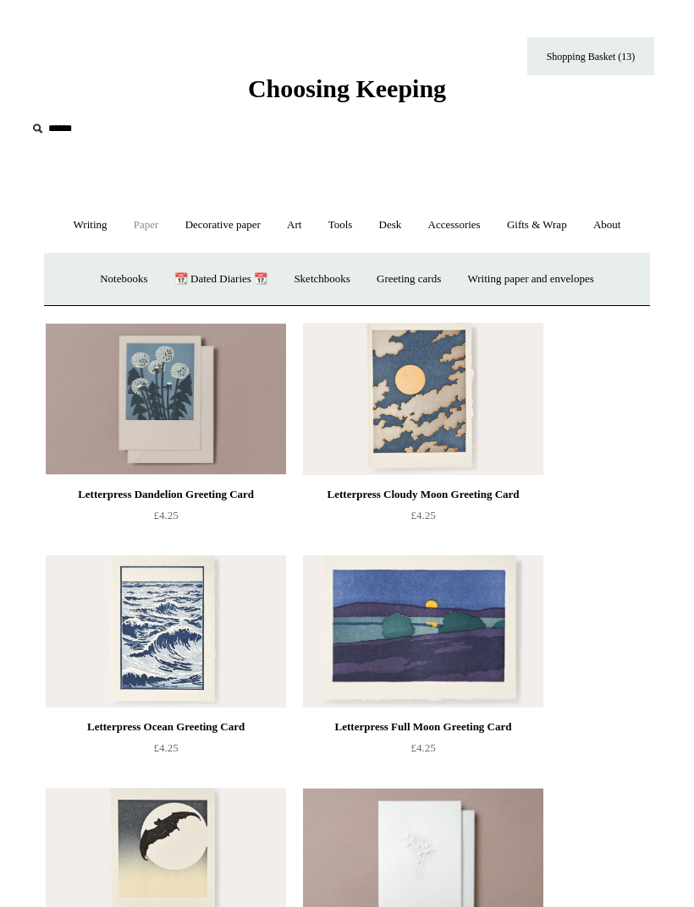
click at [419, 284] on link "Greeting cards +" at bounding box center [409, 279] width 88 height 45
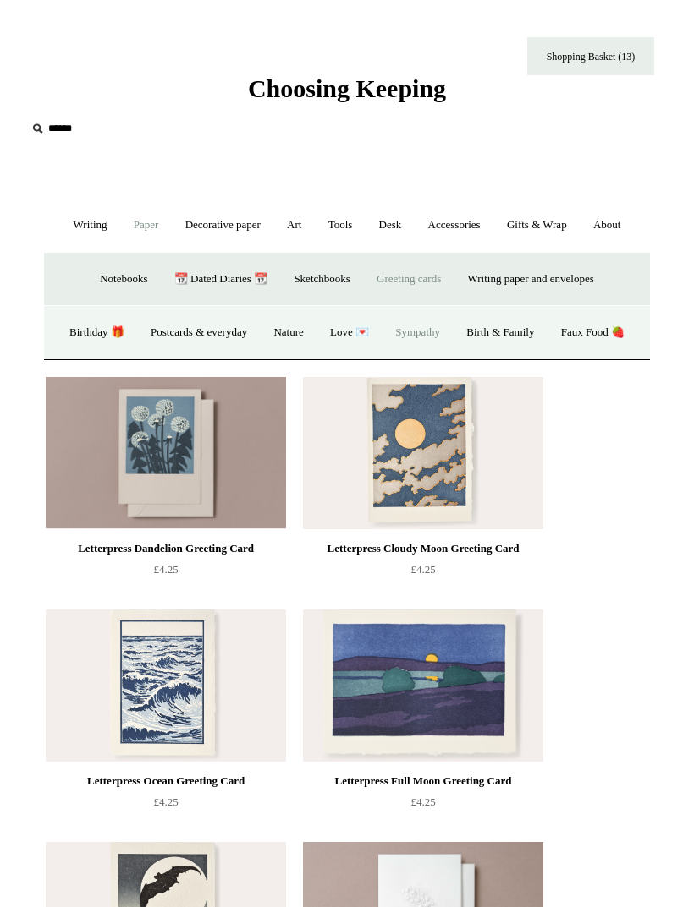
click at [545, 327] on link "Birth & Family" at bounding box center [499, 332] width 91 height 45
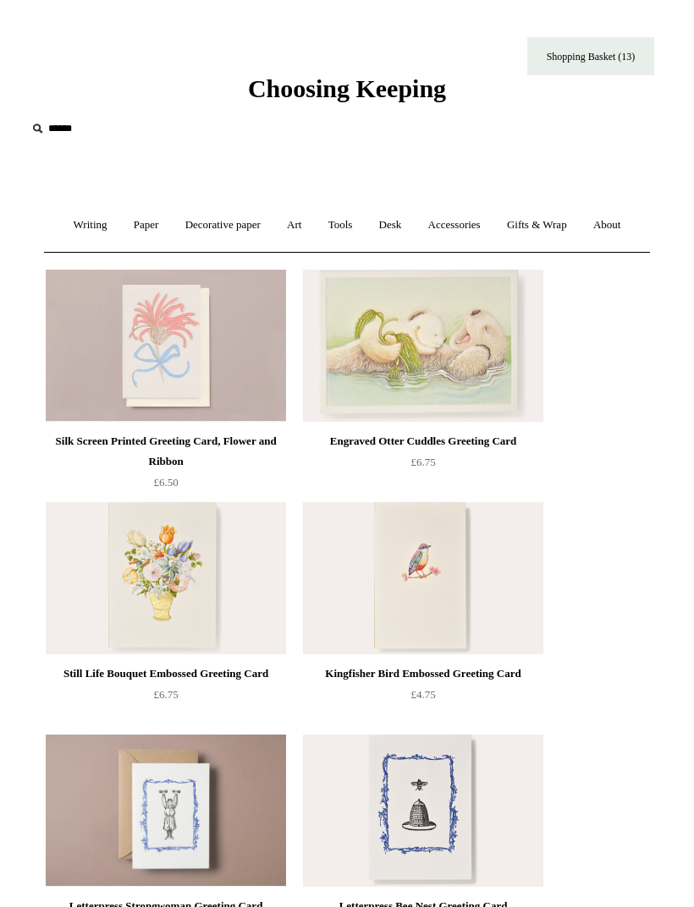
click at [143, 231] on link "Paper +" at bounding box center [146, 225] width 49 height 45
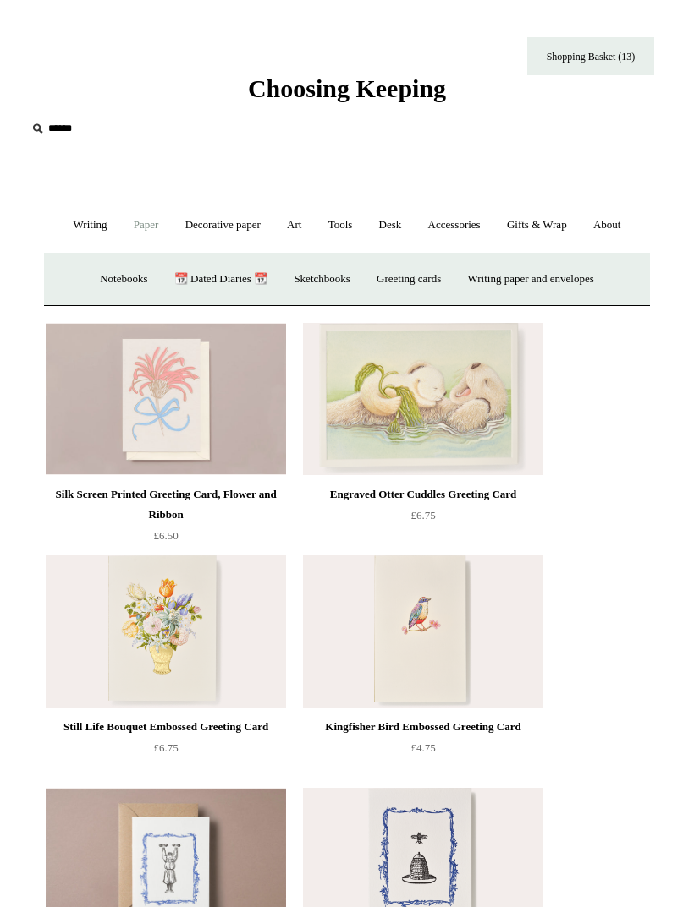
click at [437, 276] on link "Greeting cards +" at bounding box center [409, 279] width 88 height 45
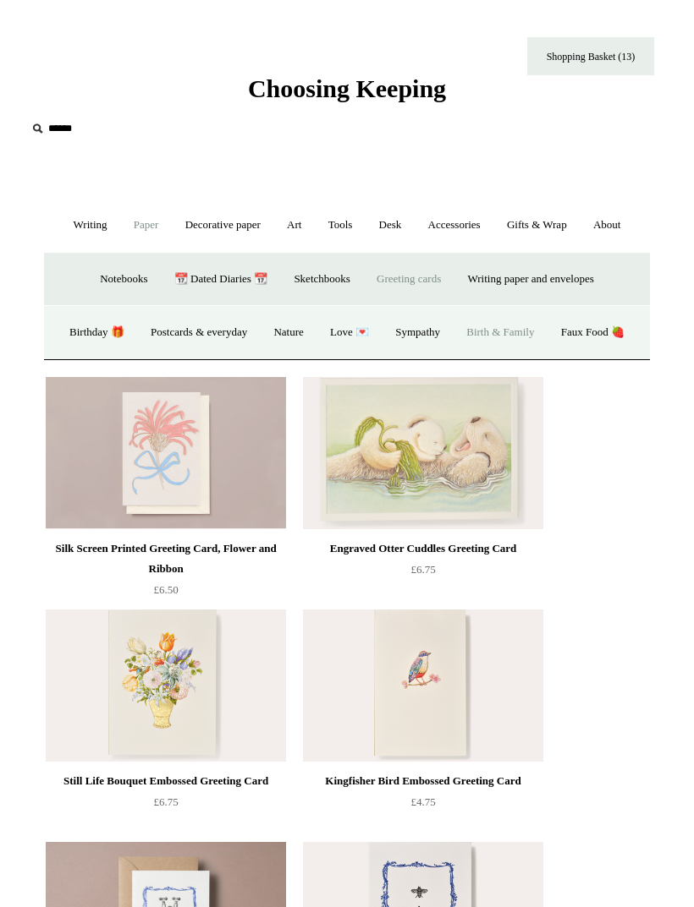
click at [549, 355] on link "Faux Food 🍓" at bounding box center [592, 332] width 87 height 45
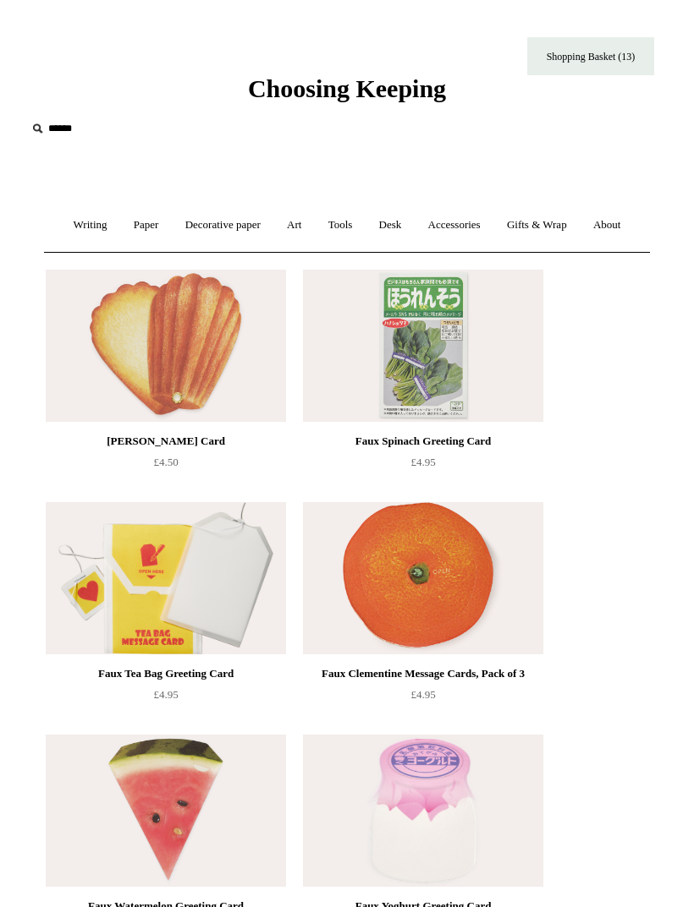
click at [134, 230] on link "Paper +" at bounding box center [146, 225] width 49 height 45
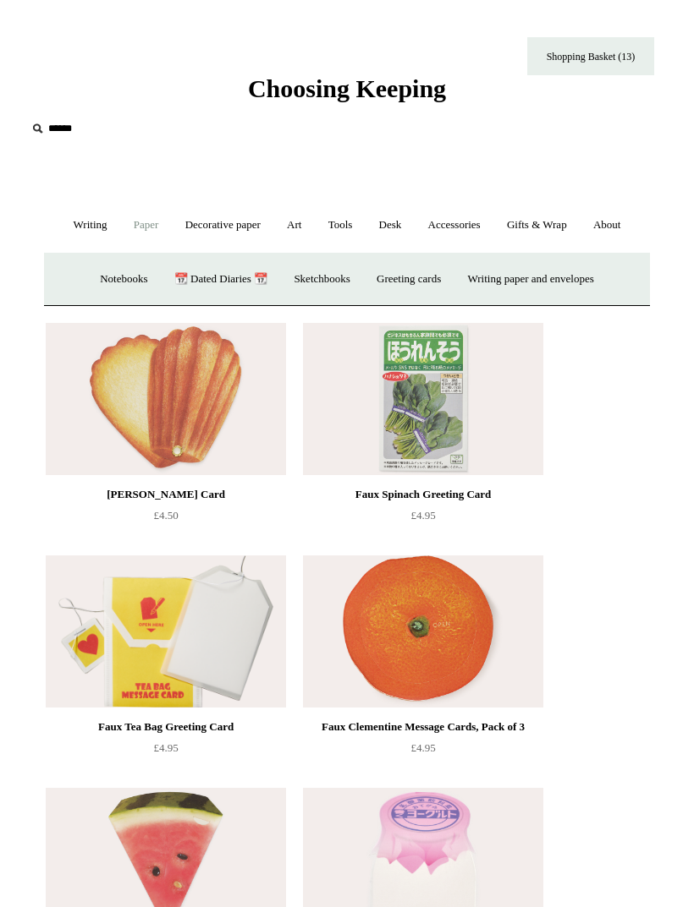
click at [408, 227] on link "Desk +" at bounding box center [390, 225] width 47 height 45
click at [436, 282] on link "Desk Accessories" at bounding box center [411, 279] width 101 height 45
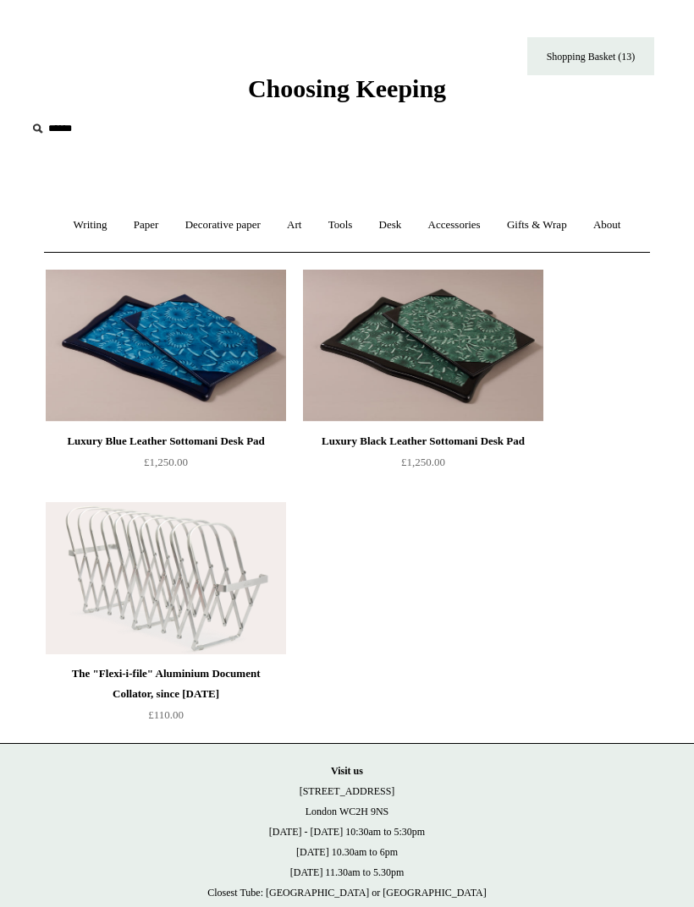
click at [470, 223] on link "Accessories +" at bounding box center [454, 225] width 76 height 45
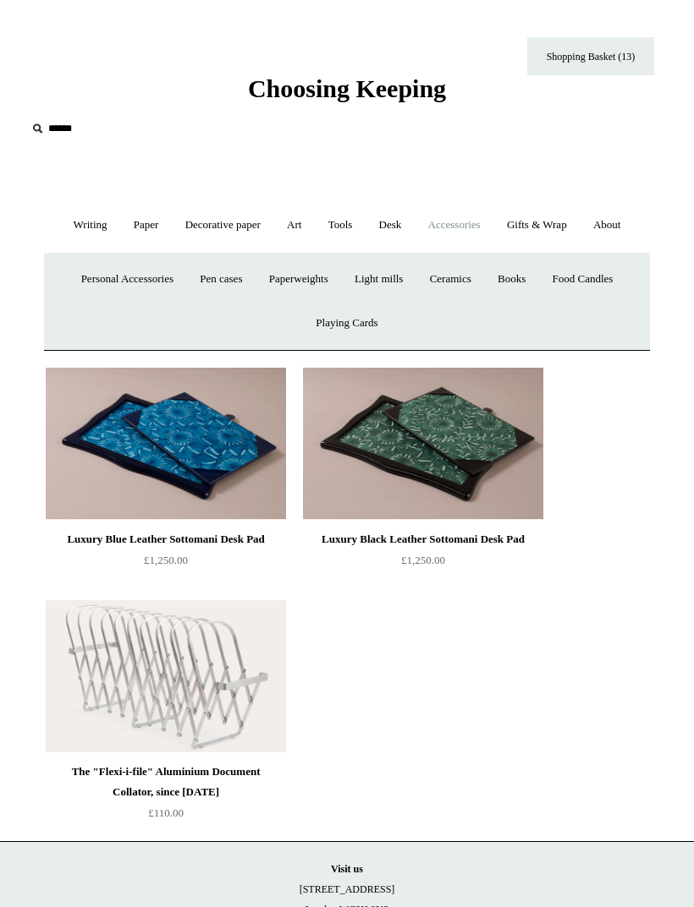
click at [549, 213] on link "Gifts & Wrap +" at bounding box center [537, 225] width 84 height 45
click at [368, 277] on link "Ribbon 🎀" at bounding box center [346, 279] width 73 height 45
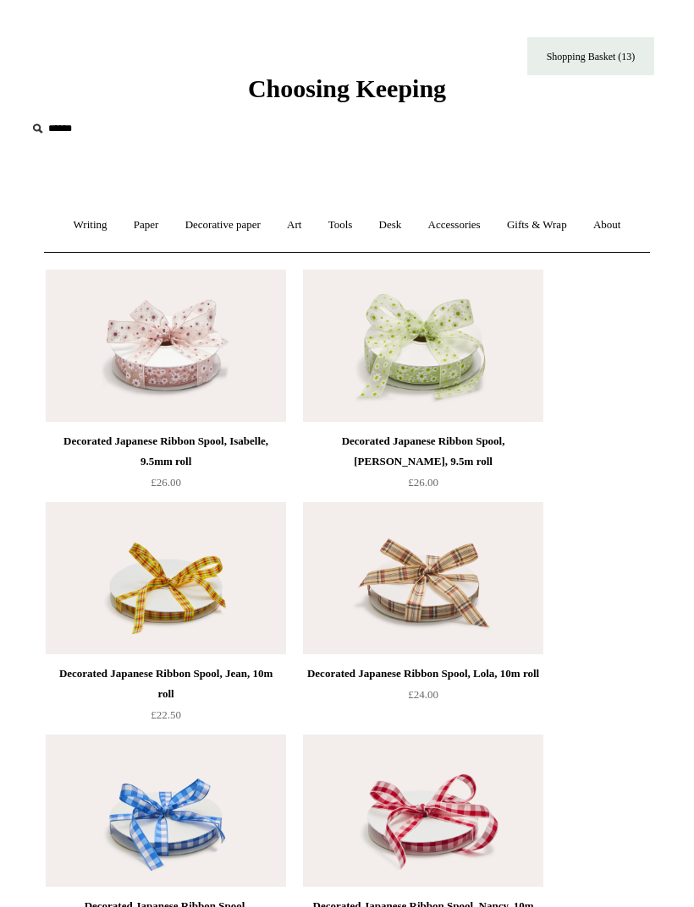
click at [613, 57] on link "Shopping Basket (13)" at bounding box center [590, 56] width 127 height 38
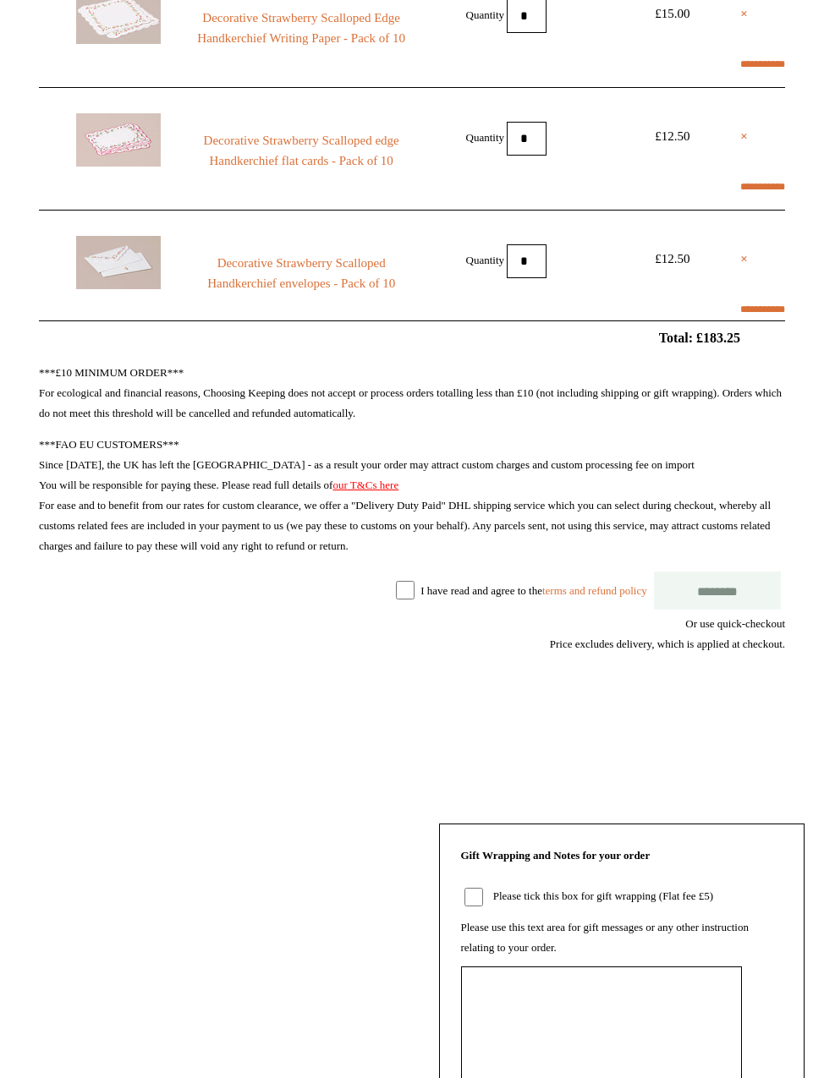
scroll to position [1478, 0]
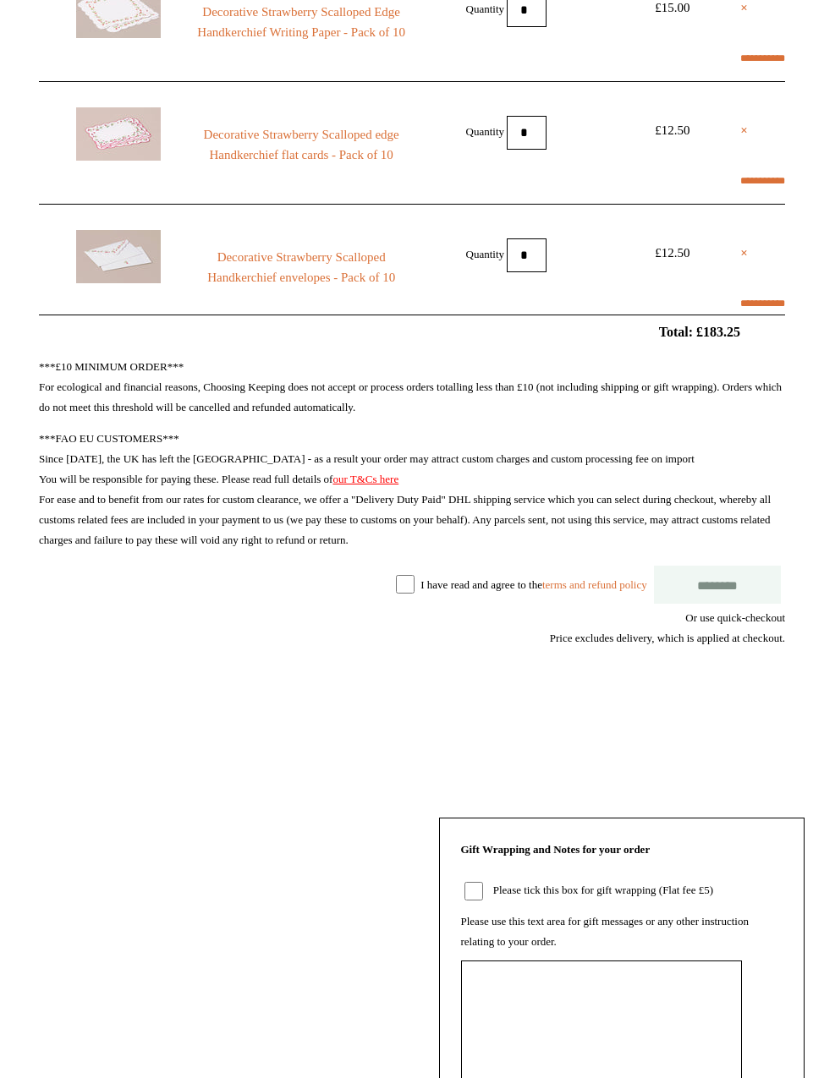
select select "*******"
type input "*****"
click at [420, 590] on label "I have read and agree to the terms and refund policy" at bounding box center [533, 584] width 226 height 13
click at [693, 577] on input "********" at bounding box center [717, 585] width 127 height 38
